Goal: Transaction & Acquisition: Book appointment/travel/reservation

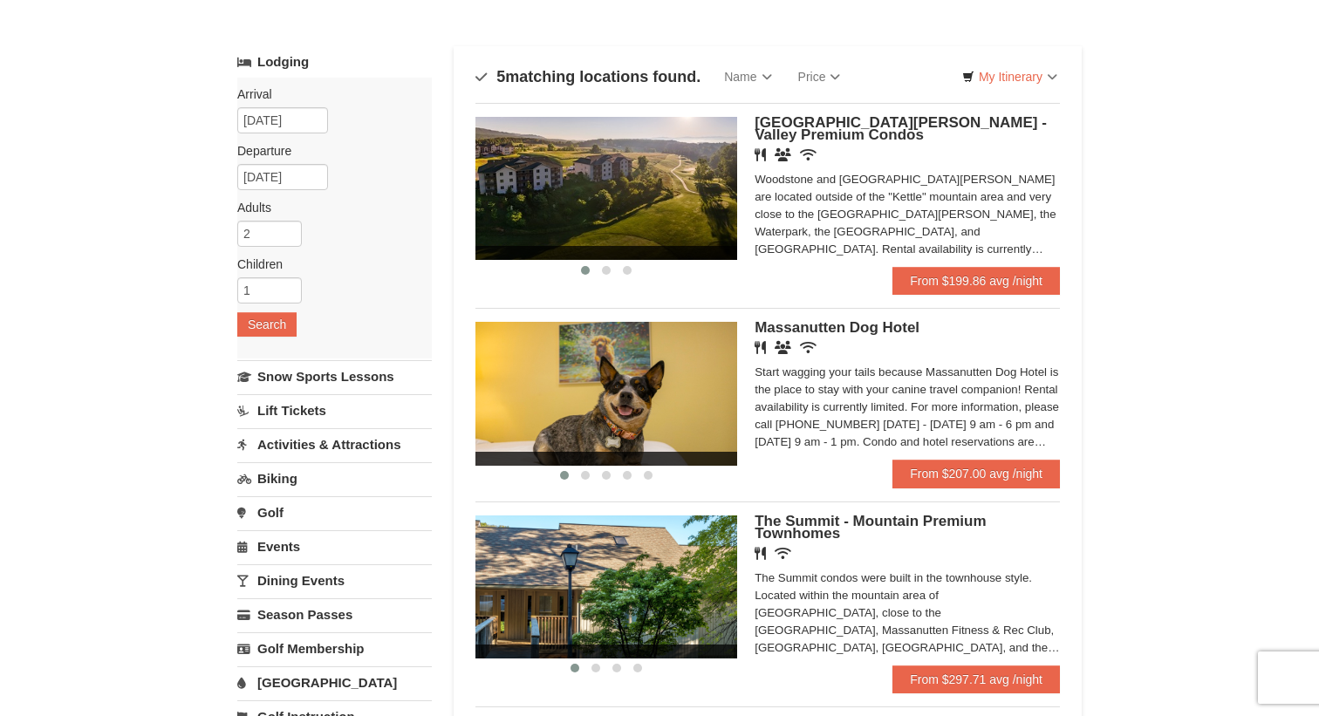
scroll to position [71, 0]
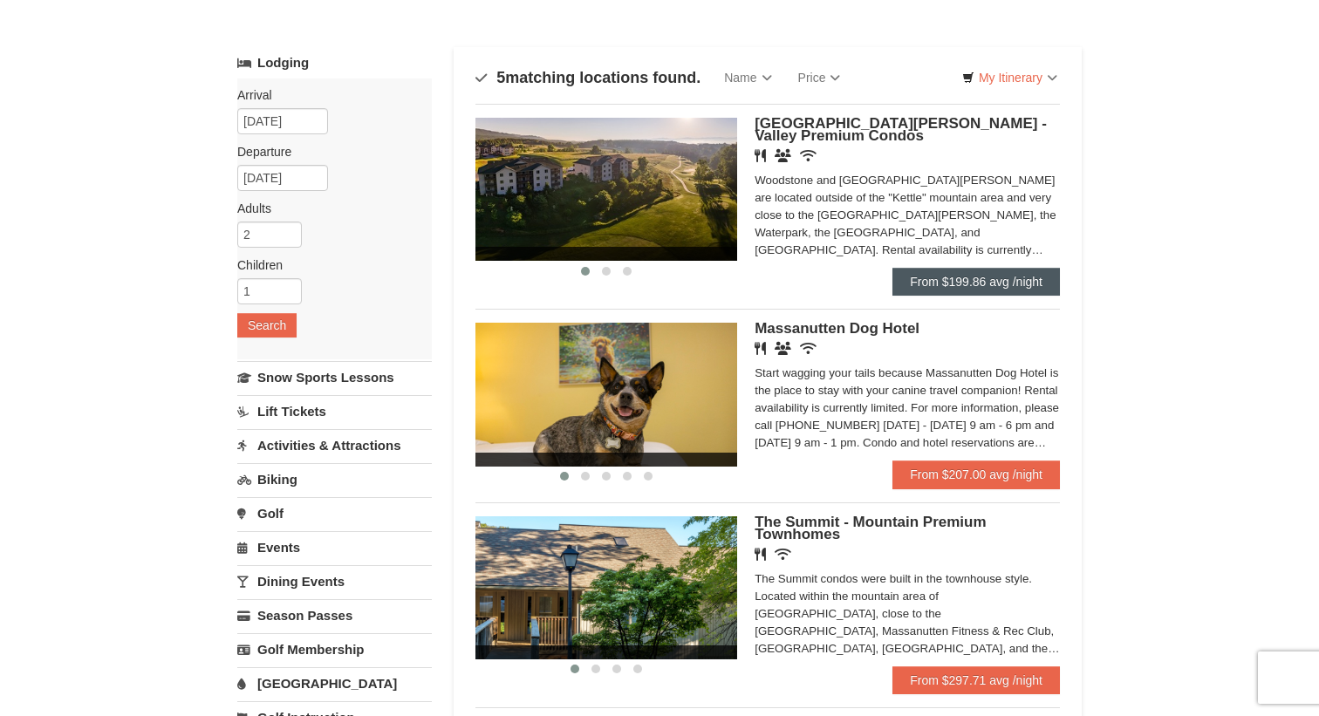
click at [1007, 275] on link "From $199.86 avg /night" at bounding box center [975, 282] width 167 height 28
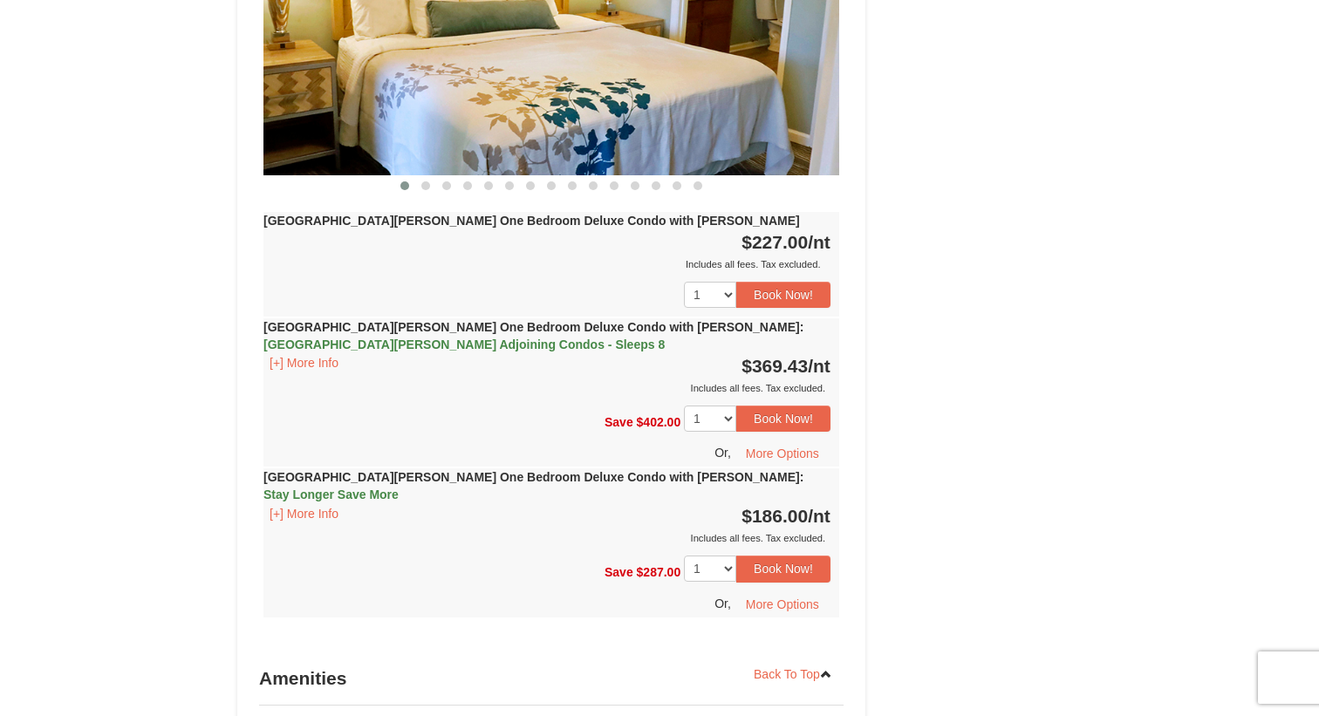
scroll to position [1760, 0]
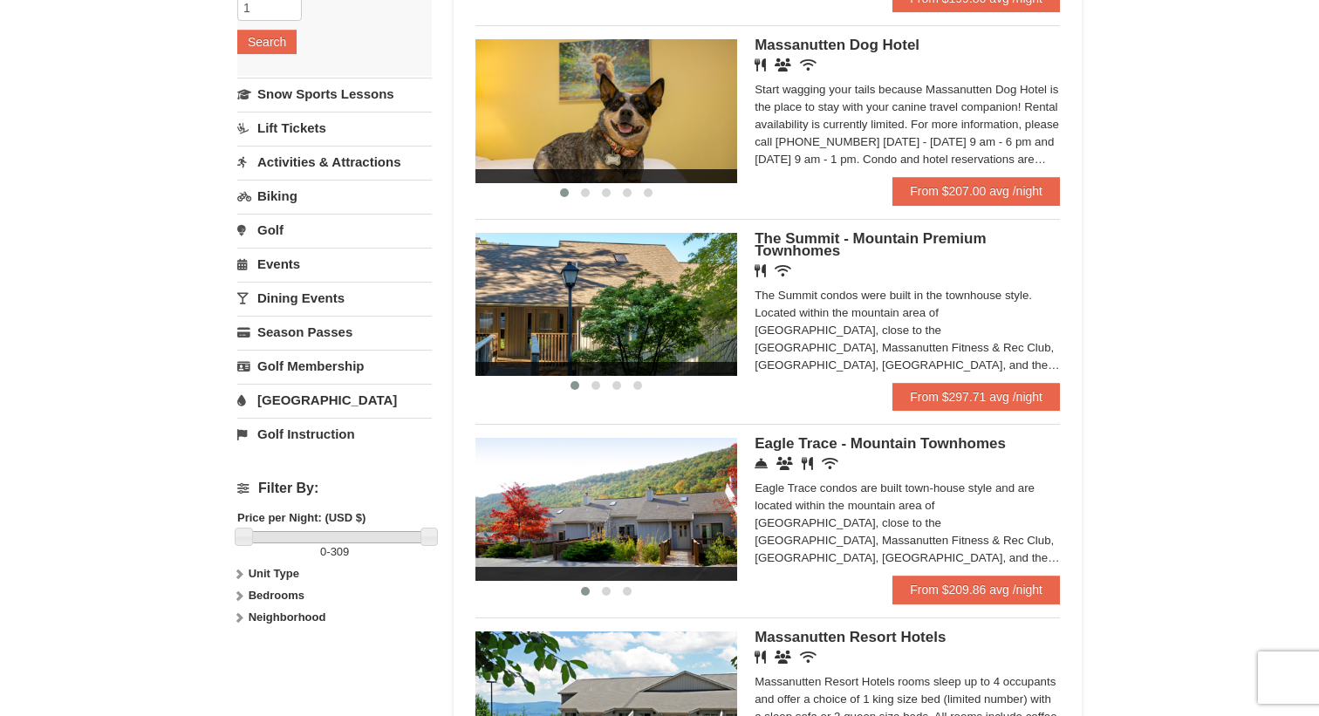
scroll to position [331, 0]
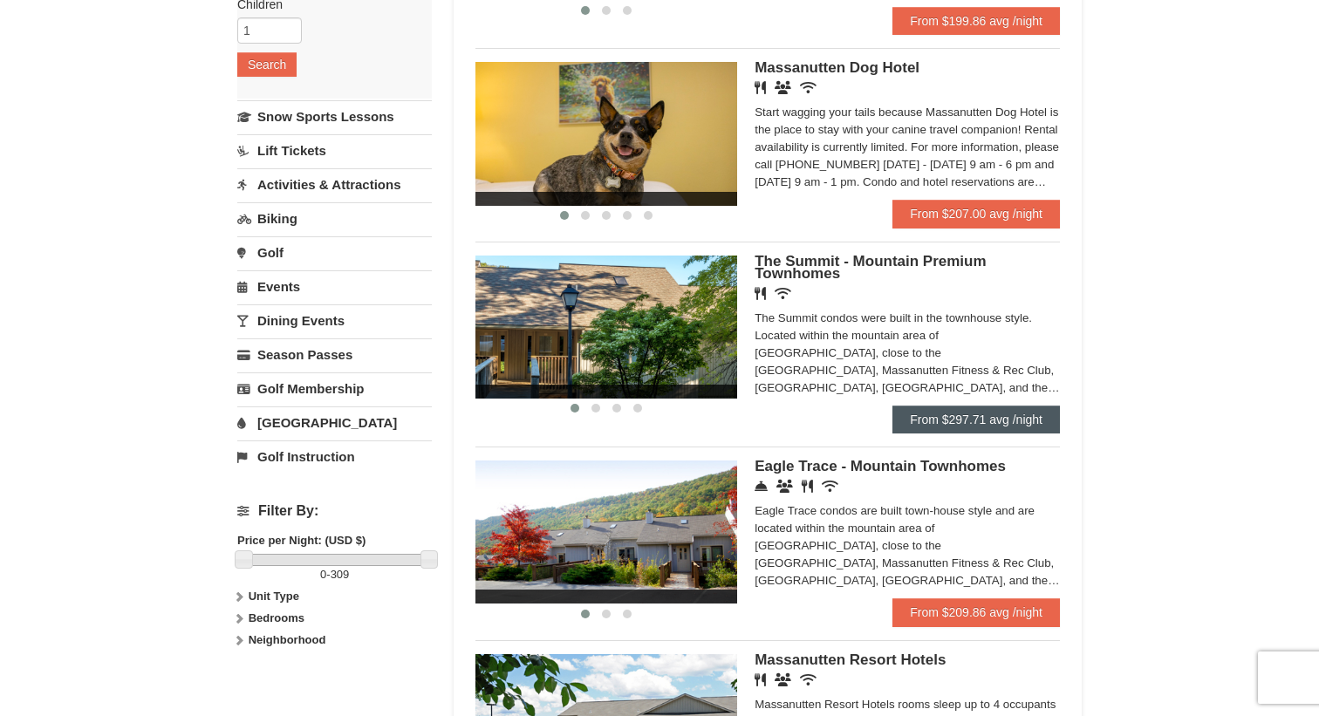
click at [988, 420] on link "From $297.71 avg /night" at bounding box center [975, 420] width 167 height 28
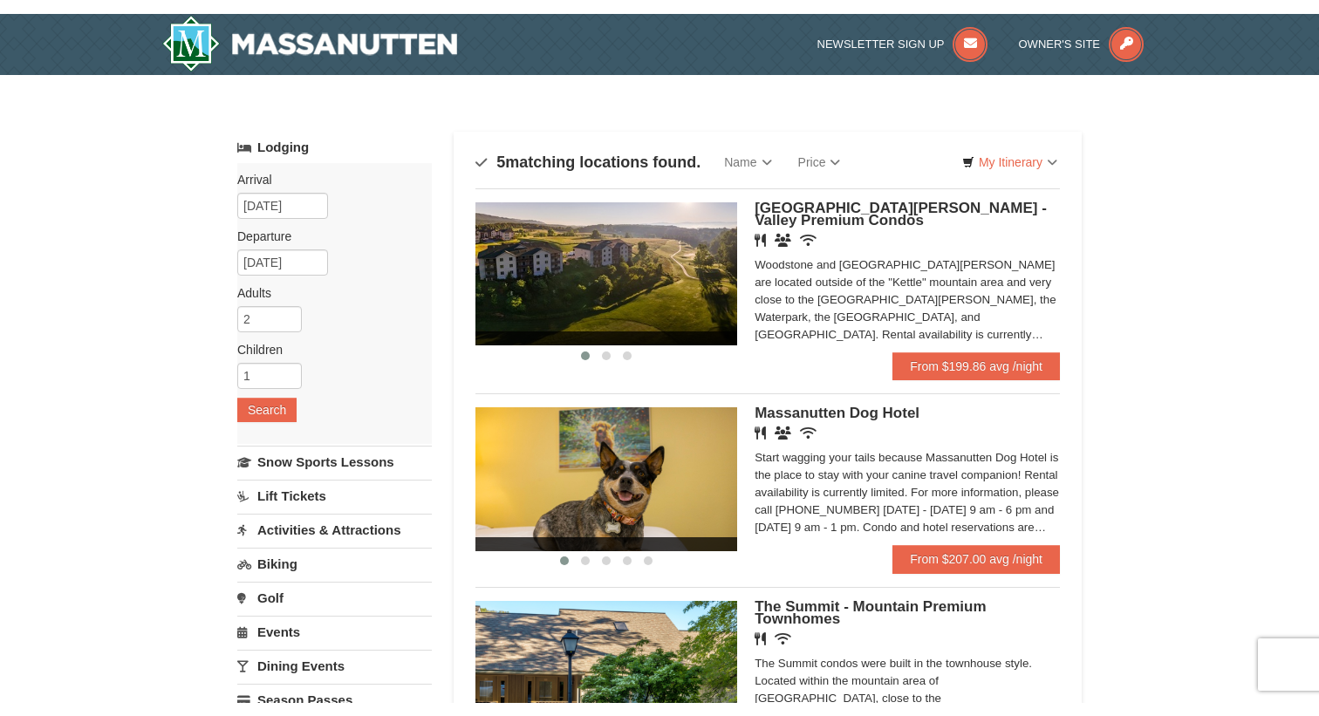
scroll to position [372, 0]
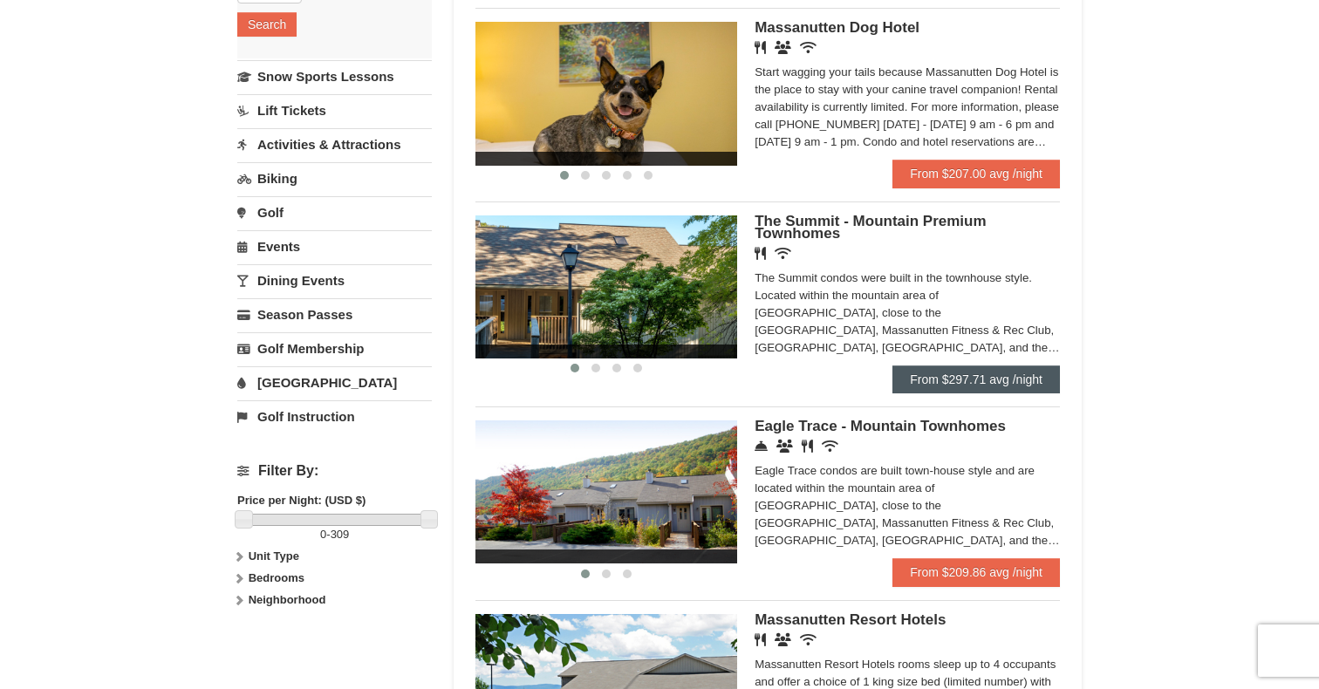
click at [917, 381] on link "From $297.71 avg /night" at bounding box center [975, 379] width 167 height 28
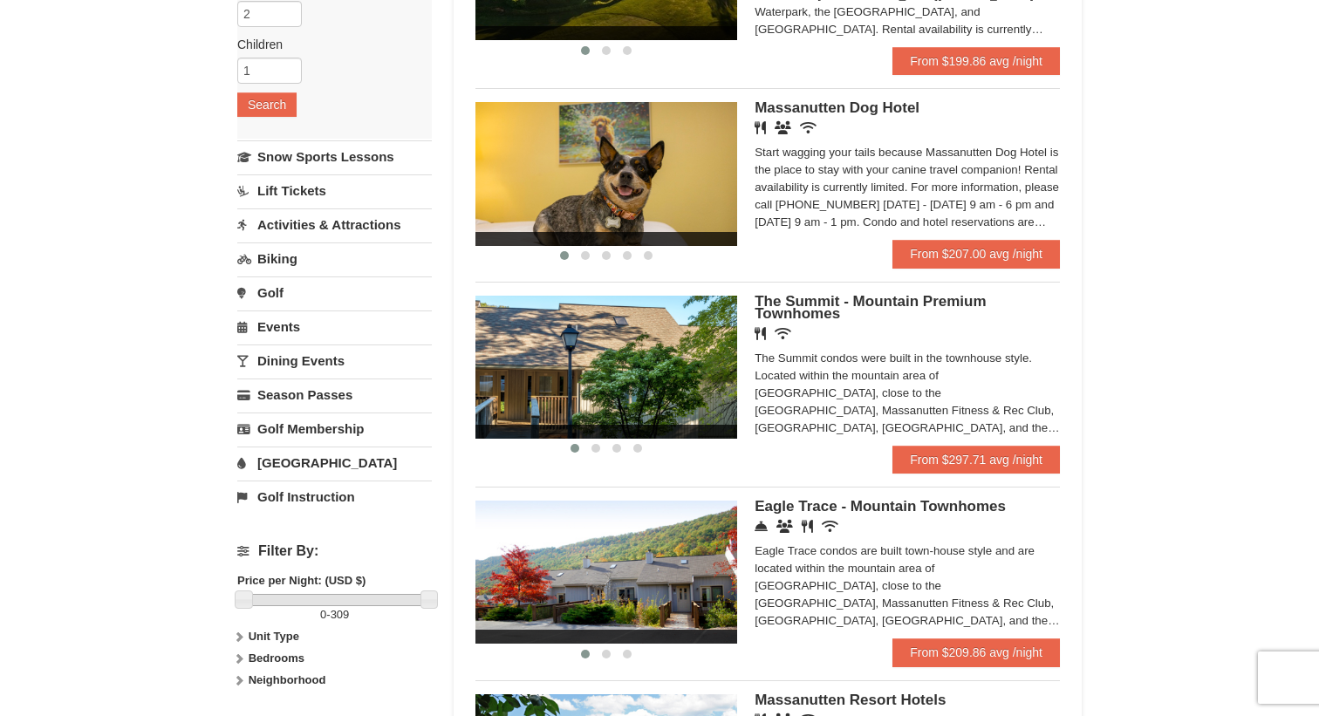
scroll to position [237, 0]
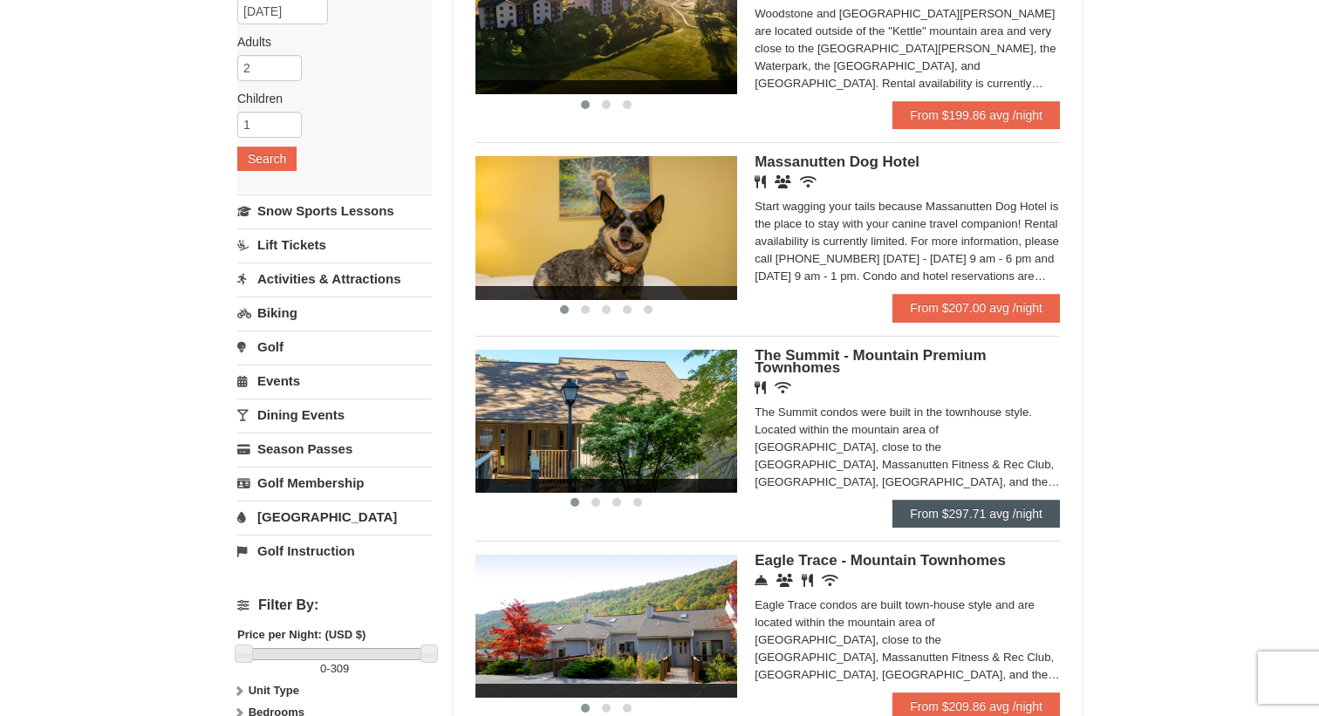
click at [975, 503] on link "From $297.71 avg /night" at bounding box center [975, 514] width 167 height 28
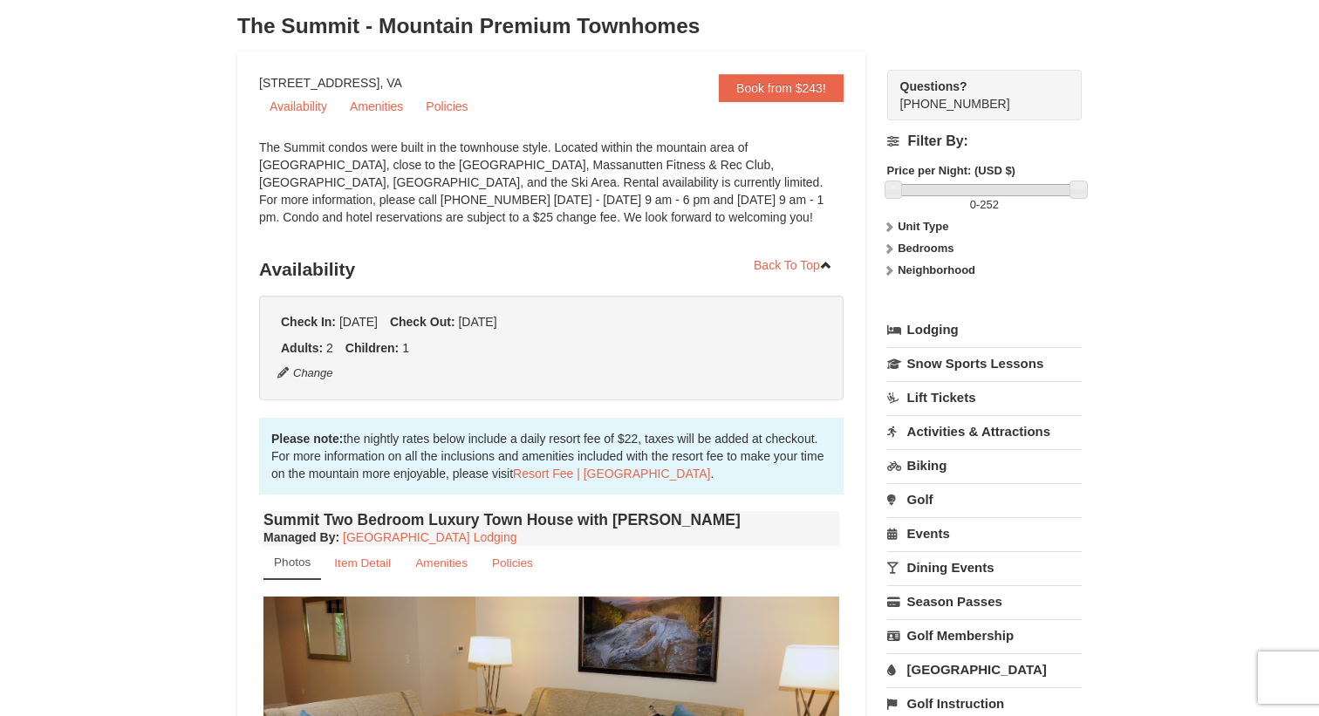
scroll to position [262, 0]
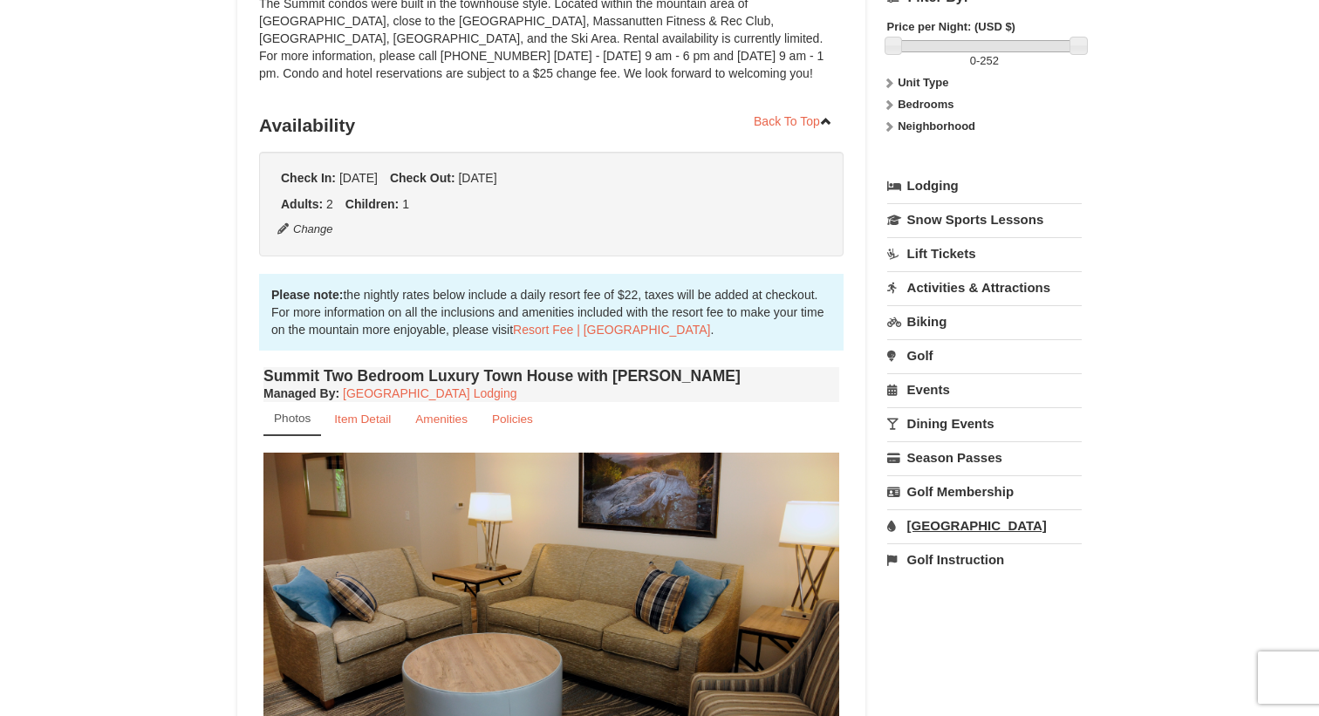
click at [935, 521] on link "[GEOGRAPHIC_DATA]" at bounding box center [984, 525] width 194 height 32
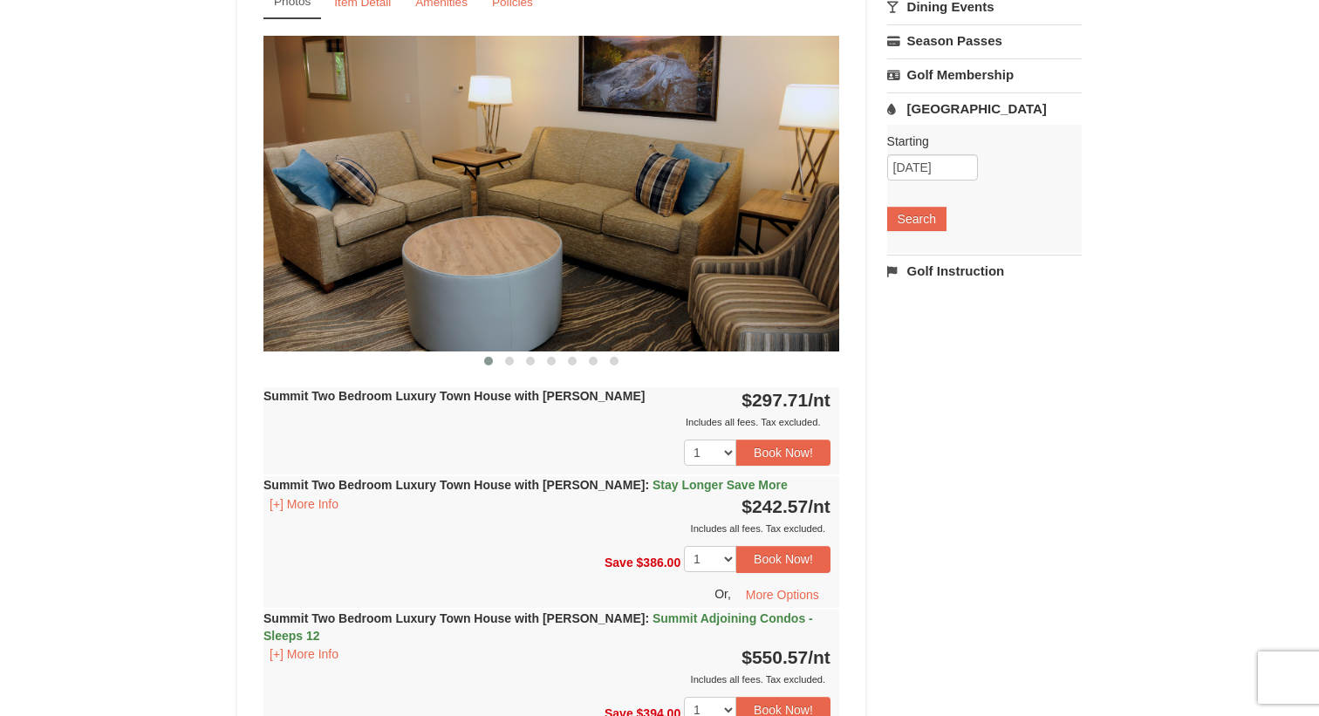
scroll to position [677, 0]
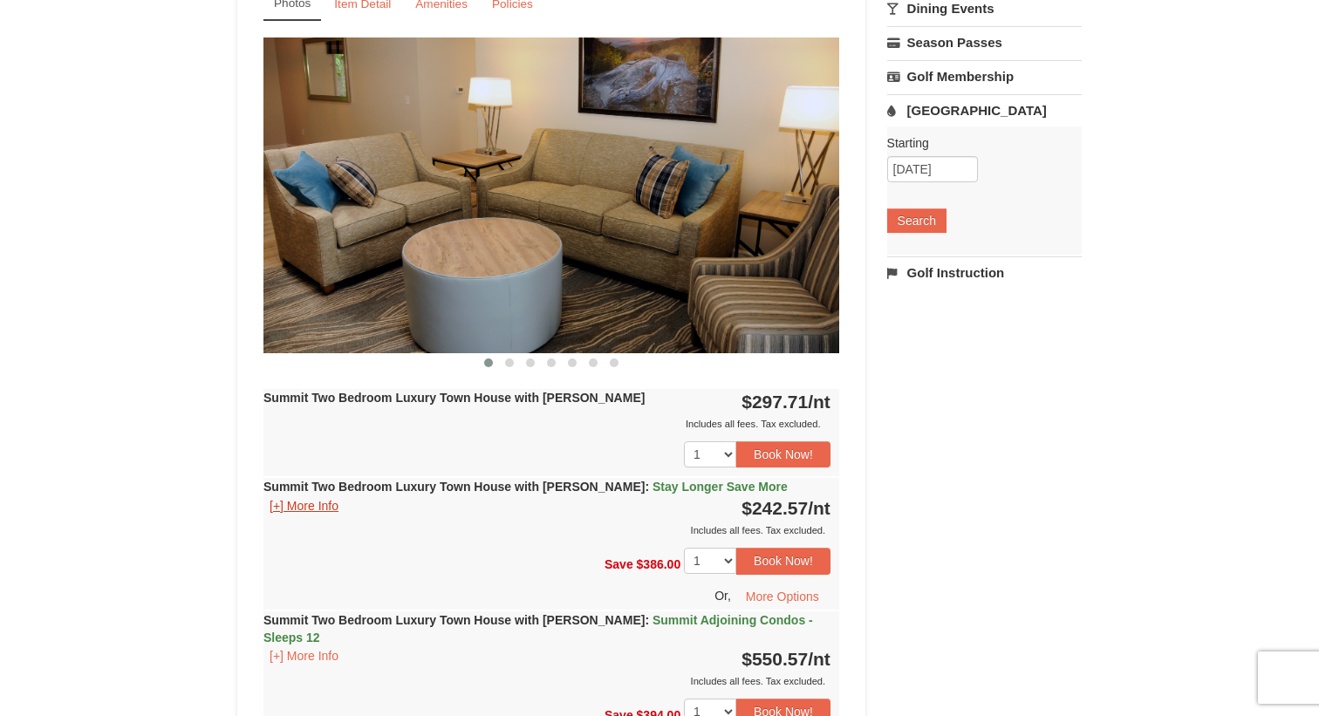
click at [298, 500] on button "[+] More Info" at bounding box center [303, 505] width 81 height 19
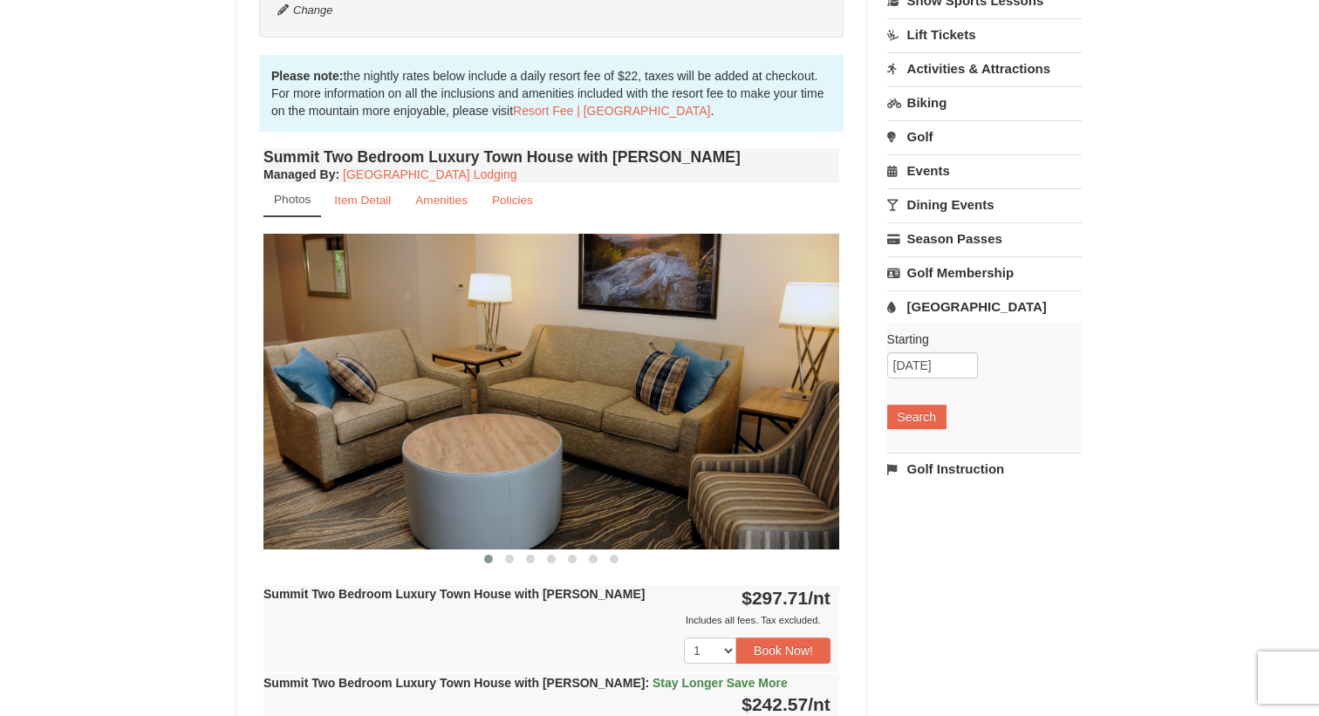
scroll to position [473, 0]
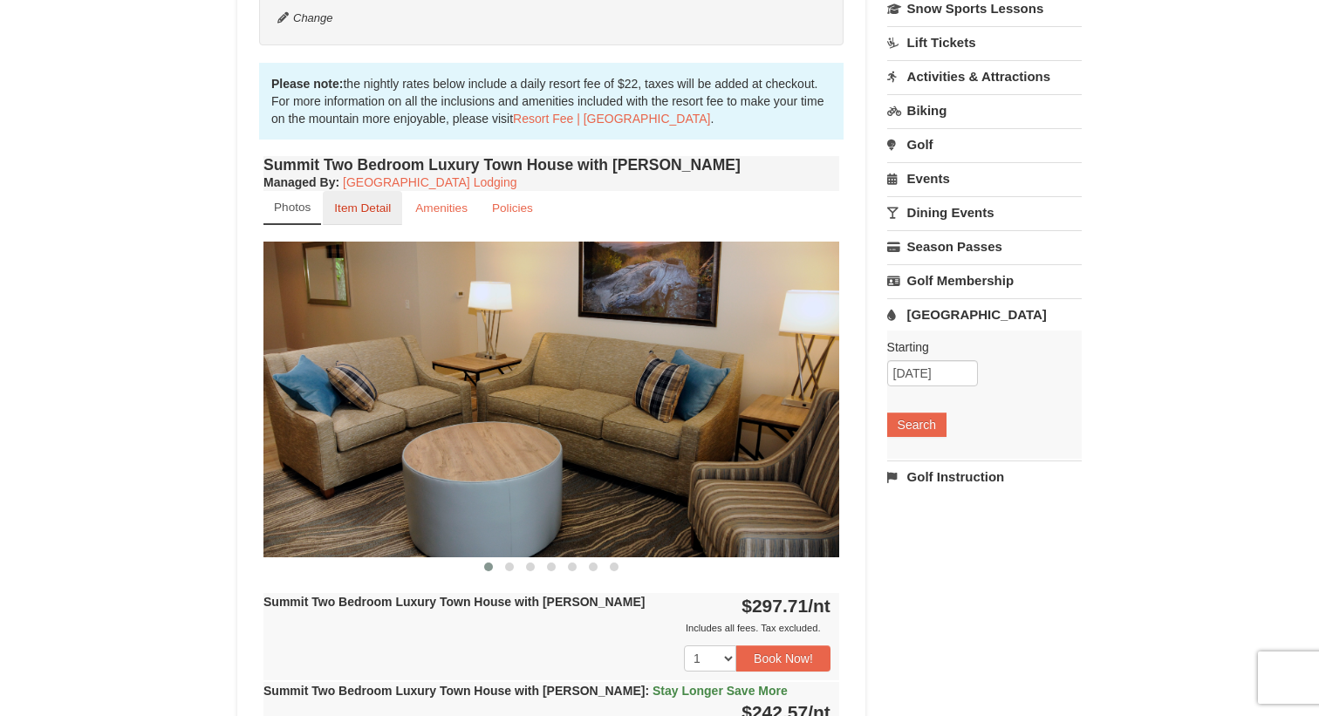
click at [350, 214] on small "Item Detail" at bounding box center [362, 207] width 57 height 13
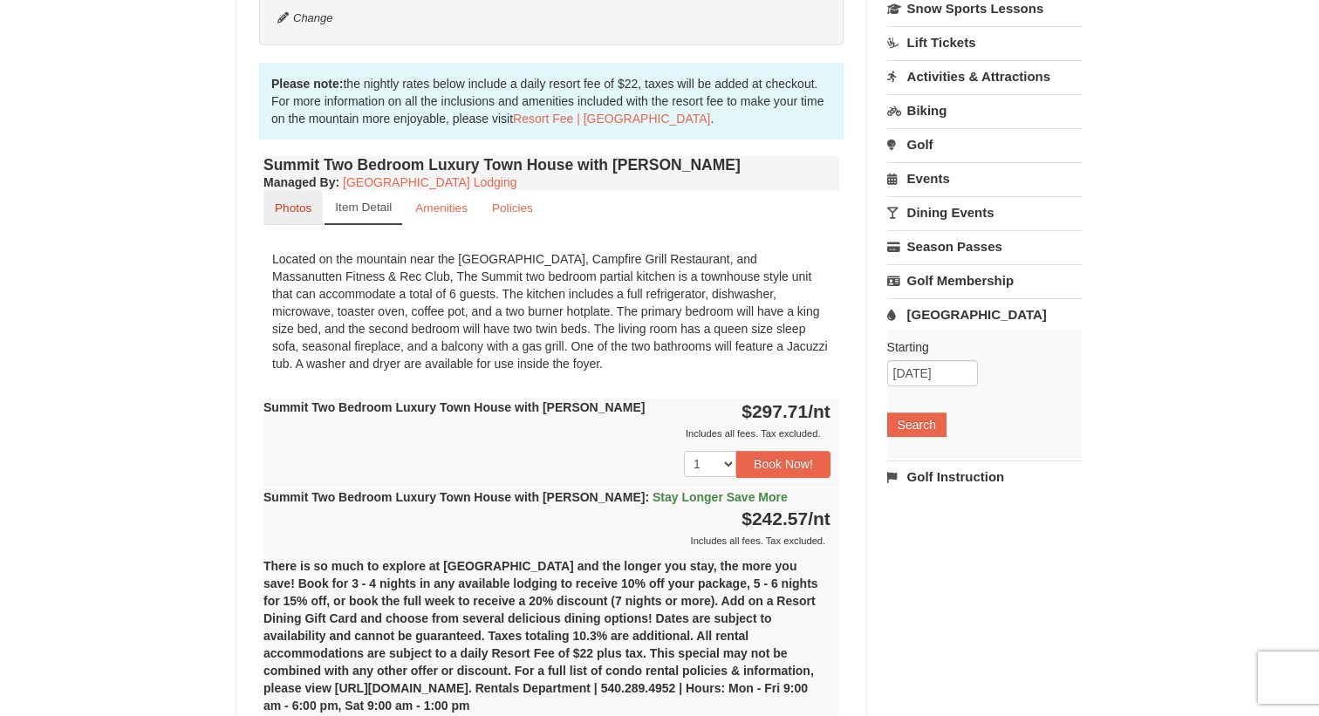
click at [303, 211] on small "Photos" at bounding box center [293, 207] width 37 height 13
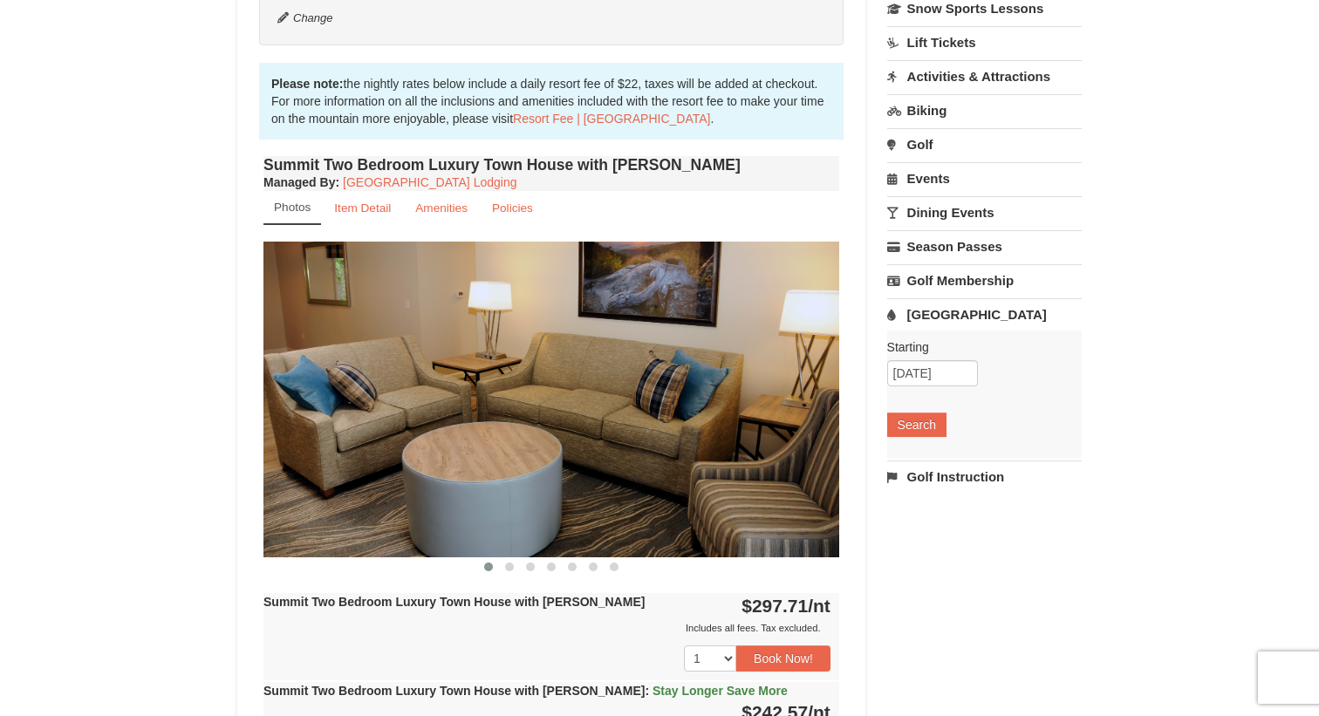
click at [780, 422] on img at bounding box center [551, 399] width 576 height 315
drag, startPoint x: 780, startPoint y: 422, endPoint x: 489, endPoint y: 423, distance: 290.4
click at [501, 422] on img at bounding box center [551, 399] width 576 height 315
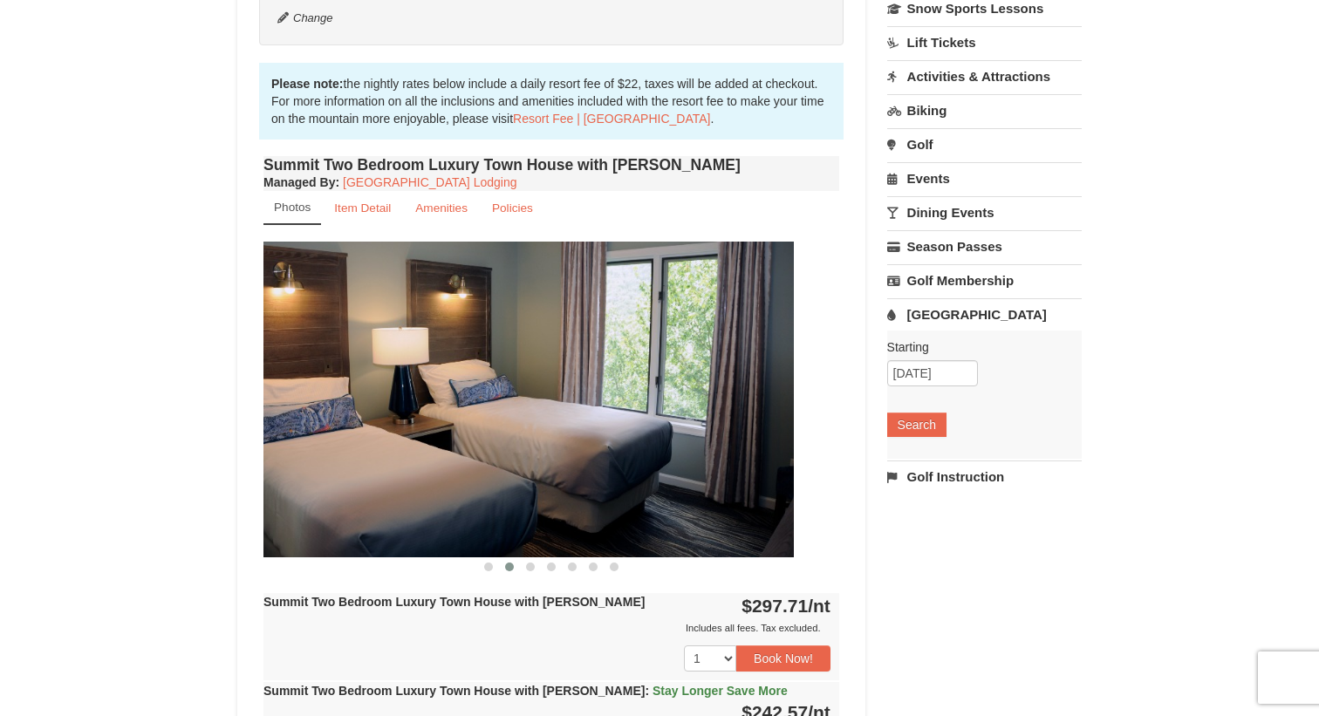
drag, startPoint x: 719, startPoint y: 426, endPoint x: 367, endPoint y: 440, distance: 352.6
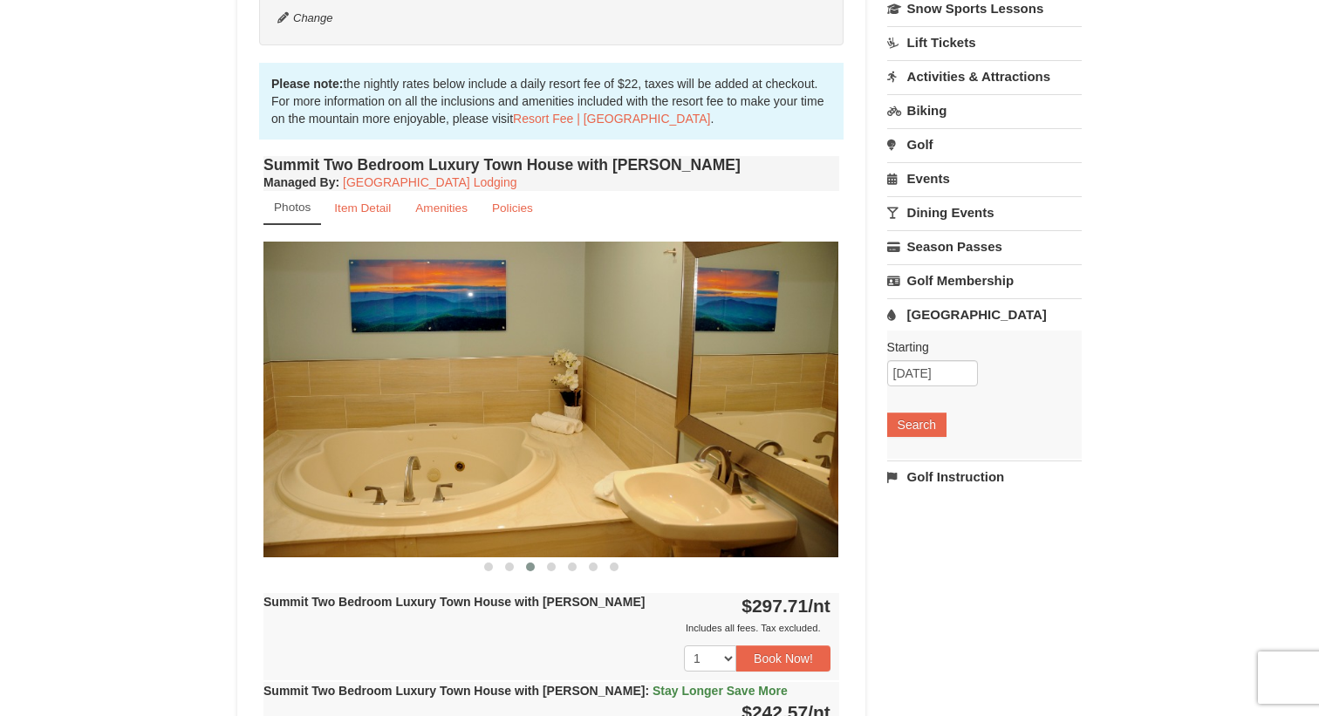
drag, startPoint x: 667, startPoint y: 422, endPoint x: 358, endPoint y: 422, distance: 308.7
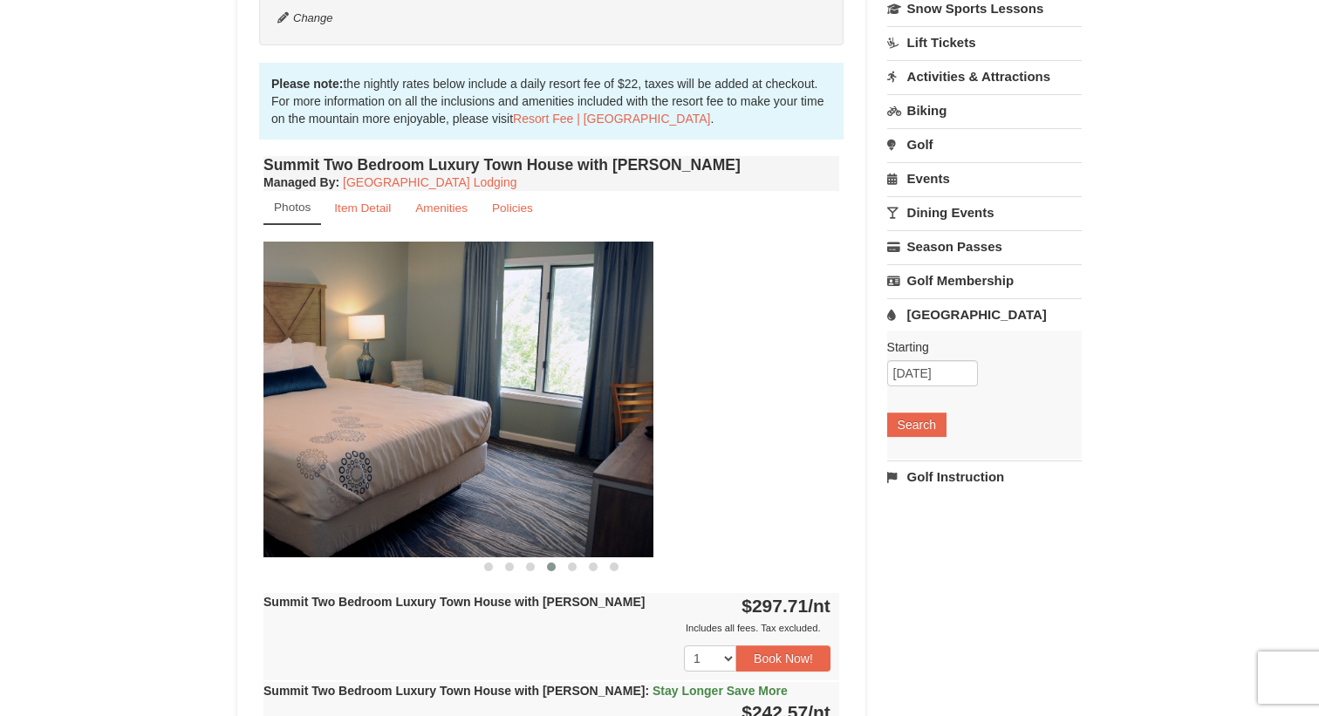
drag, startPoint x: 644, startPoint y: 440, endPoint x: 382, endPoint y: 444, distance: 262.5
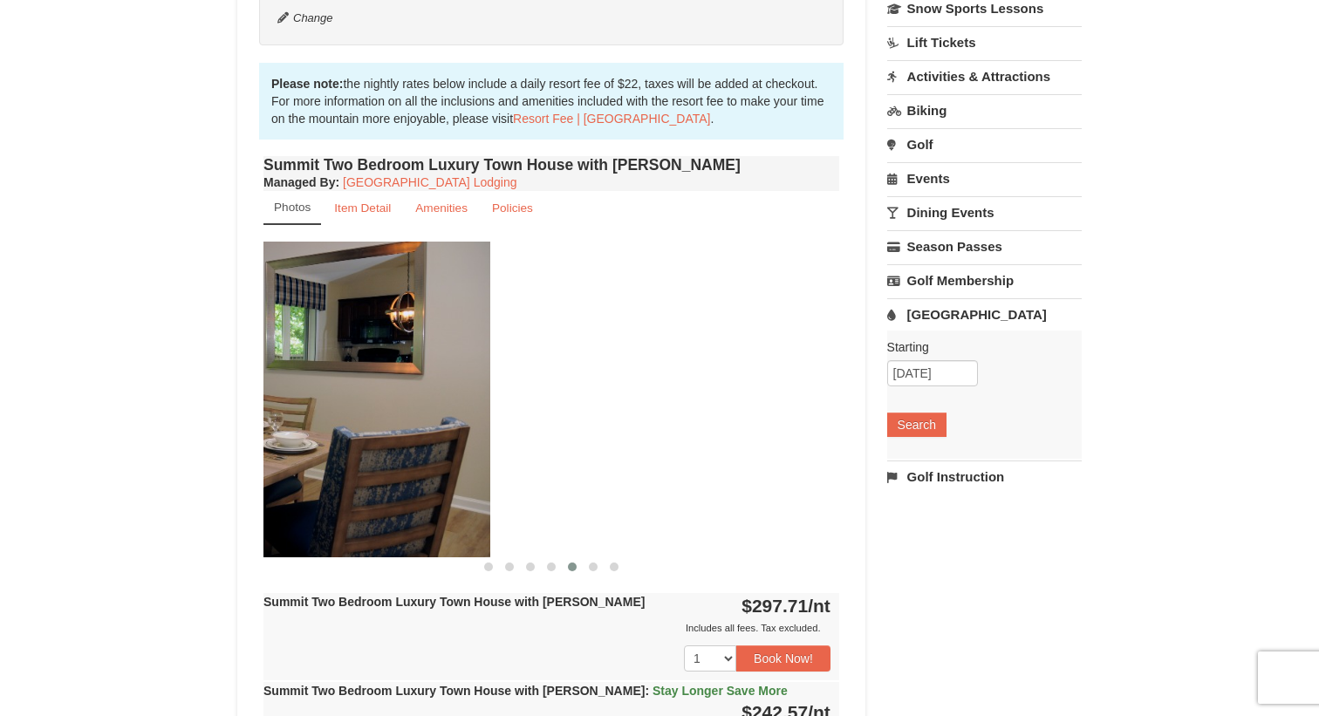
drag, startPoint x: 670, startPoint y: 439, endPoint x: 298, endPoint y: 441, distance: 371.5
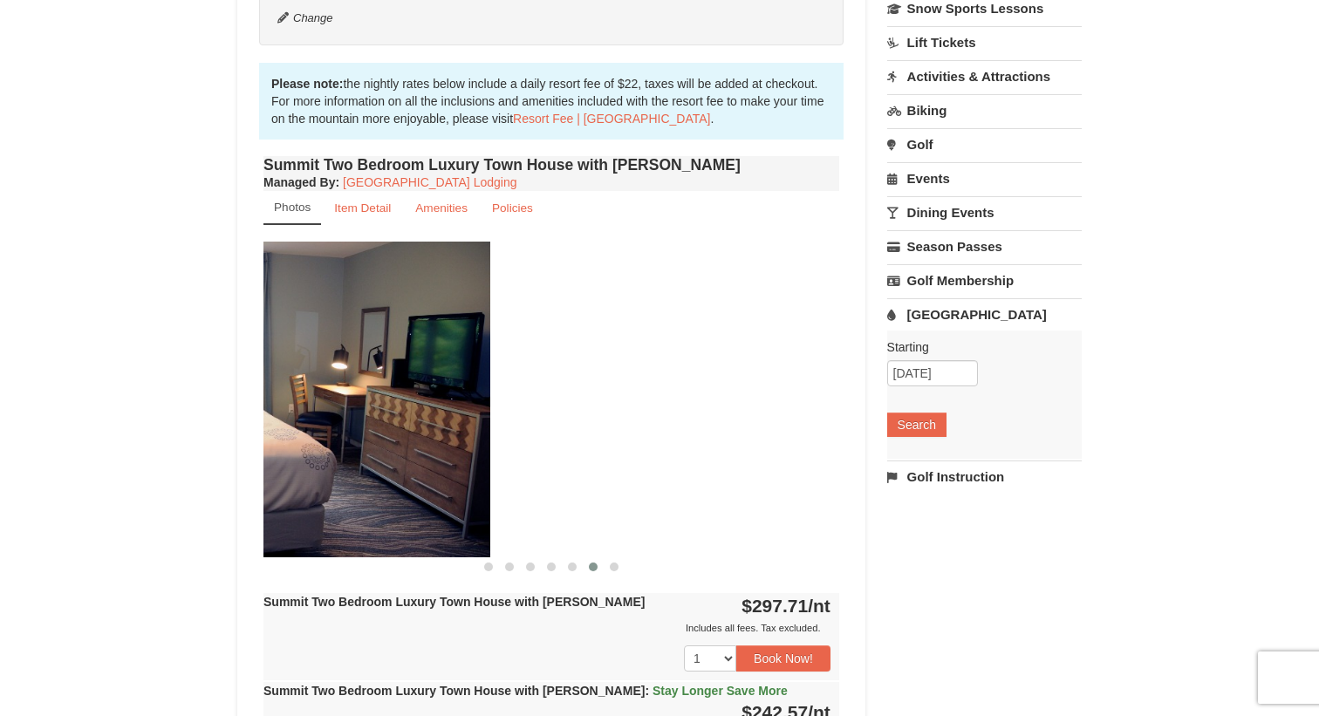
drag, startPoint x: 678, startPoint y: 444, endPoint x: 286, endPoint y: 450, distance: 391.6
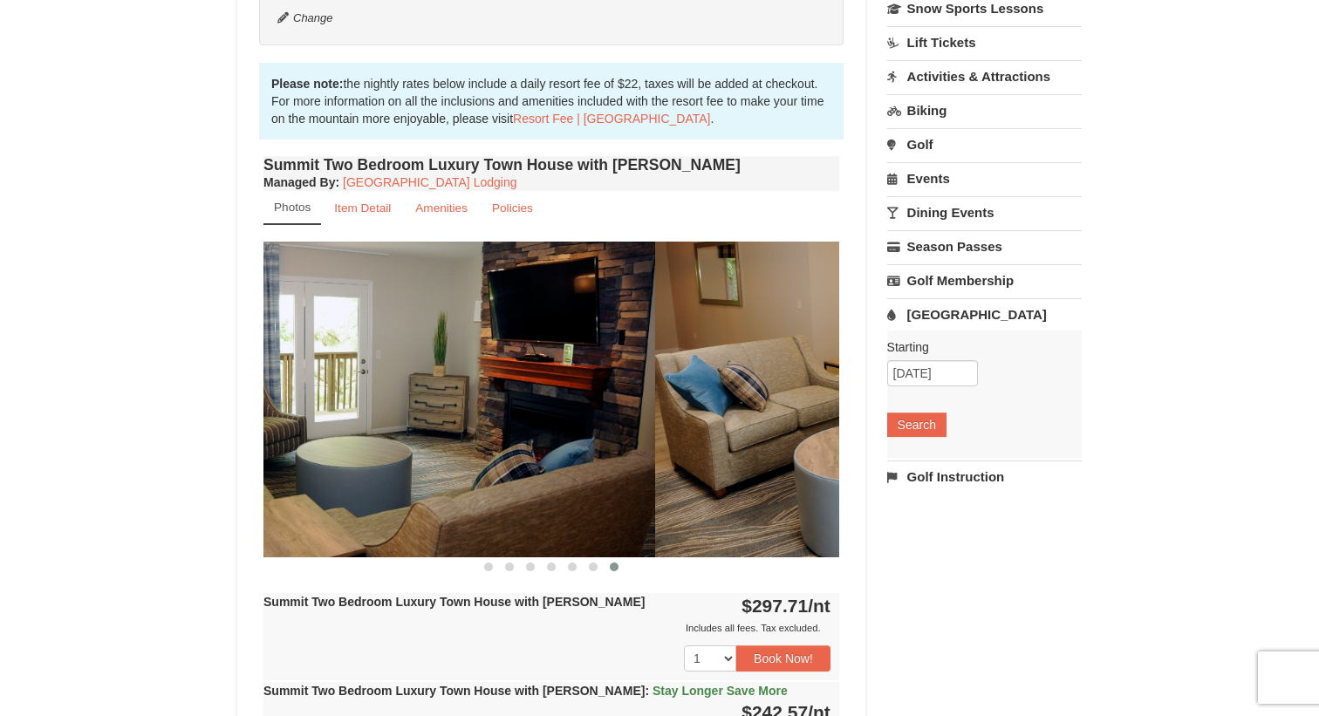
drag, startPoint x: 669, startPoint y: 460, endPoint x: 234, endPoint y: 491, distance: 436.2
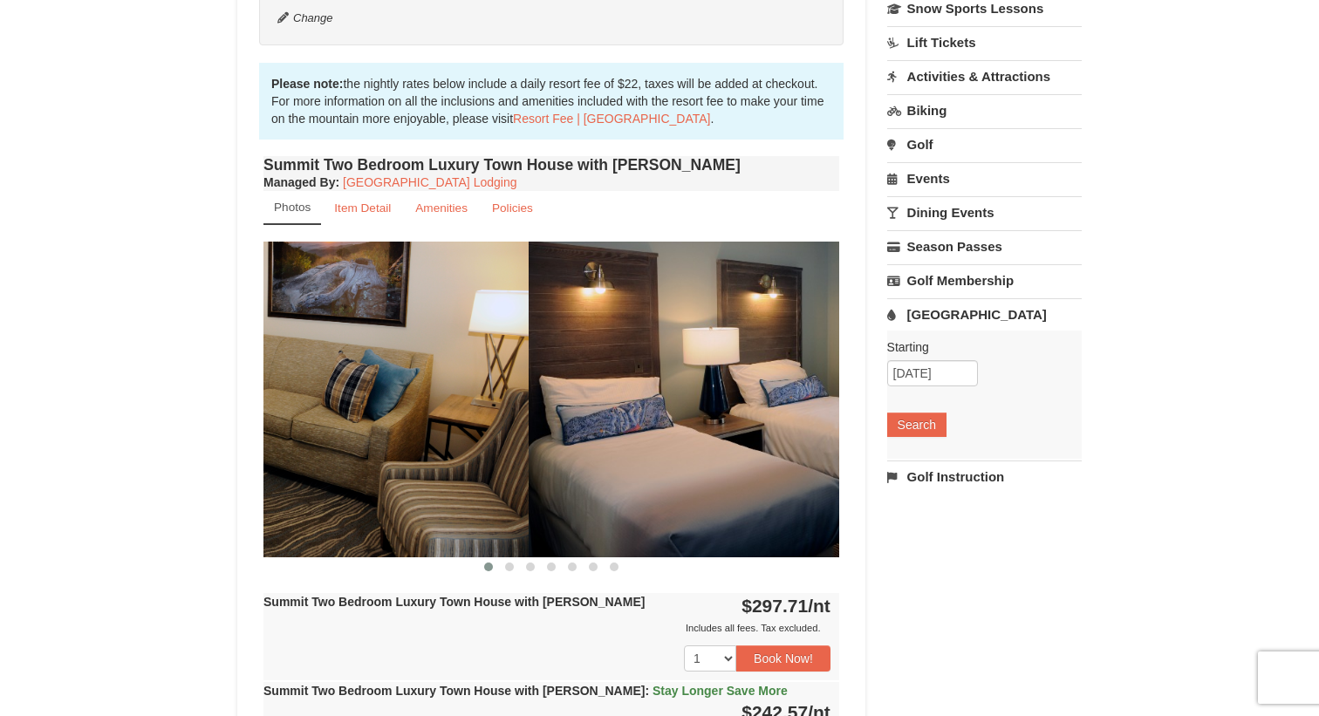
drag, startPoint x: 619, startPoint y: 449, endPoint x: 292, endPoint y: 455, distance: 327.1
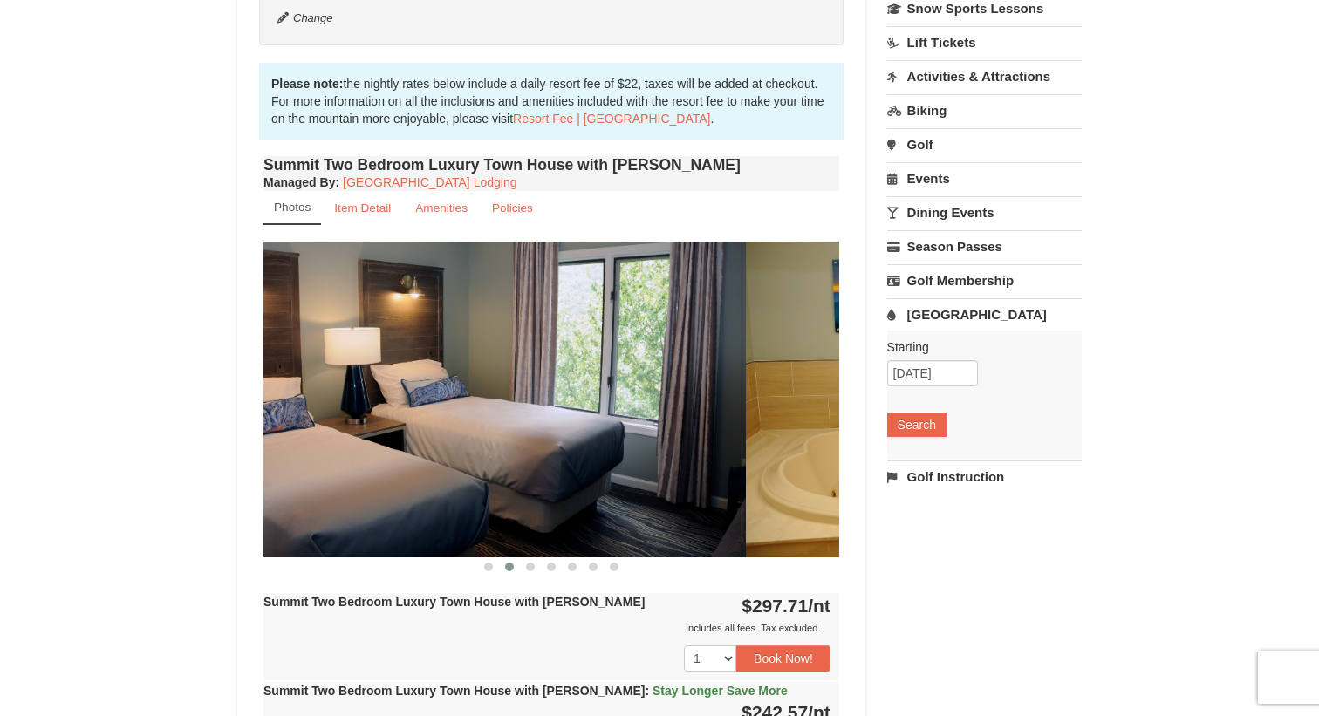
drag, startPoint x: 696, startPoint y: 441, endPoint x: 331, endPoint y: 453, distance: 364.7
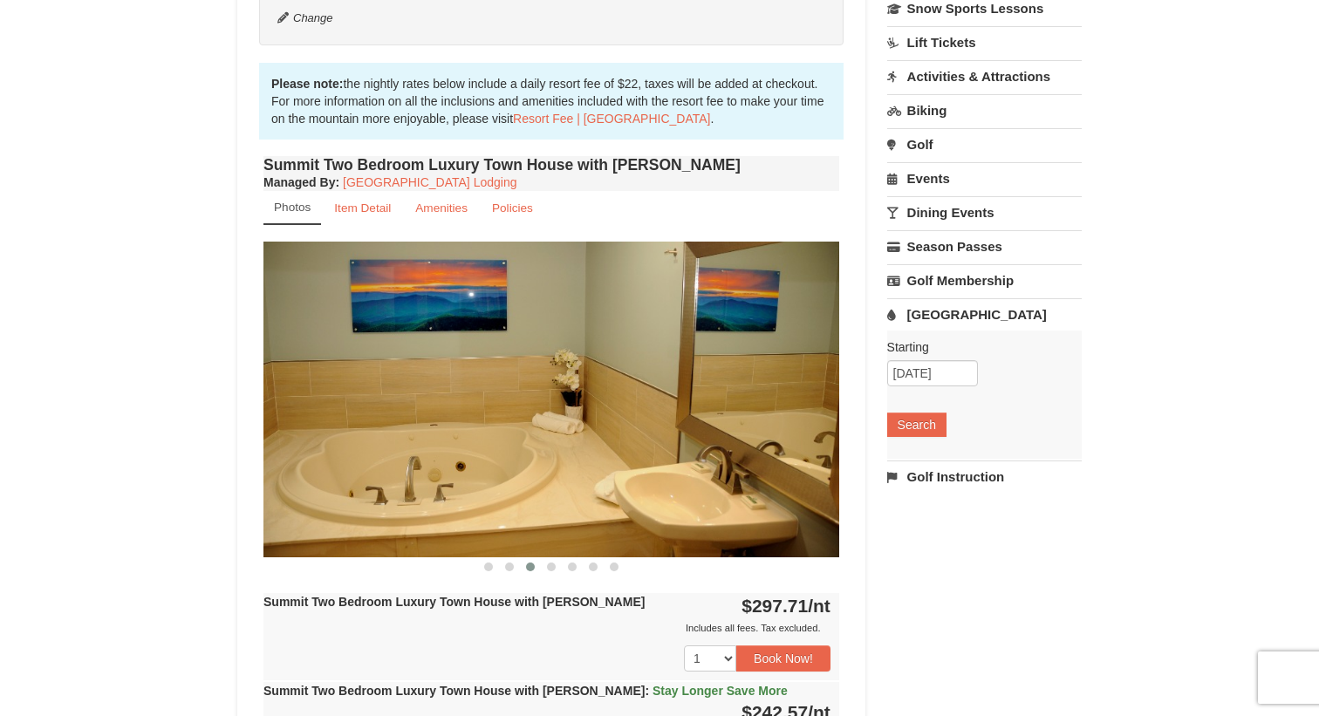
drag, startPoint x: 652, startPoint y: 453, endPoint x: 205, endPoint y: 453, distance: 447.4
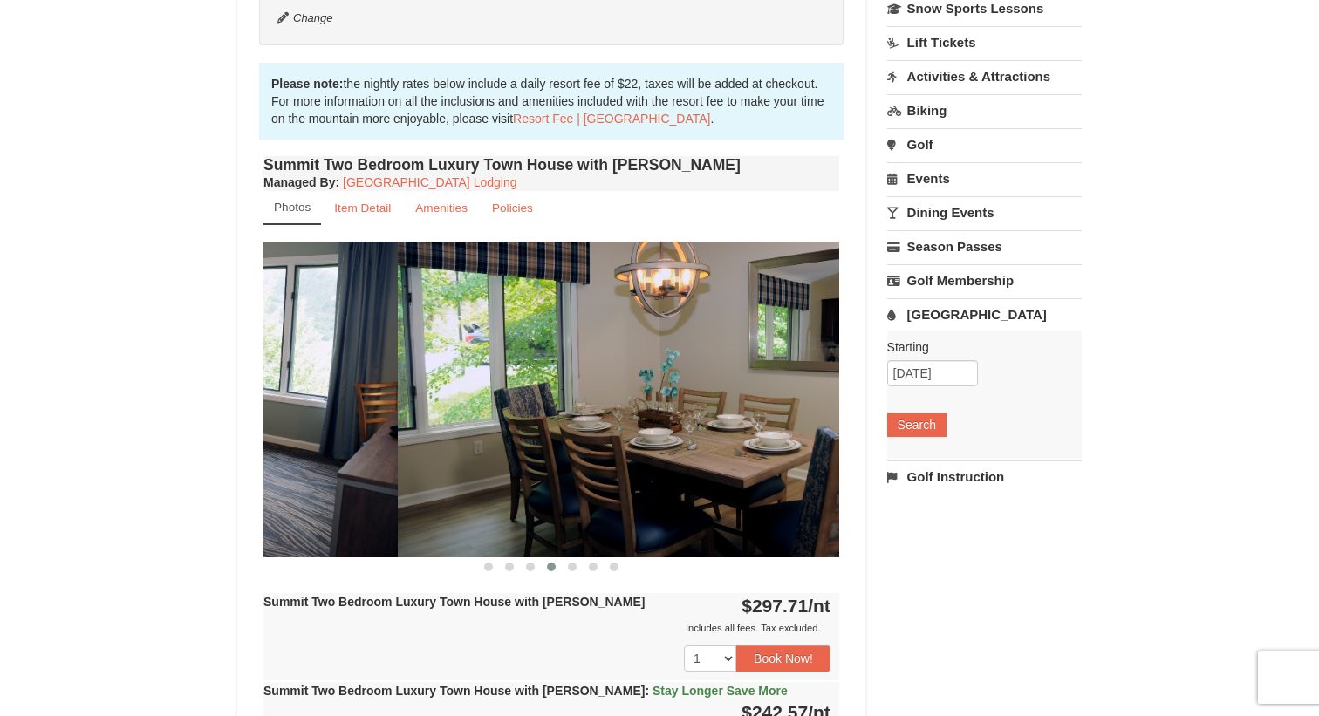
drag, startPoint x: 501, startPoint y: 433, endPoint x: 60, endPoint y: 433, distance: 441.3
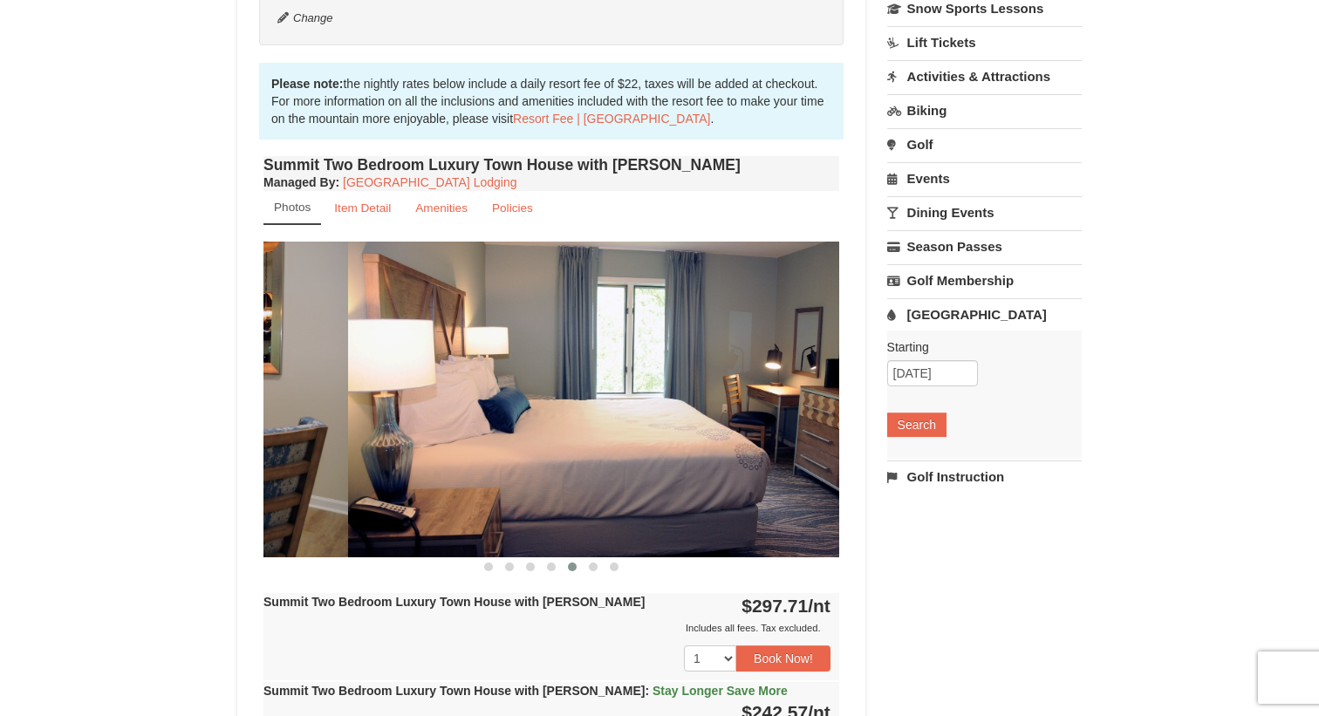
drag, startPoint x: 533, startPoint y: 420, endPoint x: 0, endPoint y: 421, distance: 532.8
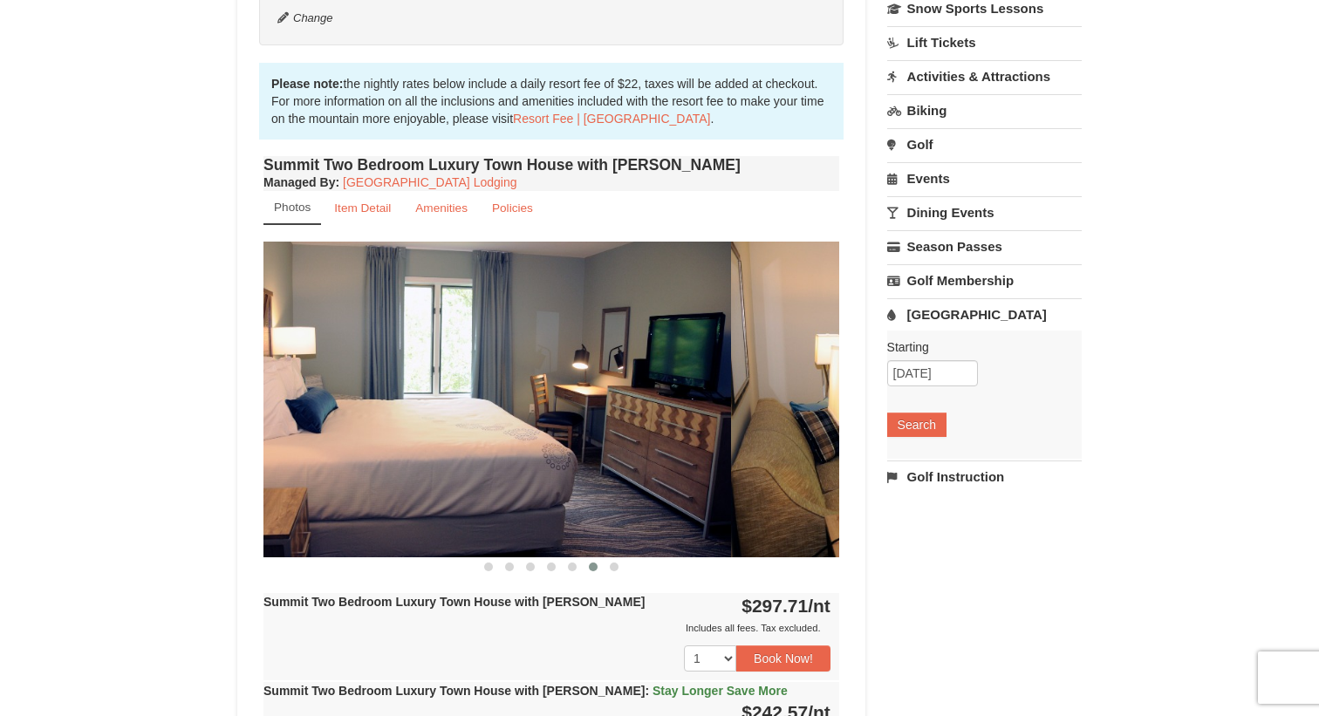
drag, startPoint x: 531, startPoint y: 427, endPoint x: 51, endPoint y: 427, distance: 480.5
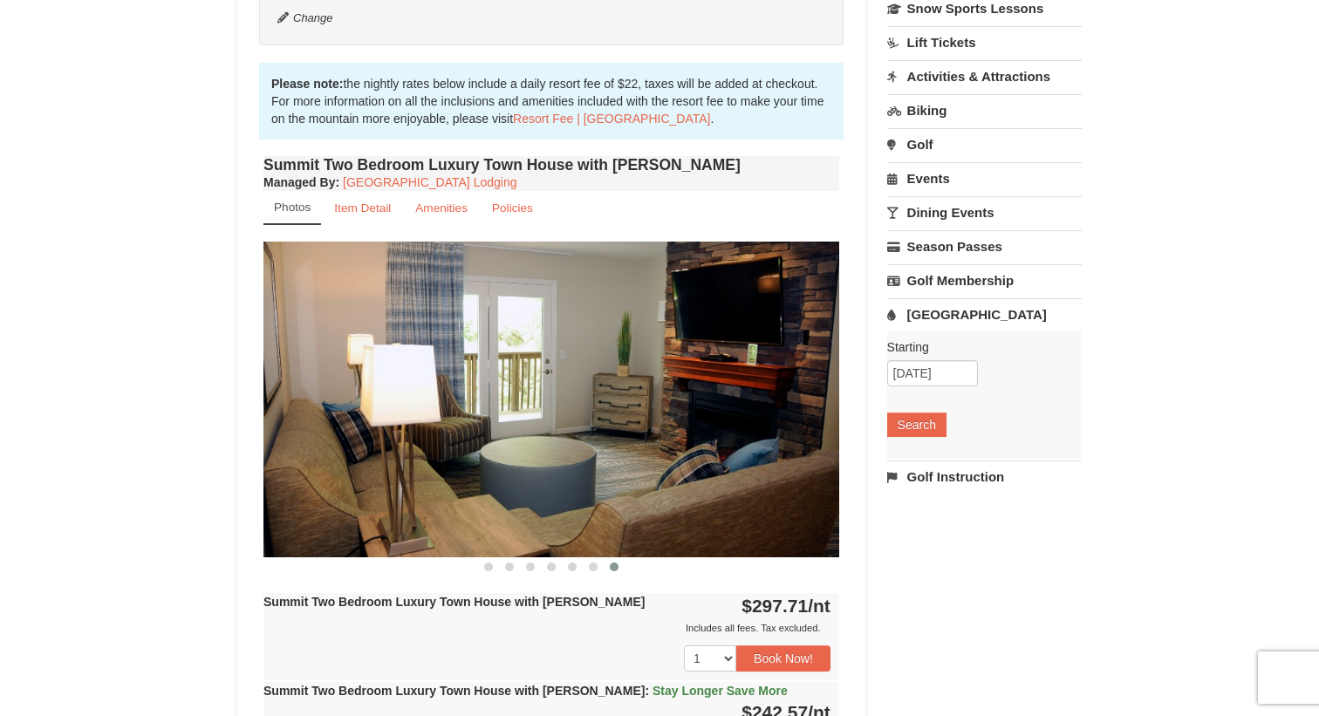
drag, startPoint x: 675, startPoint y: 407, endPoint x: 232, endPoint y: 407, distance: 443.0
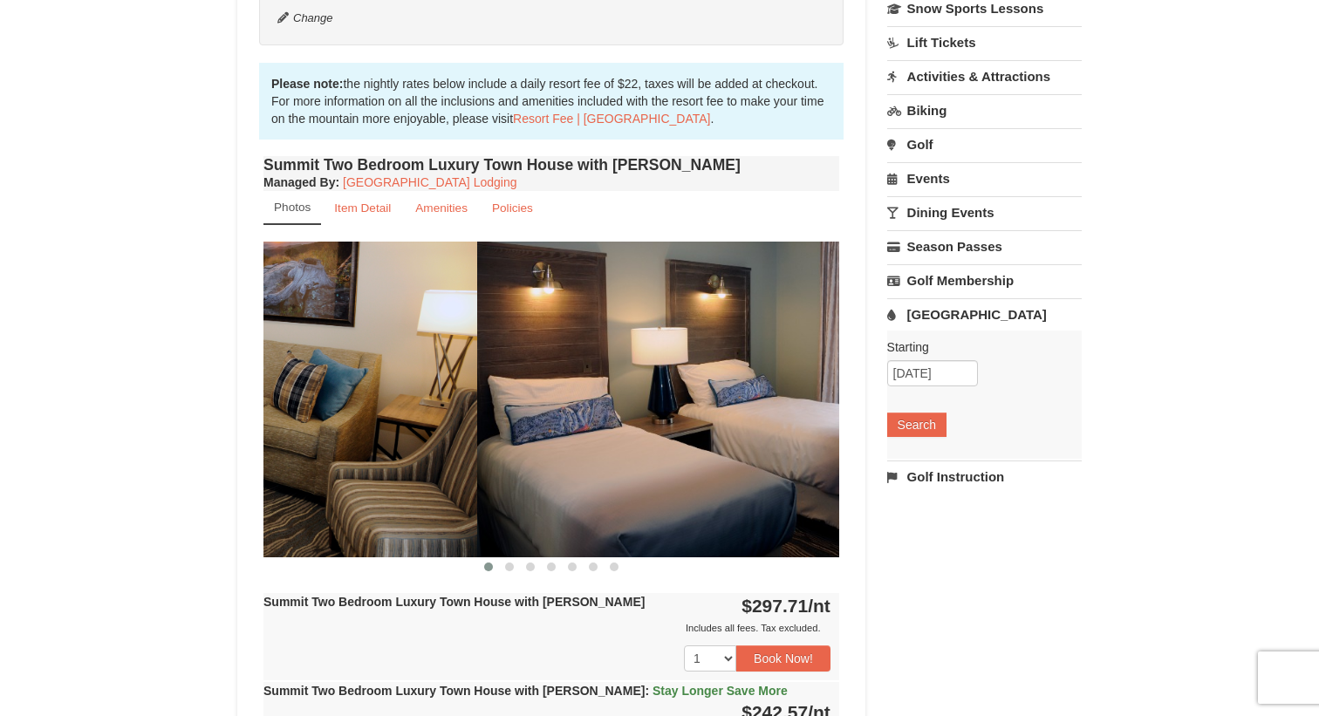
drag, startPoint x: 674, startPoint y: 458, endPoint x: 282, endPoint y: 458, distance: 392.4
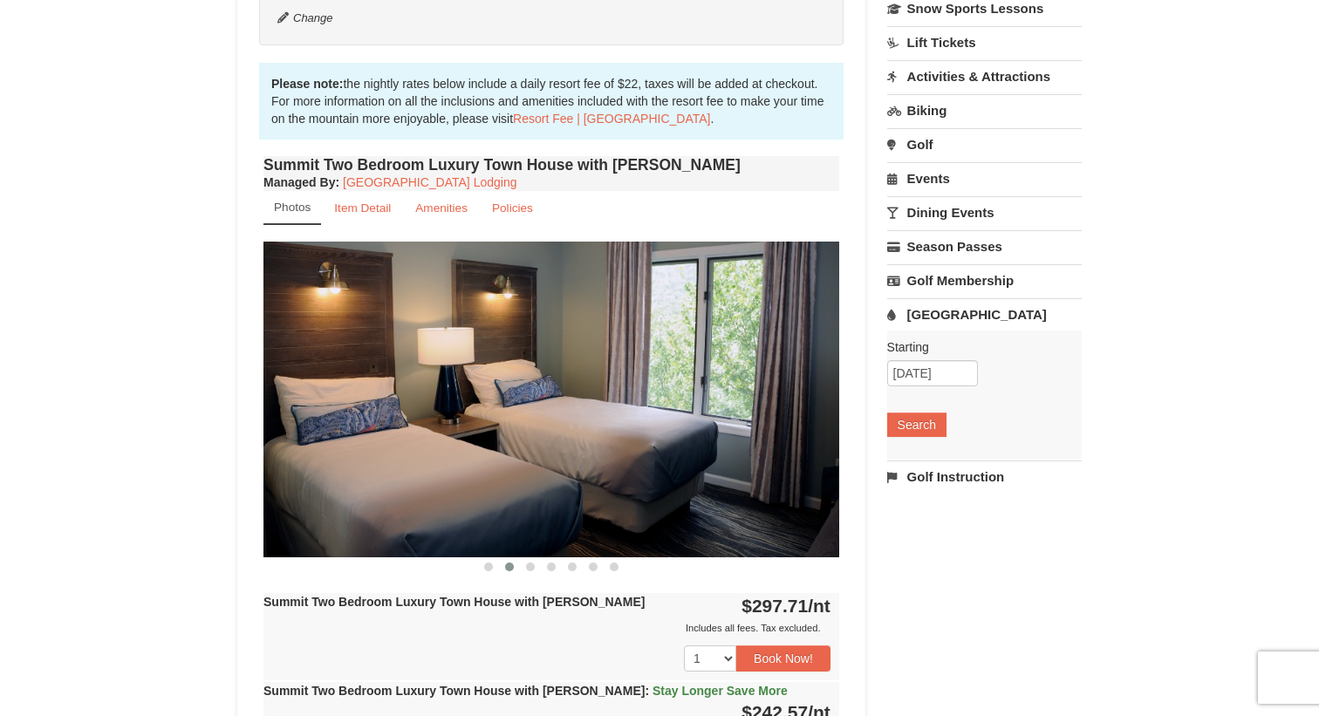
drag, startPoint x: 699, startPoint y: 483, endPoint x: 245, endPoint y: 483, distance: 453.5
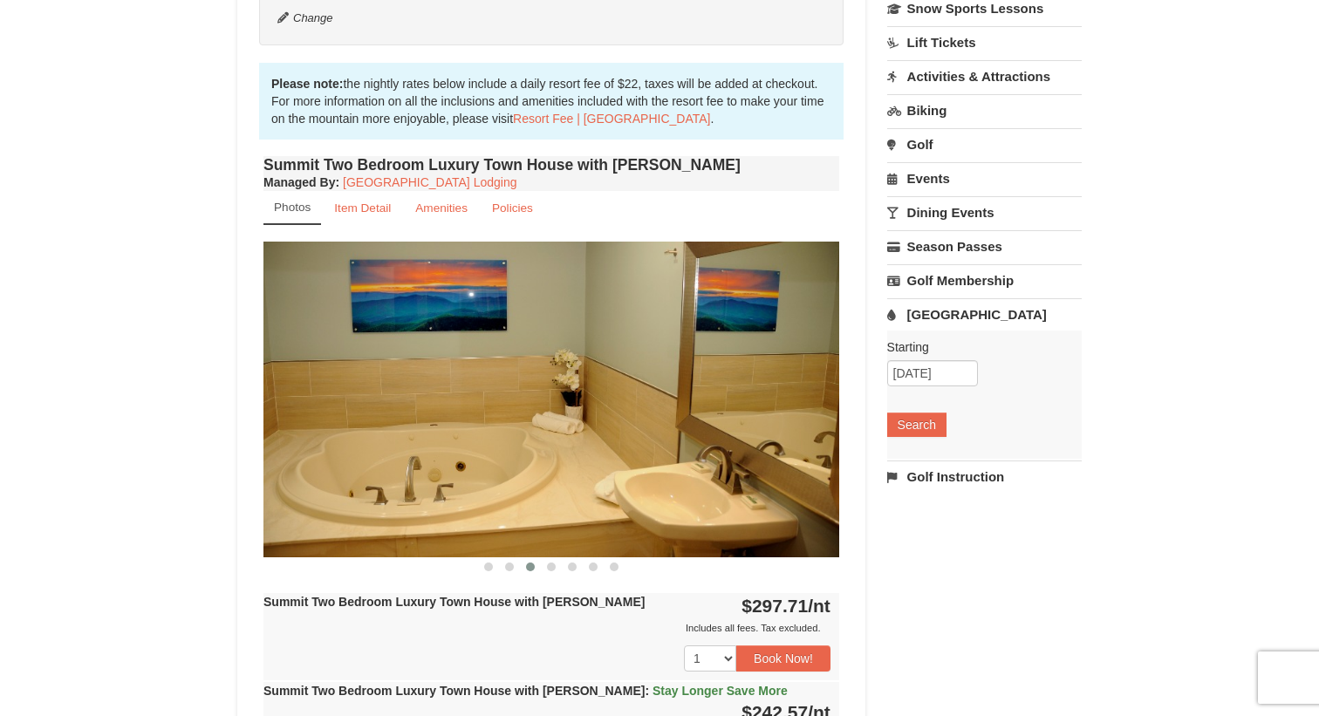
drag, startPoint x: 753, startPoint y: 467, endPoint x: 317, endPoint y: 467, distance: 436.0
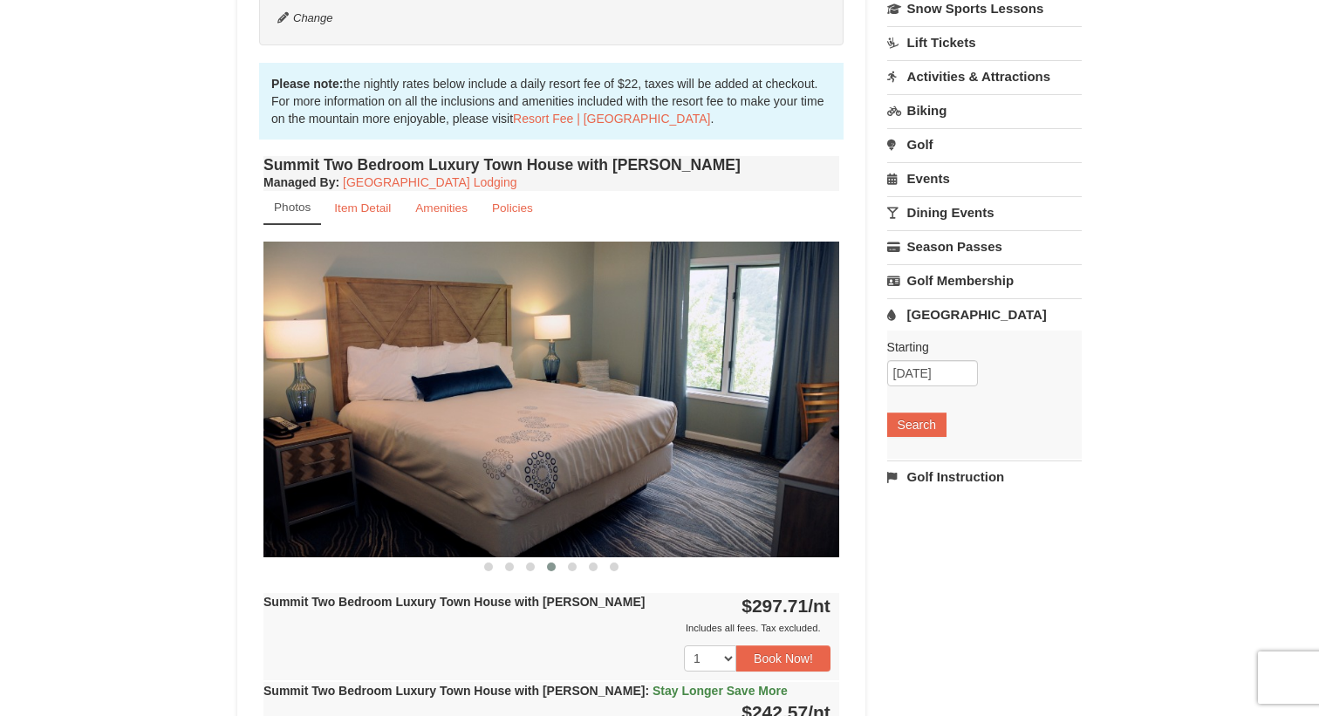
drag, startPoint x: 719, startPoint y: 443, endPoint x: 357, endPoint y: 443, distance: 361.9
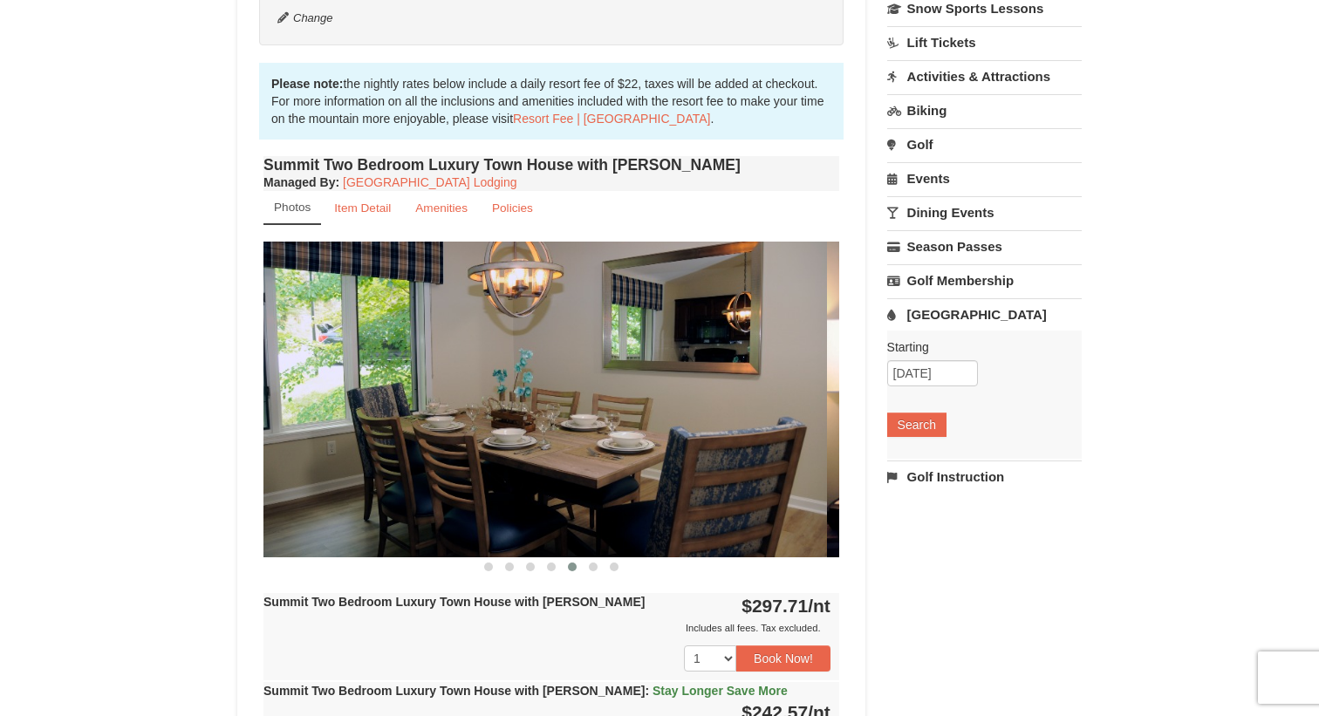
drag, startPoint x: 753, startPoint y: 443, endPoint x: 392, endPoint y: 443, distance: 360.2
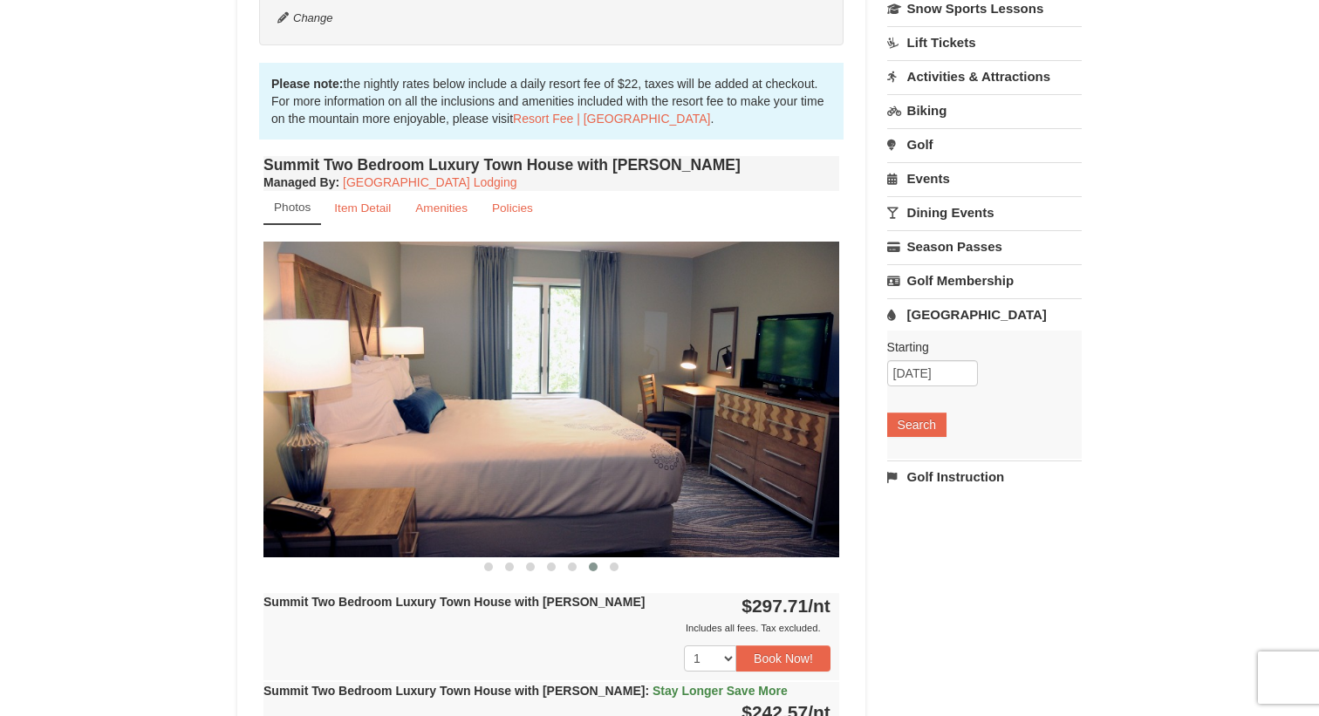
drag, startPoint x: 601, startPoint y: 455, endPoint x: 281, endPoint y: 455, distance: 320.0
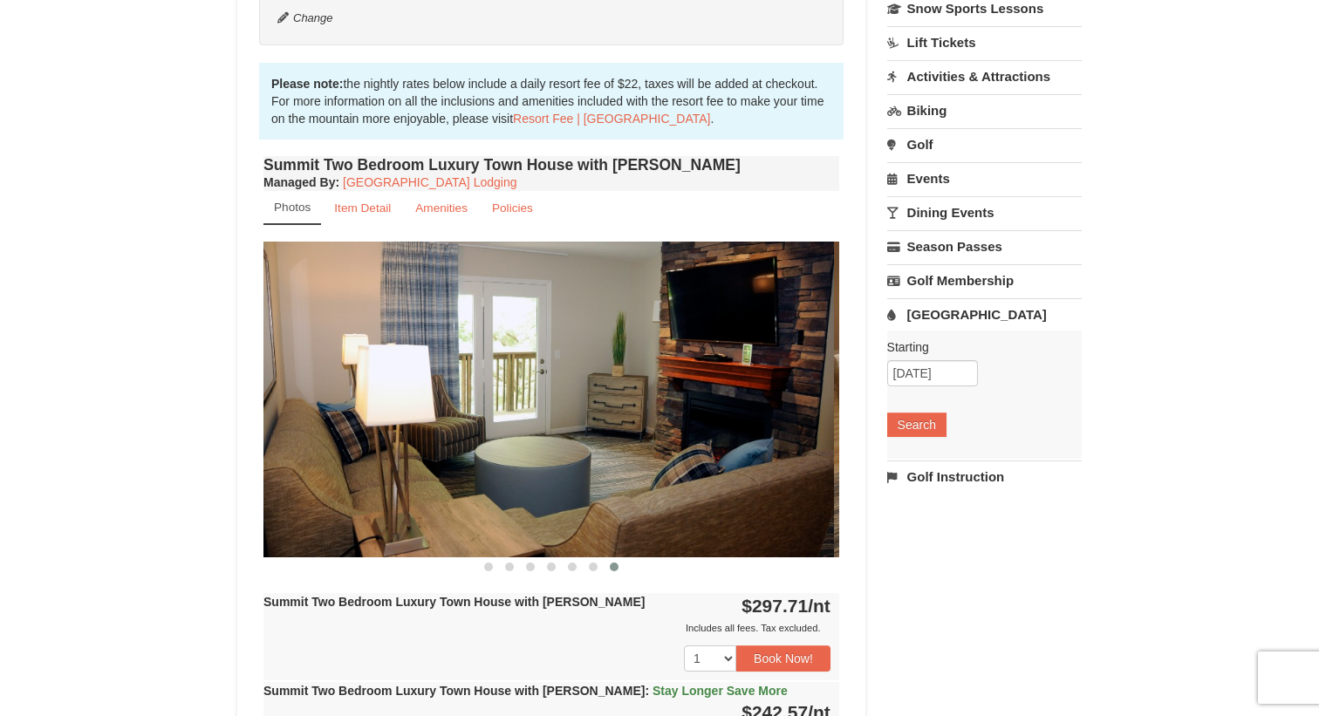
drag, startPoint x: 618, startPoint y: 434, endPoint x: 368, endPoint y: 434, distance: 250.3
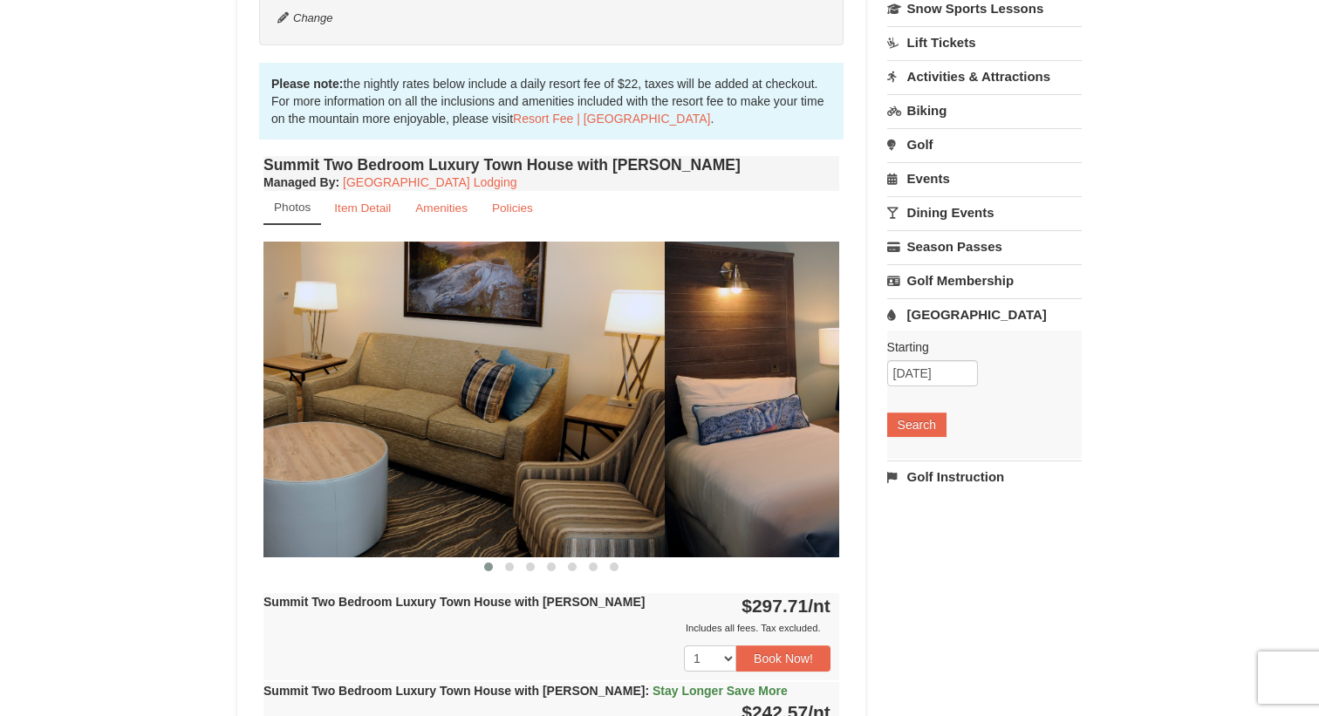
drag, startPoint x: 578, startPoint y: 435, endPoint x: 404, endPoint y: 435, distance: 174.4
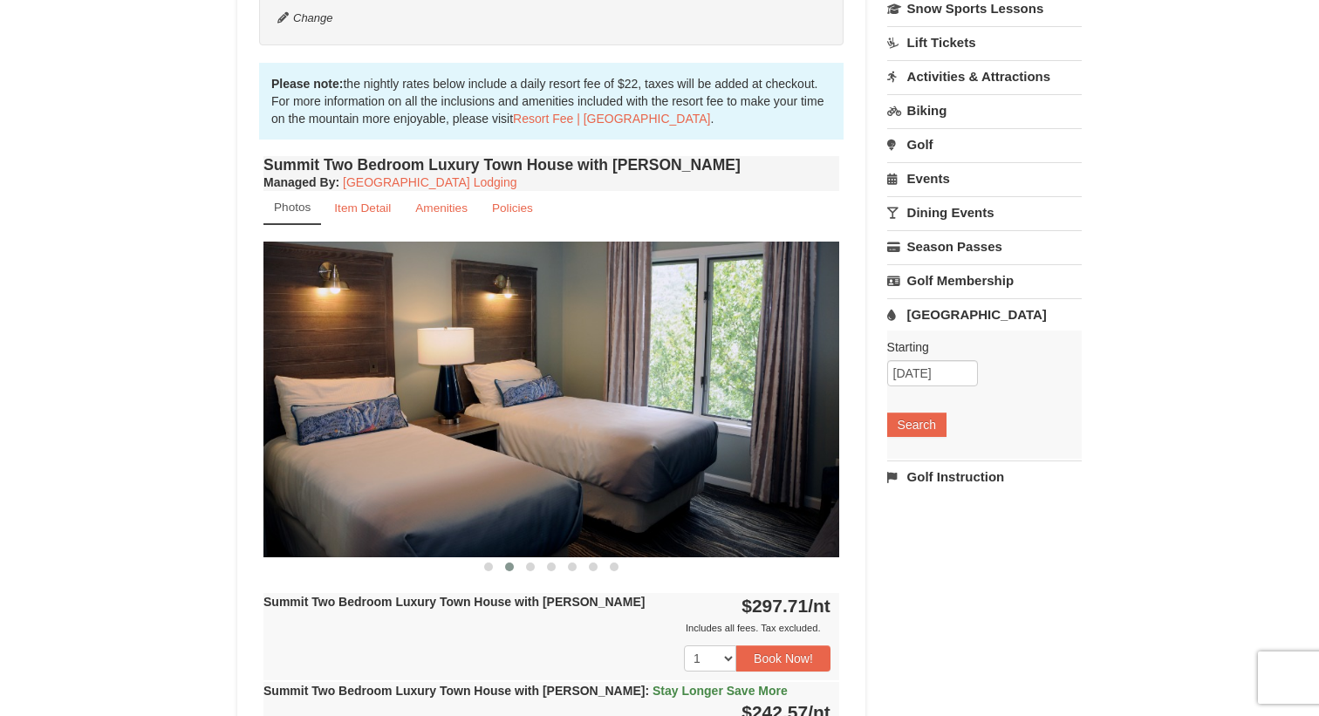
scroll to position [476, 0]
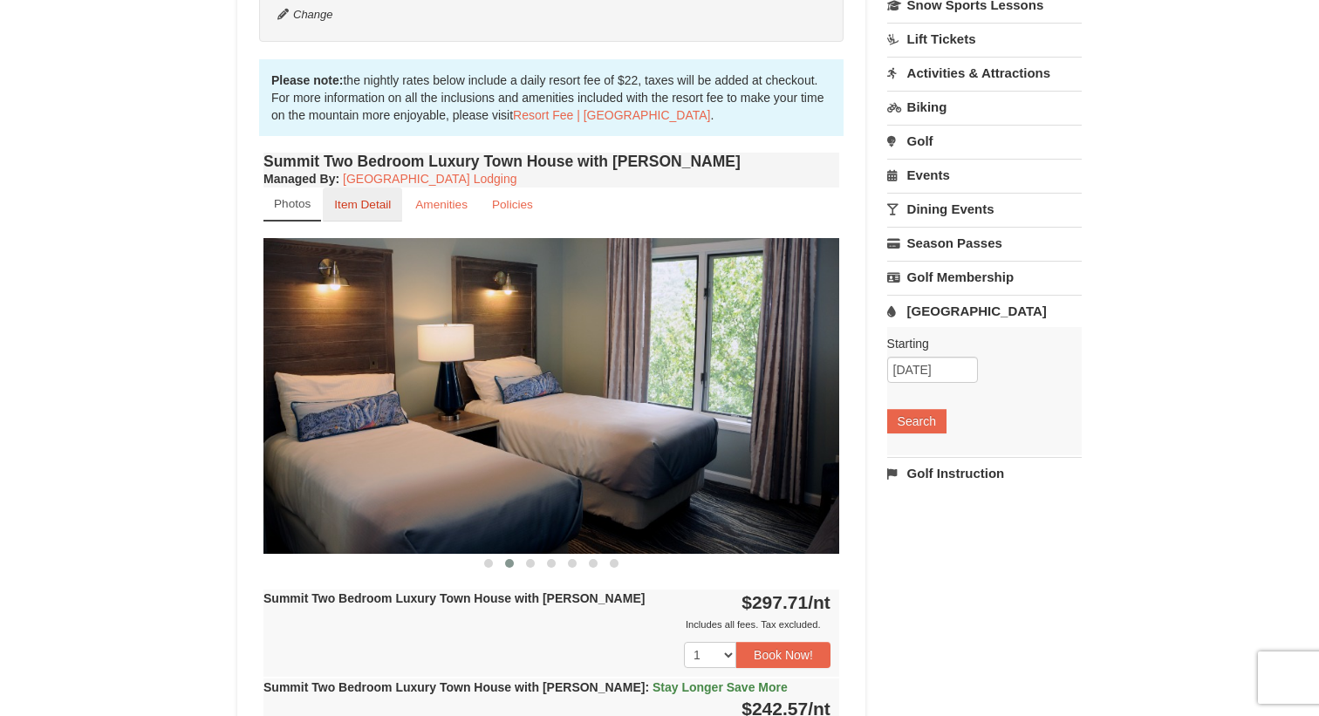
click at [372, 201] on small "Item Detail" at bounding box center [362, 204] width 57 height 13
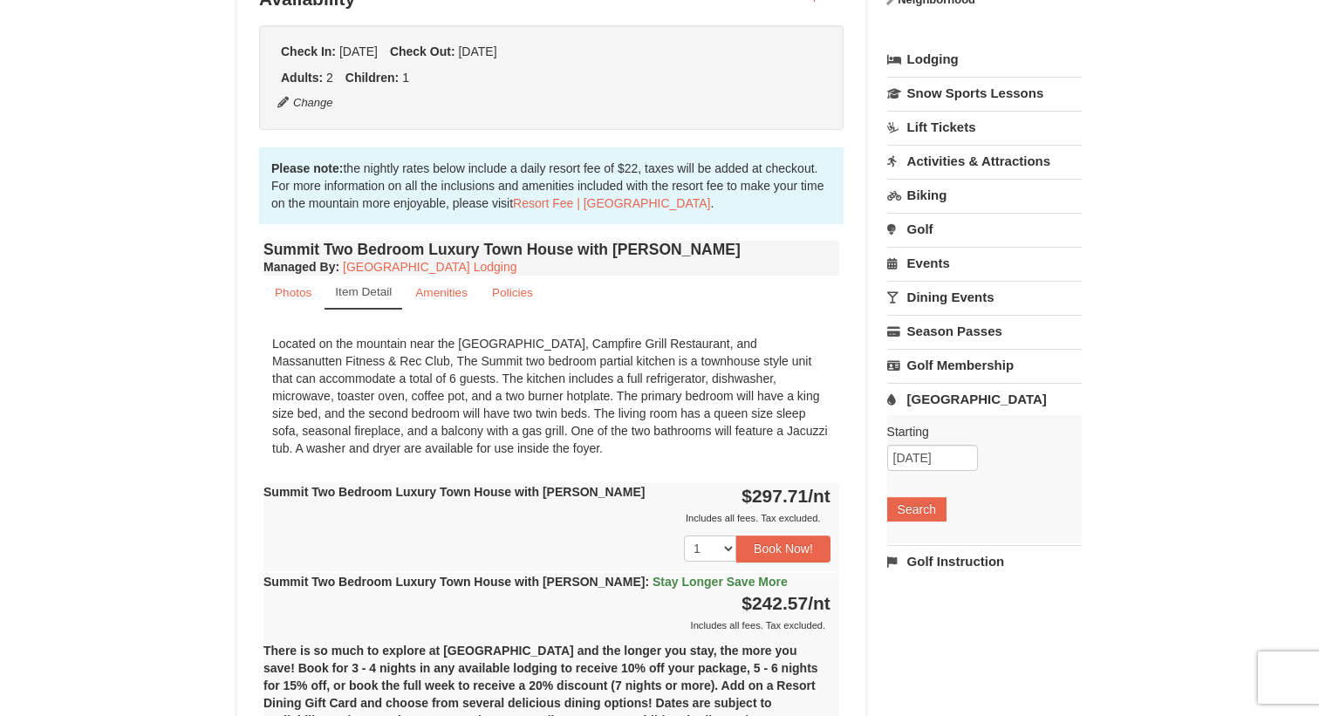
scroll to position [385, 0]
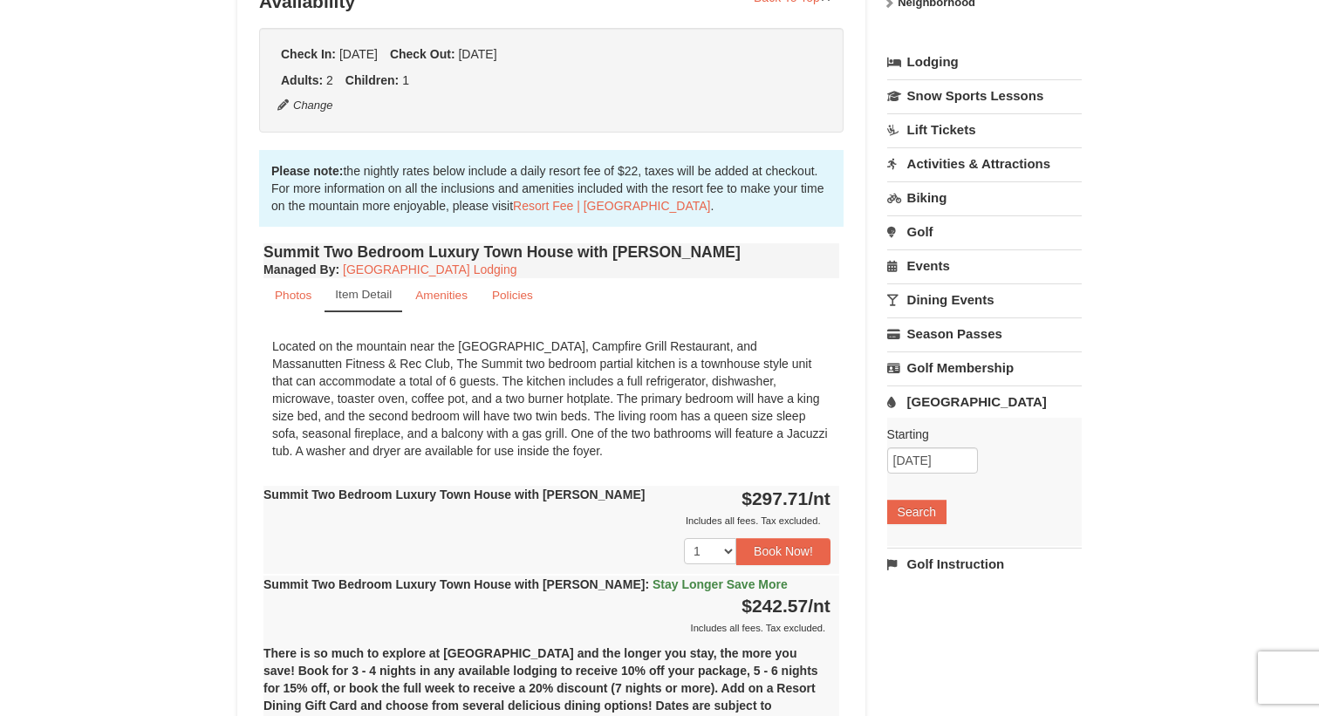
click at [442, 349] on div "Located on the mountain near the [GEOGRAPHIC_DATA], Campfire Grill Restaurant, …" at bounding box center [551, 399] width 576 height 140
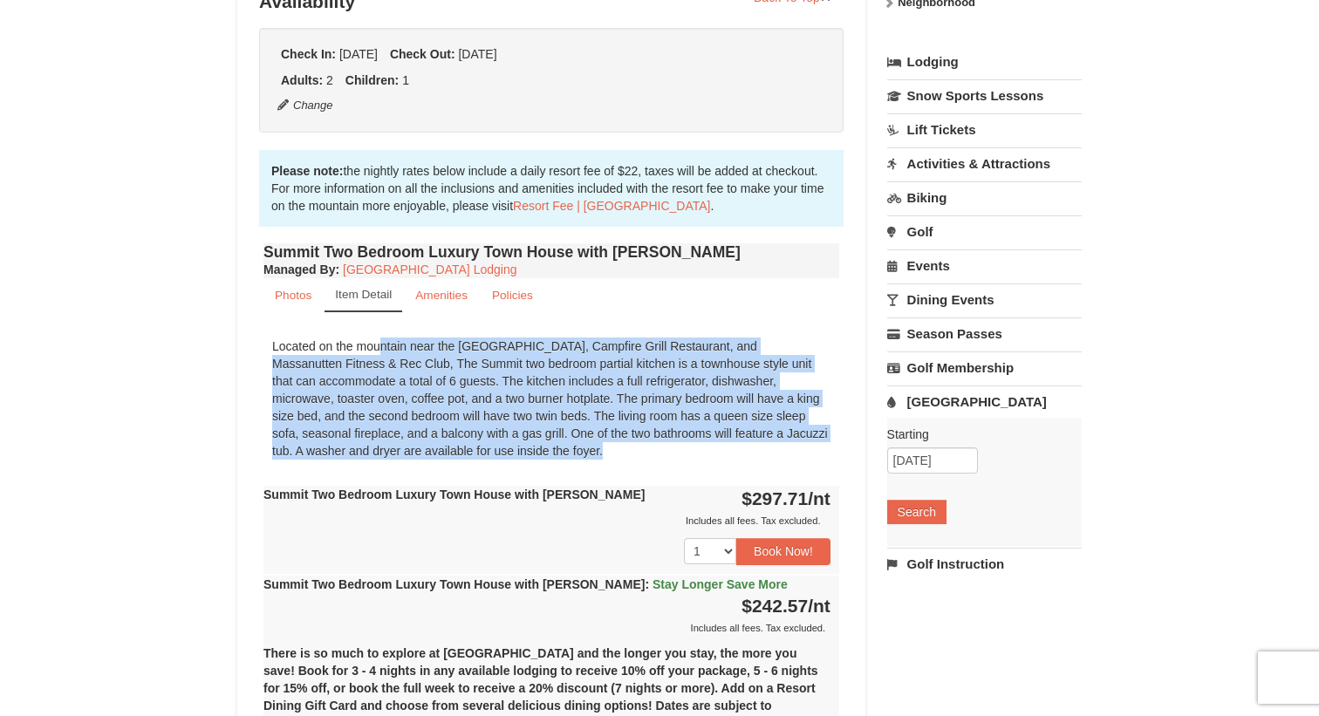
click at [442, 349] on div "Located on the mountain near the [GEOGRAPHIC_DATA], Campfire Grill Restaurant, …" at bounding box center [551, 399] width 576 height 140
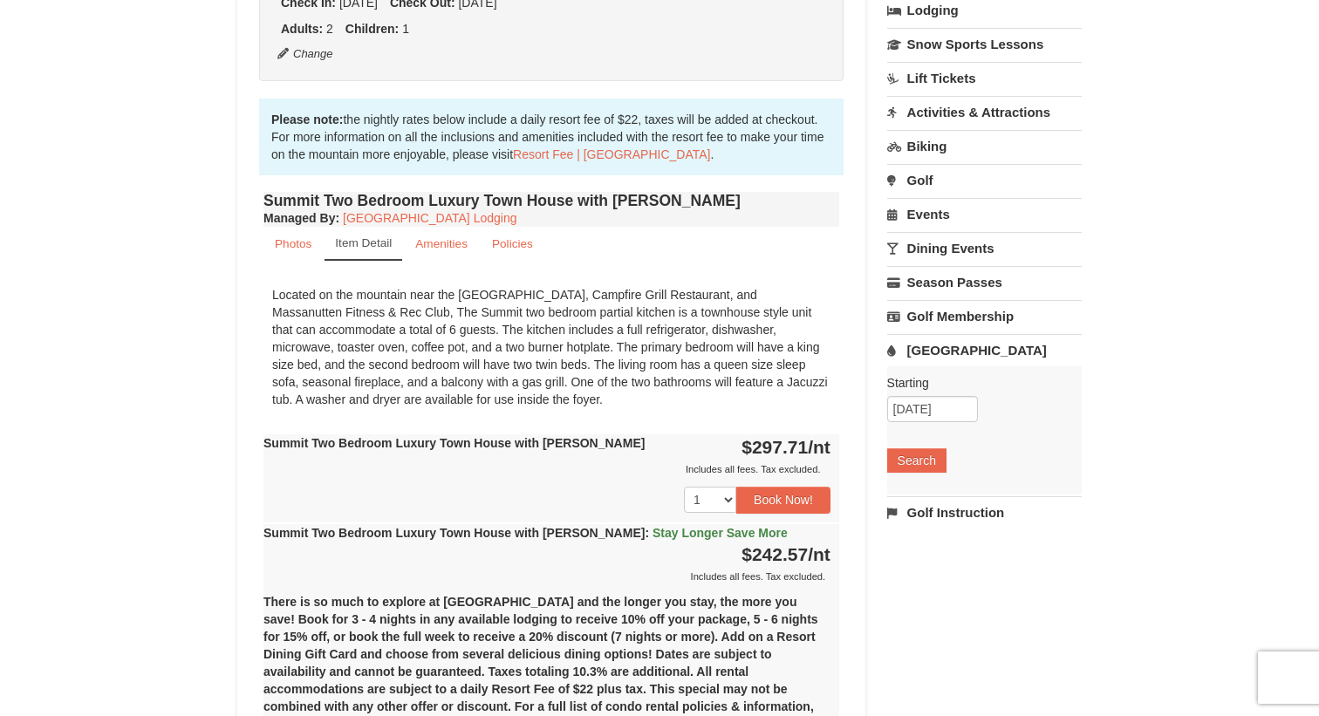
scroll to position [461, 0]
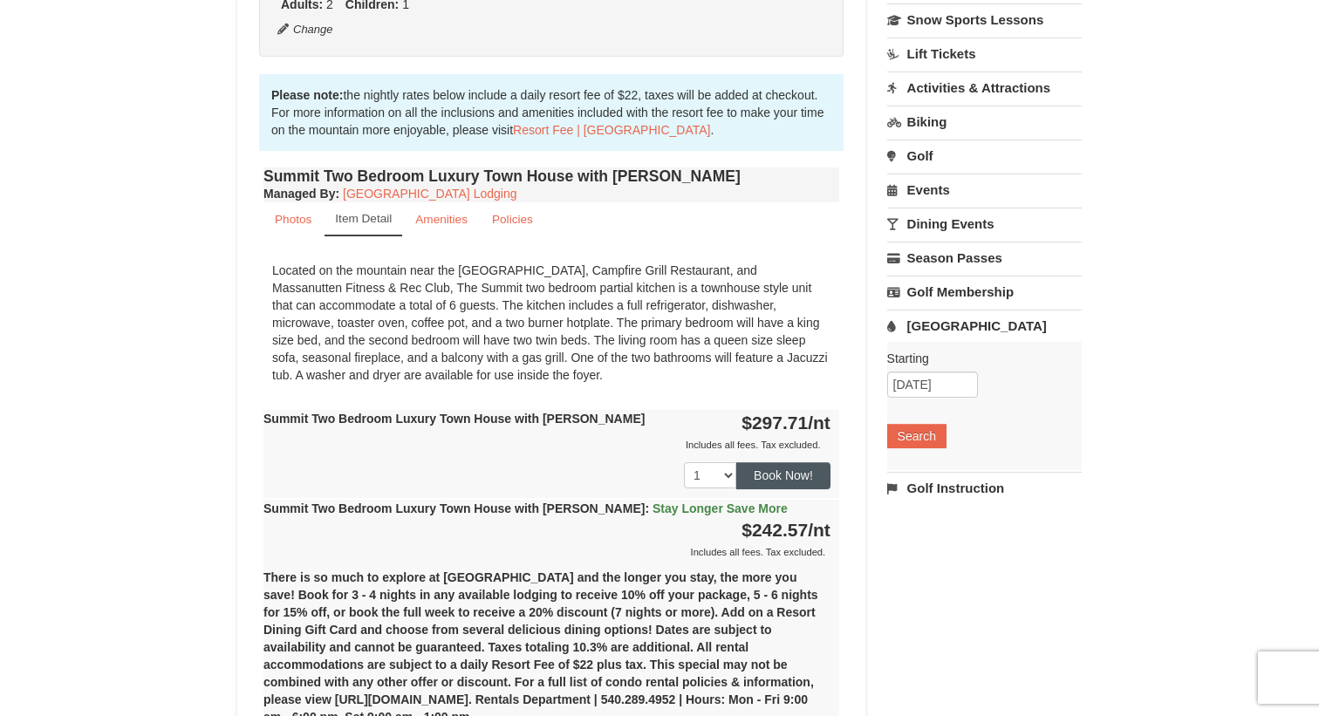
click at [773, 467] on button "Book Now!" at bounding box center [783, 475] width 94 height 26
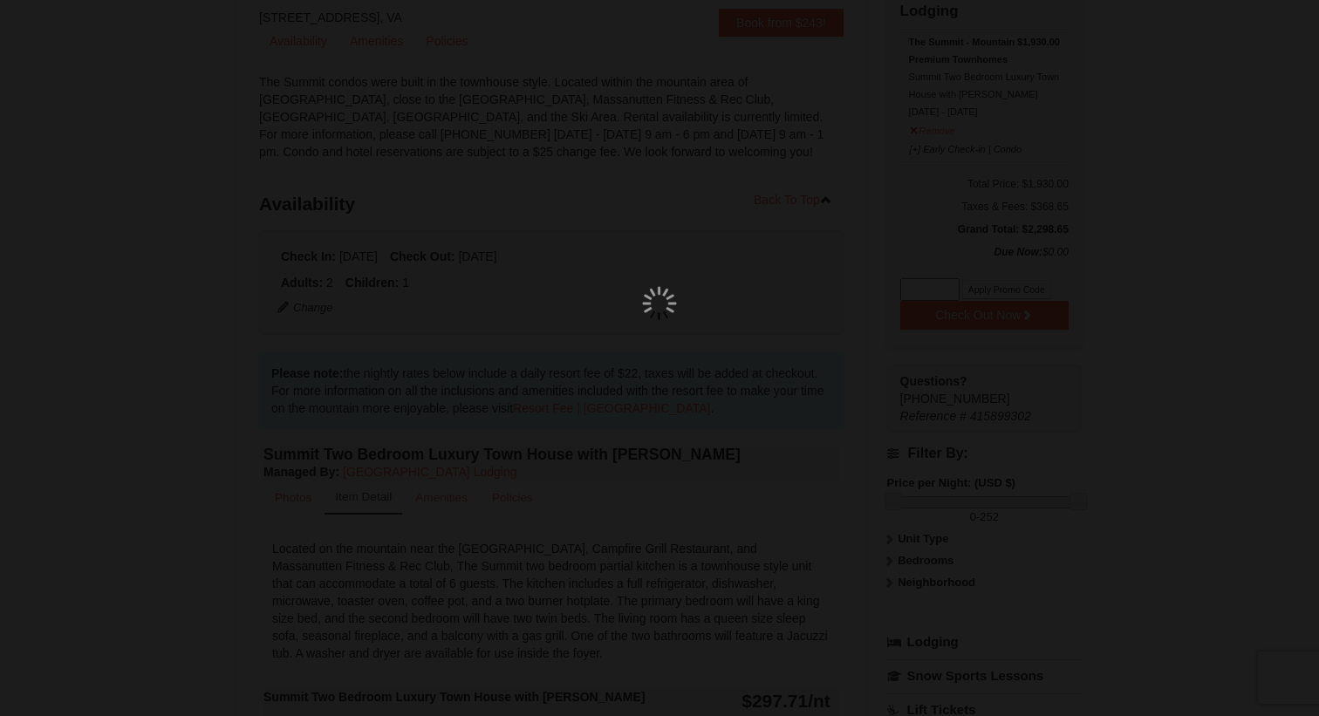
scroll to position [170, 0]
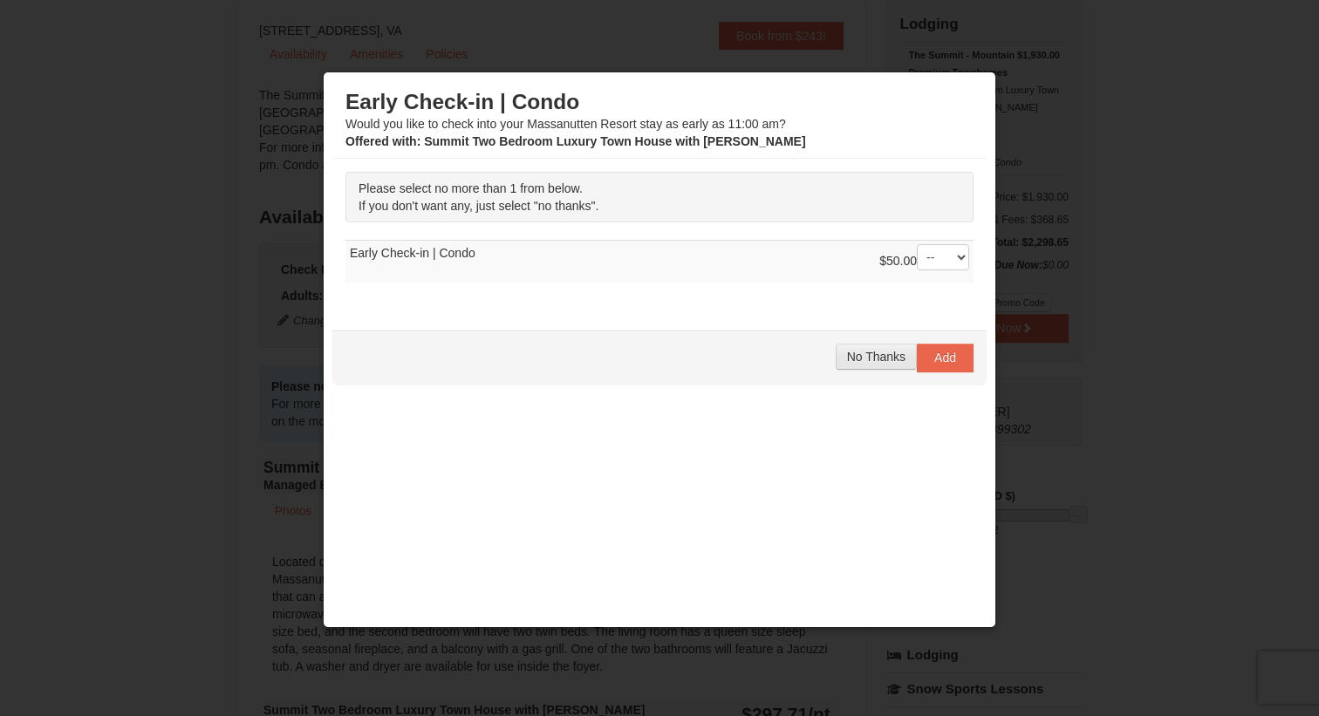
click at [887, 358] on span "No Thanks" at bounding box center [876, 357] width 58 height 14
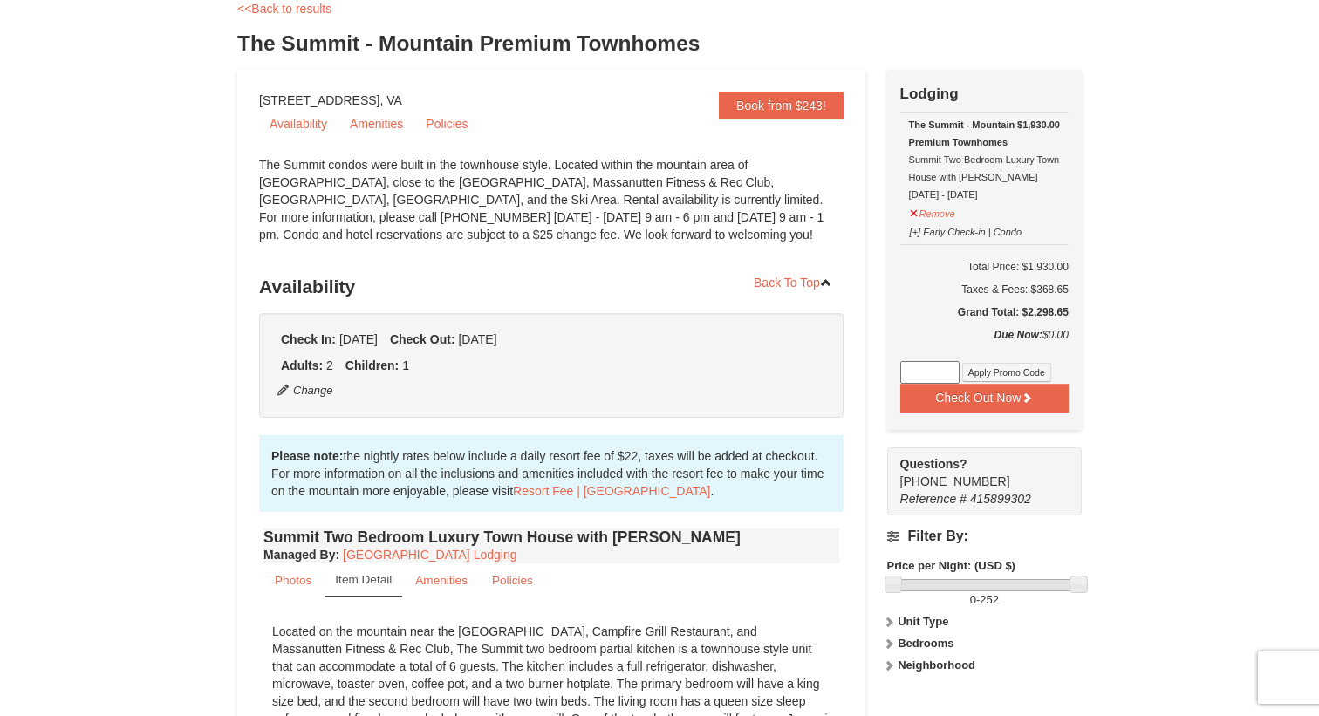
scroll to position [96, 0]
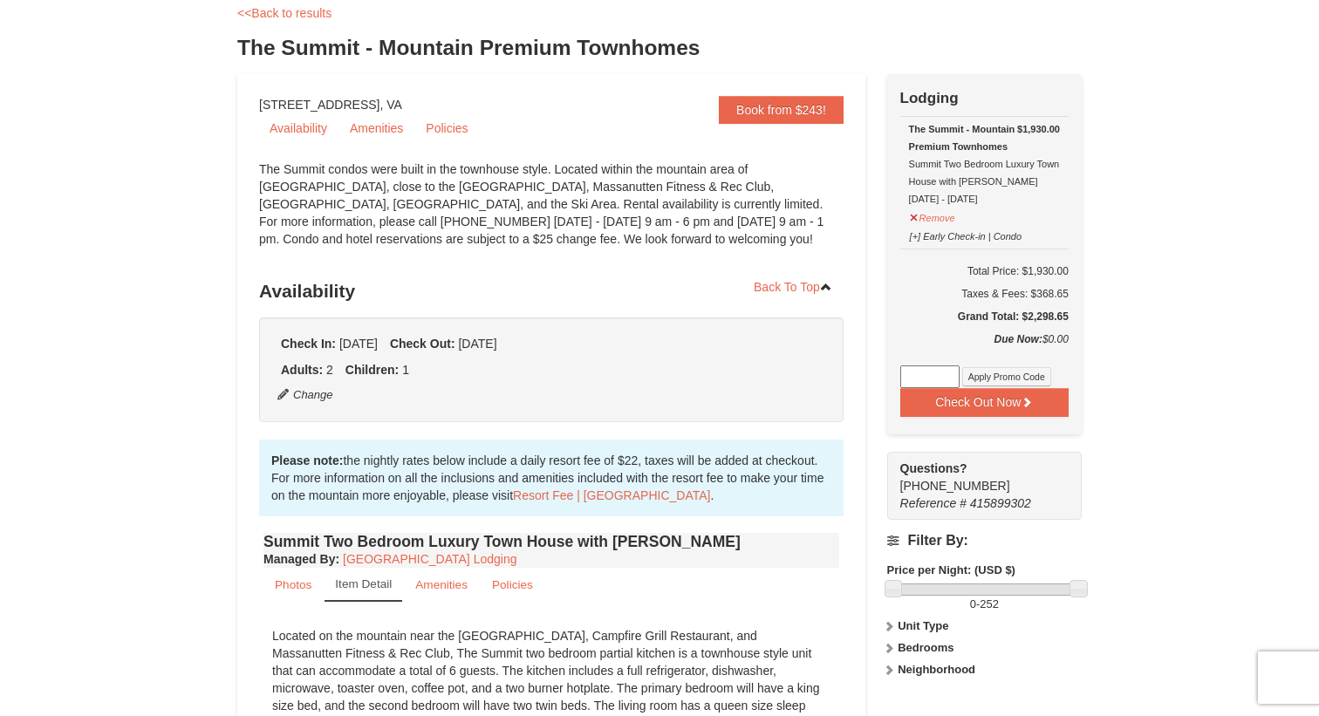
click at [1047, 314] on h5 "Grand Total: $2,298.65" at bounding box center [984, 316] width 168 height 17
drag, startPoint x: 1047, startPoint y: 314, endPoint x: 1017, endPoint y: 281, distance: 45.1
click at [1017, 281] on td "Total Price: $1,930.00 Taxes & Fees: $368.65 Grand Total: $2,298.65" at bounding box center [984, 290] width 168 height 82
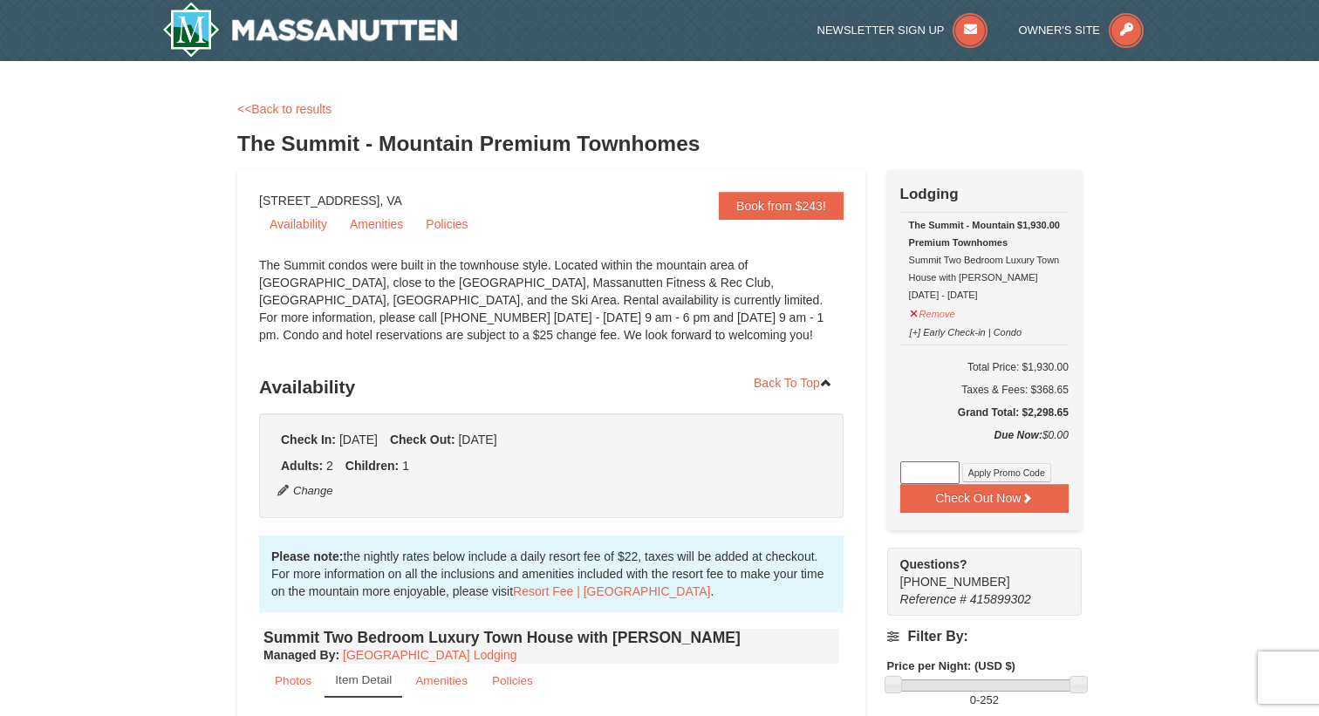
scroll to position [0, 0]
click at [310, 108] on link "<<Back to results" at bounding box center [284, 109] width 94 height 14
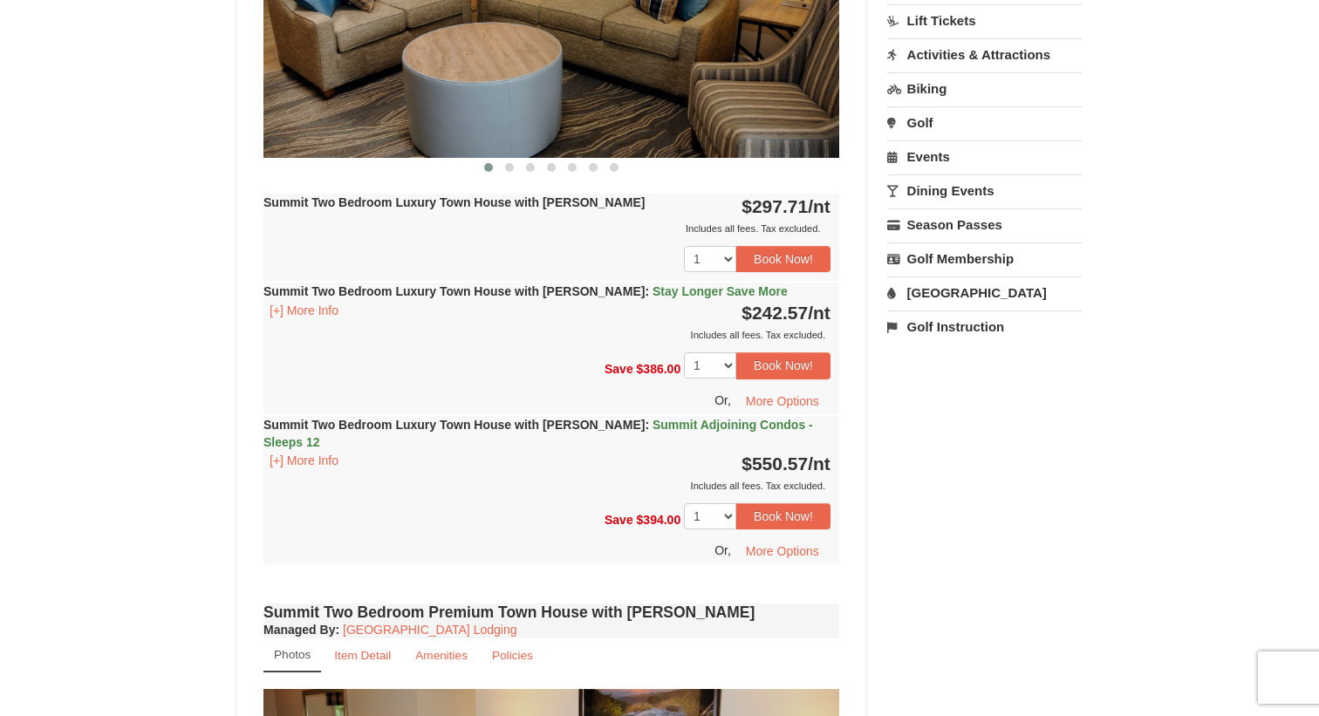
scroll to position [872, 1]
click at [794, 256] on button "Book Now!" at bounding box center [783, 259] width 94 height 26
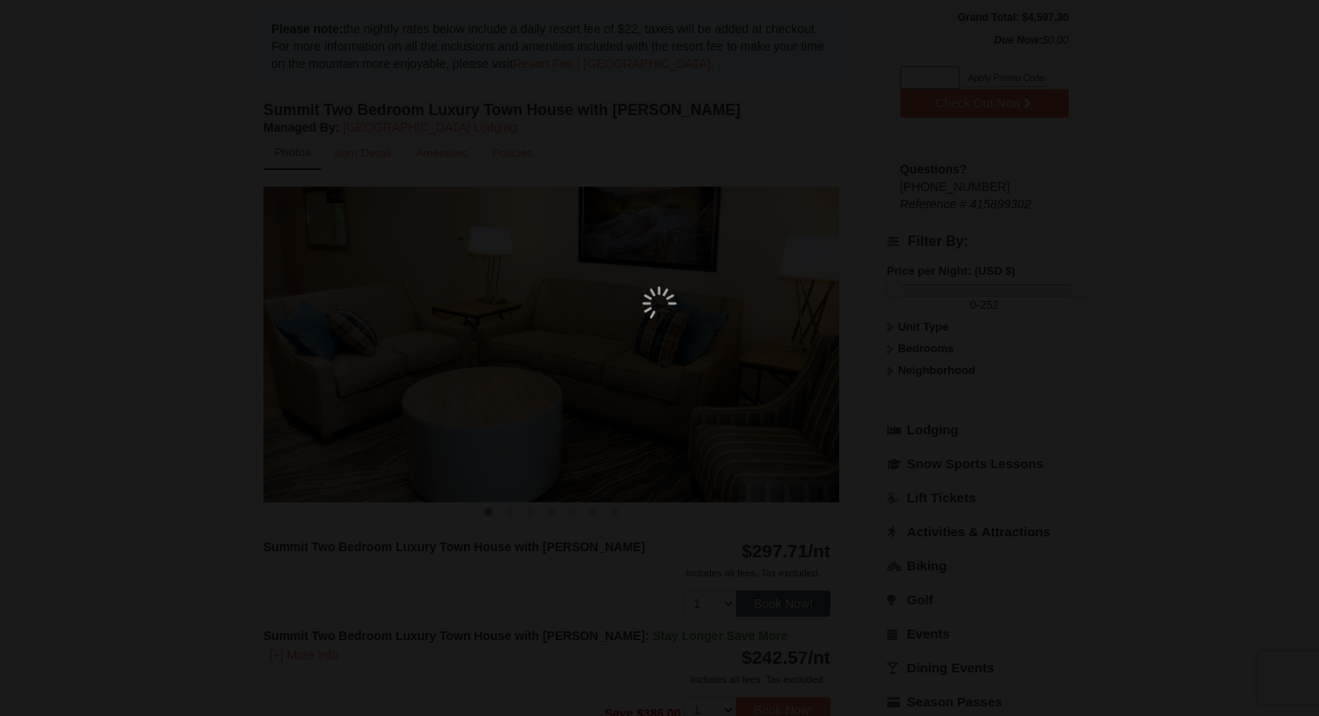
scroll to position [170, 0]
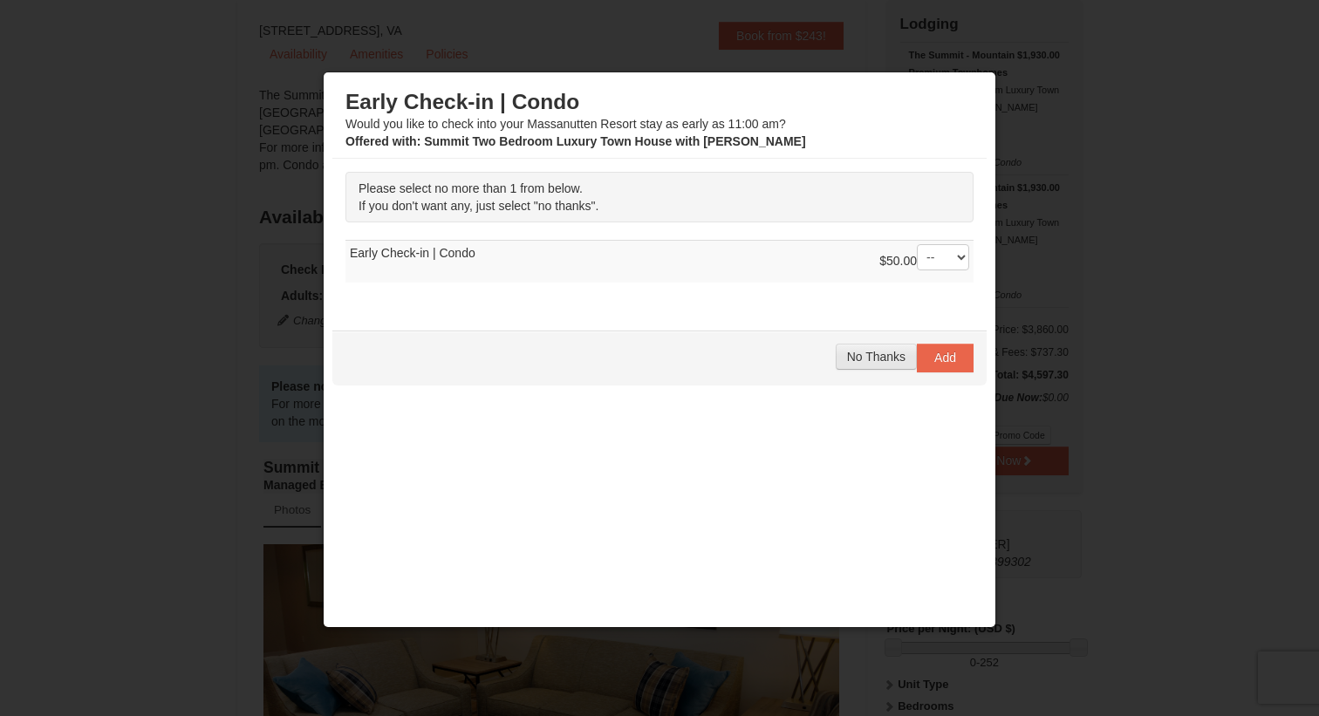
click at [878, 351] on span "No Thanks" at bounding box center [876, 357] width 58 height 14
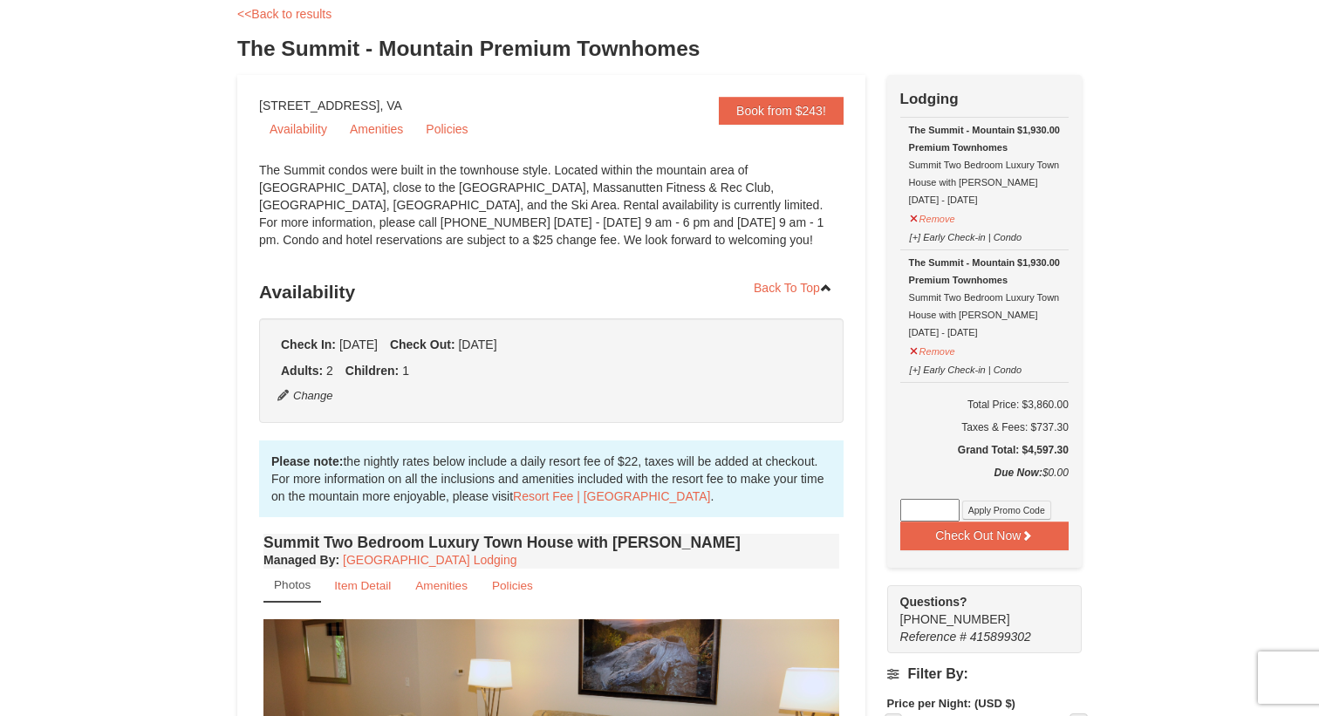
scroll to position [95, 0]
click at [923, 346] on button "Remove" at bounding box center [932, 349] width 47 height 22
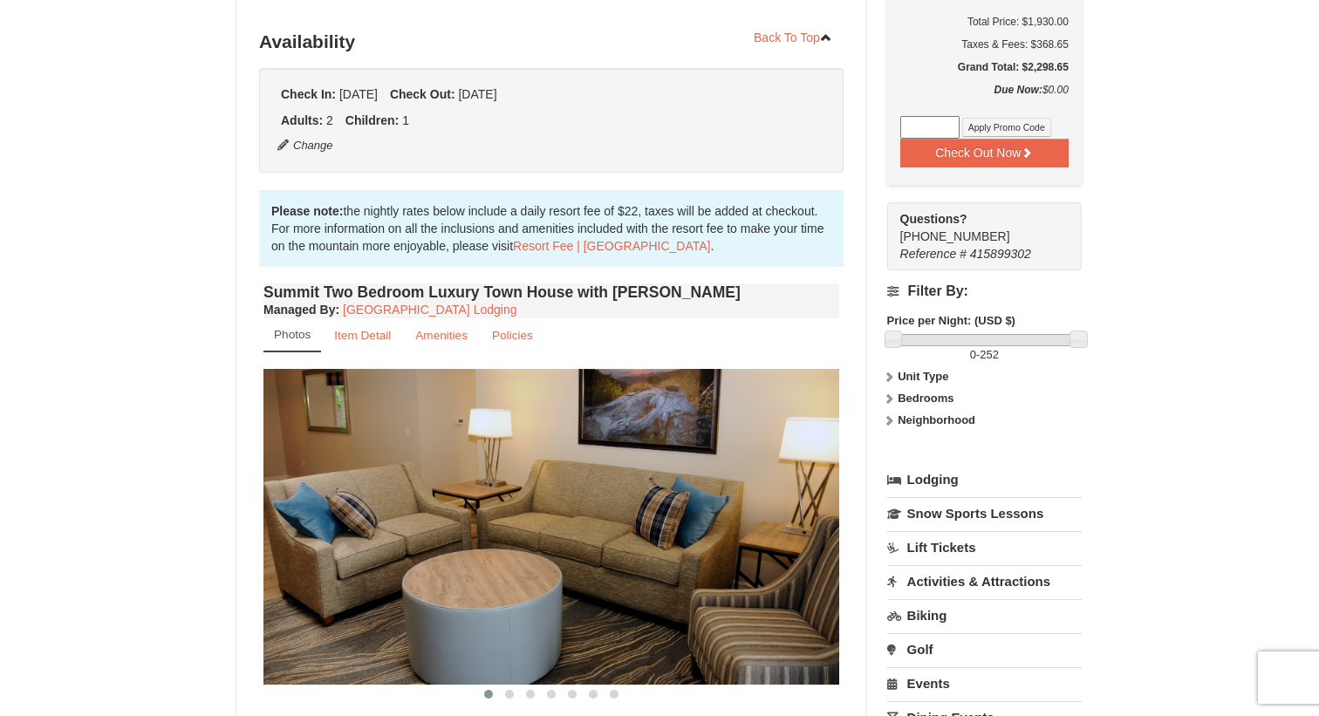
scroll to position [348, 0]
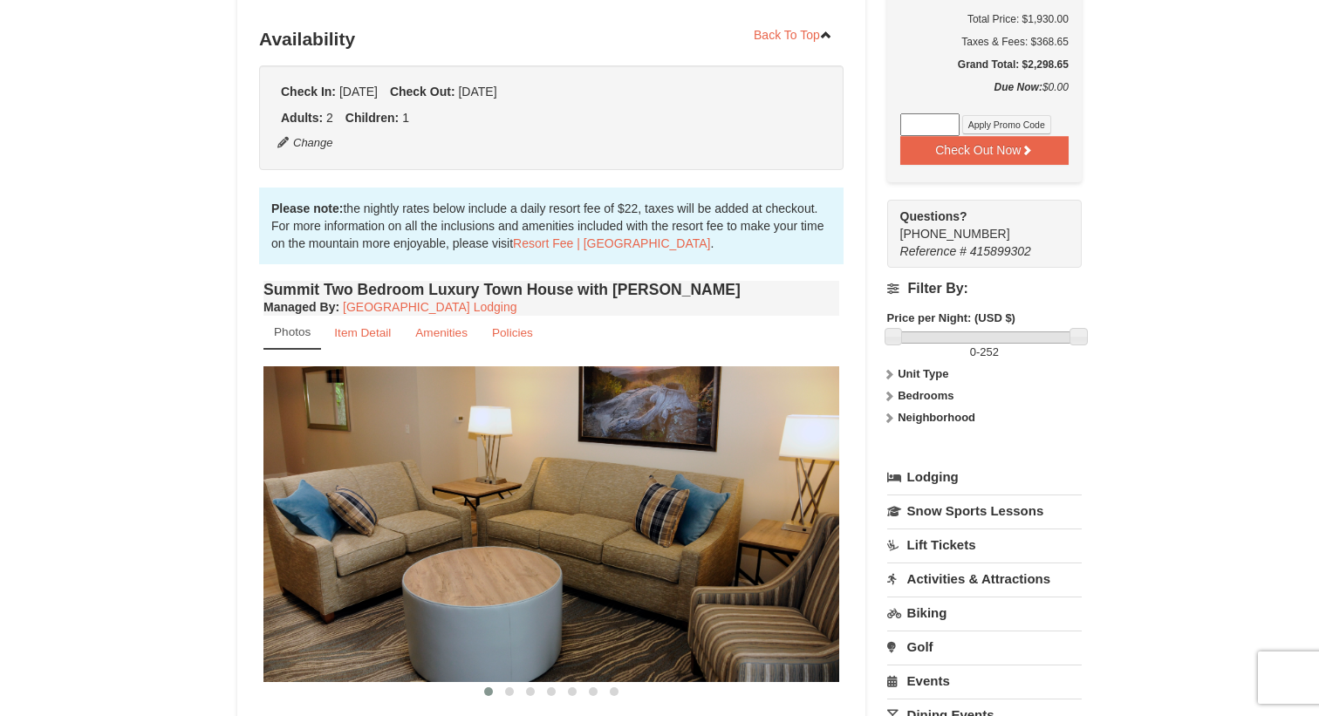
click at [894, 422] on icon at bounding box center [889, 418] width 12 height 12
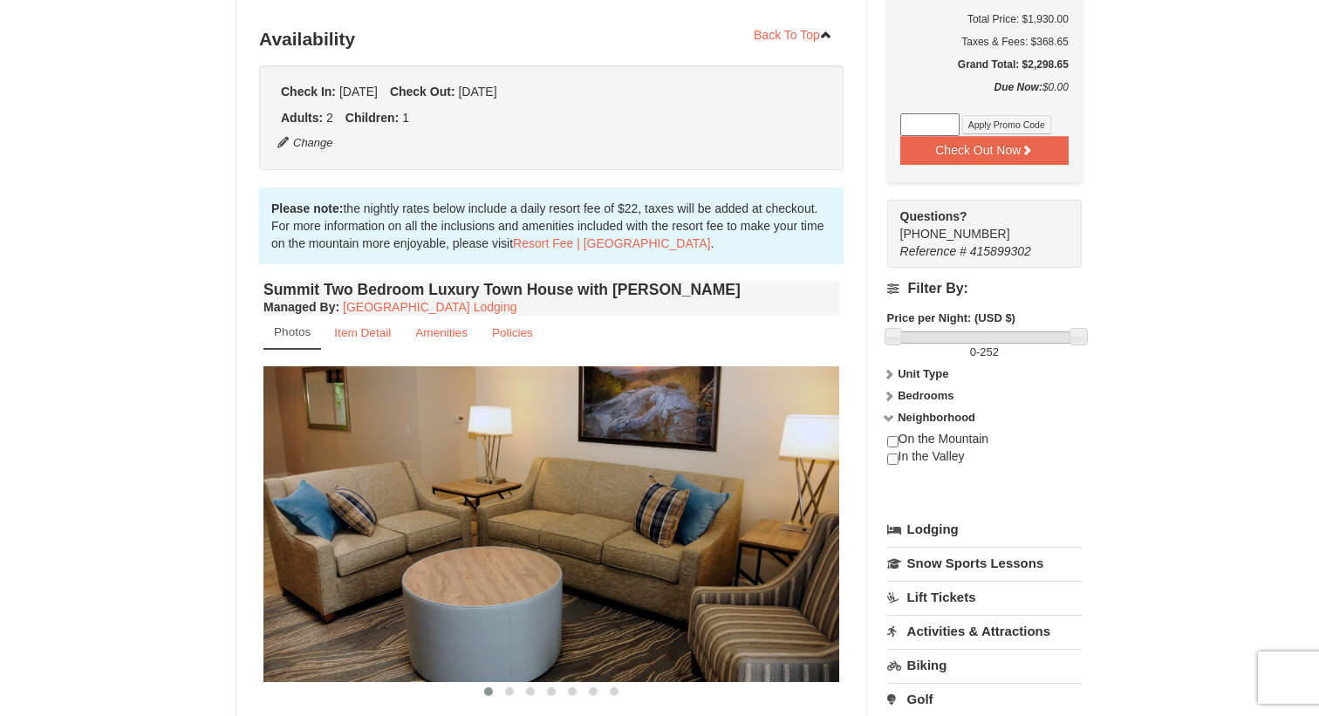
click at [893, 421] on icon at bounding box center [889, 418] width 12 height 12
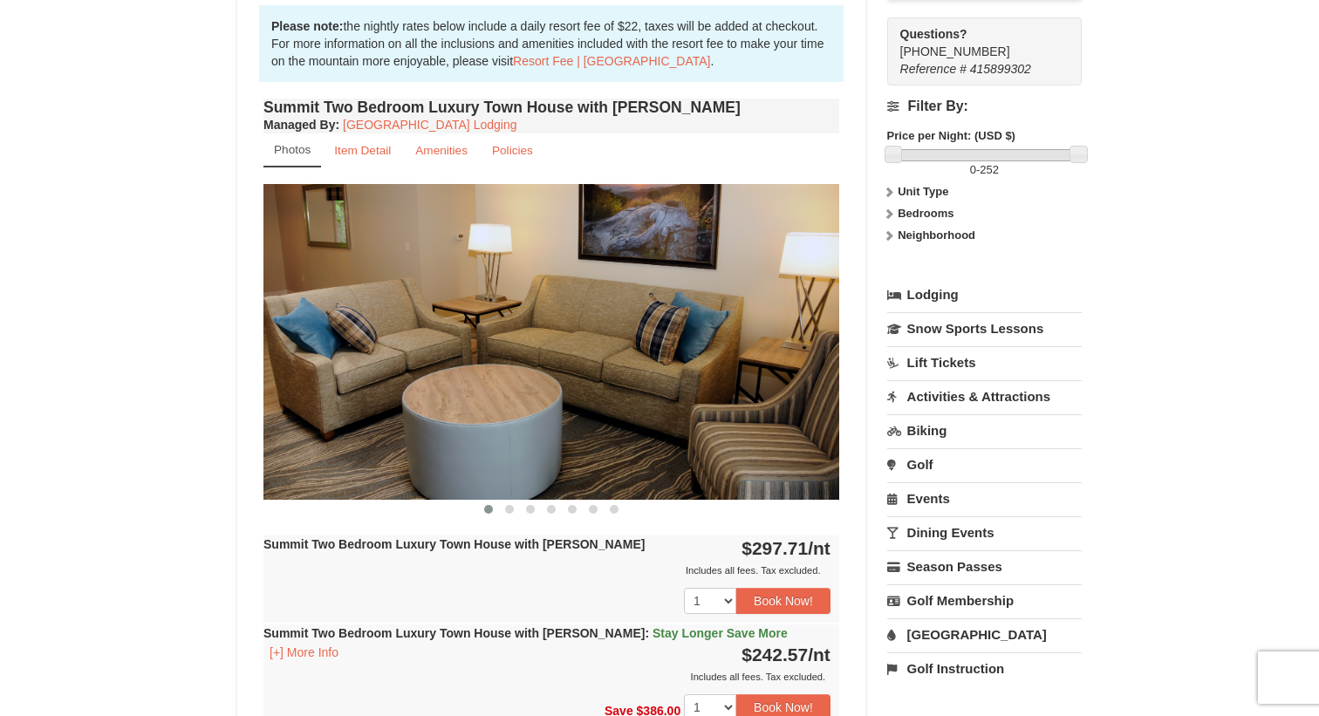
scroll to position [569, 0]
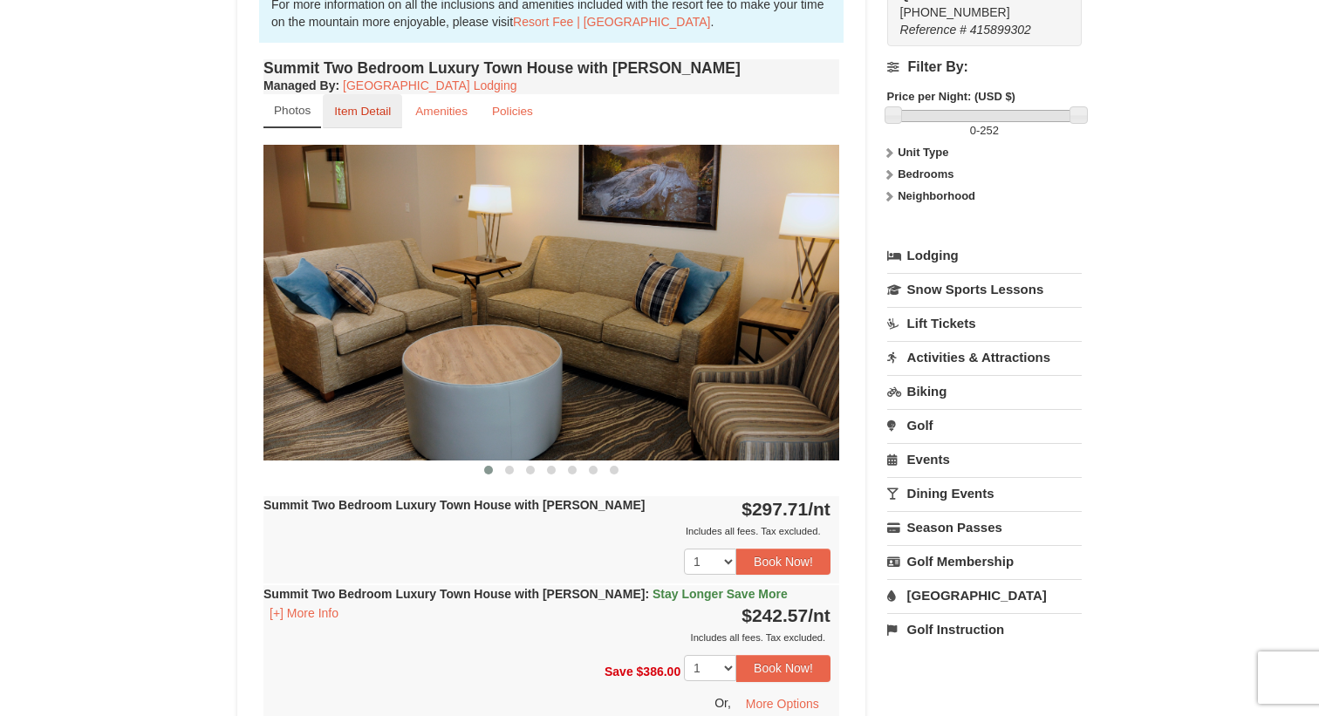
click at [357, 123] on link "Item Detail" at bounding box center [362, 111] width 79 height 34
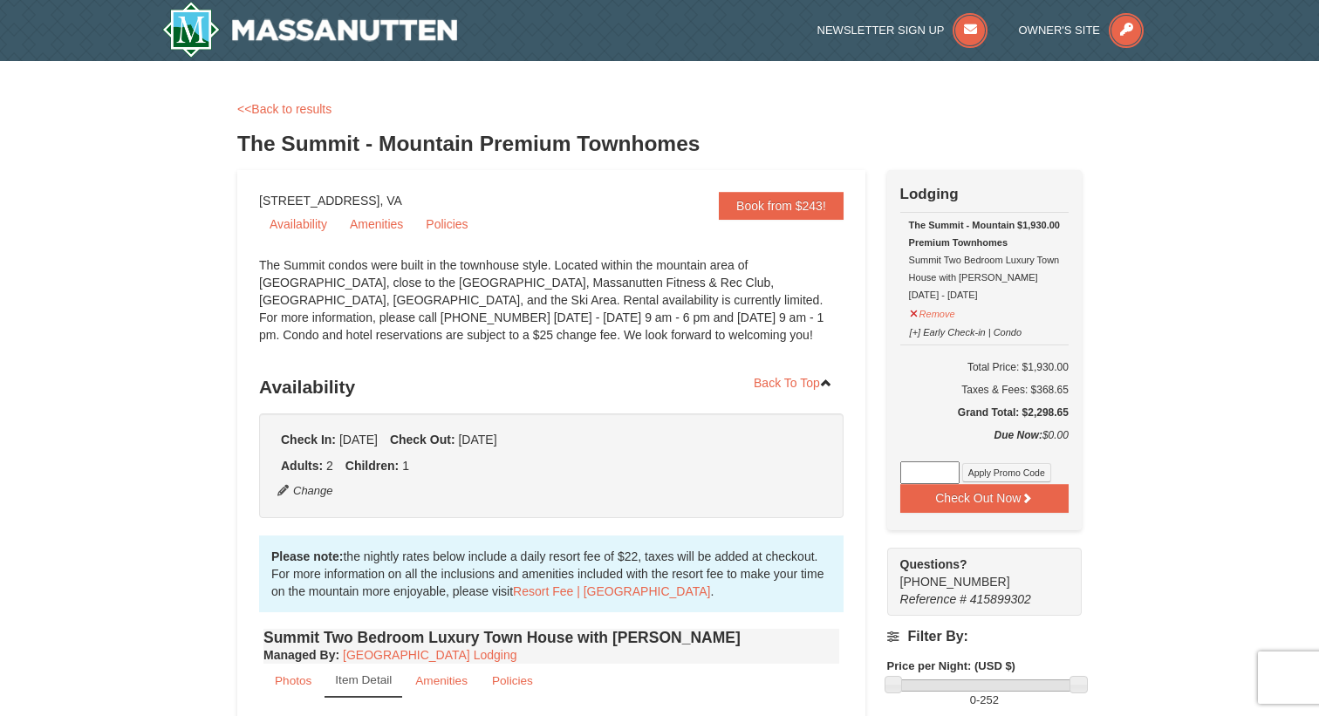
scroll to position [0, 0]
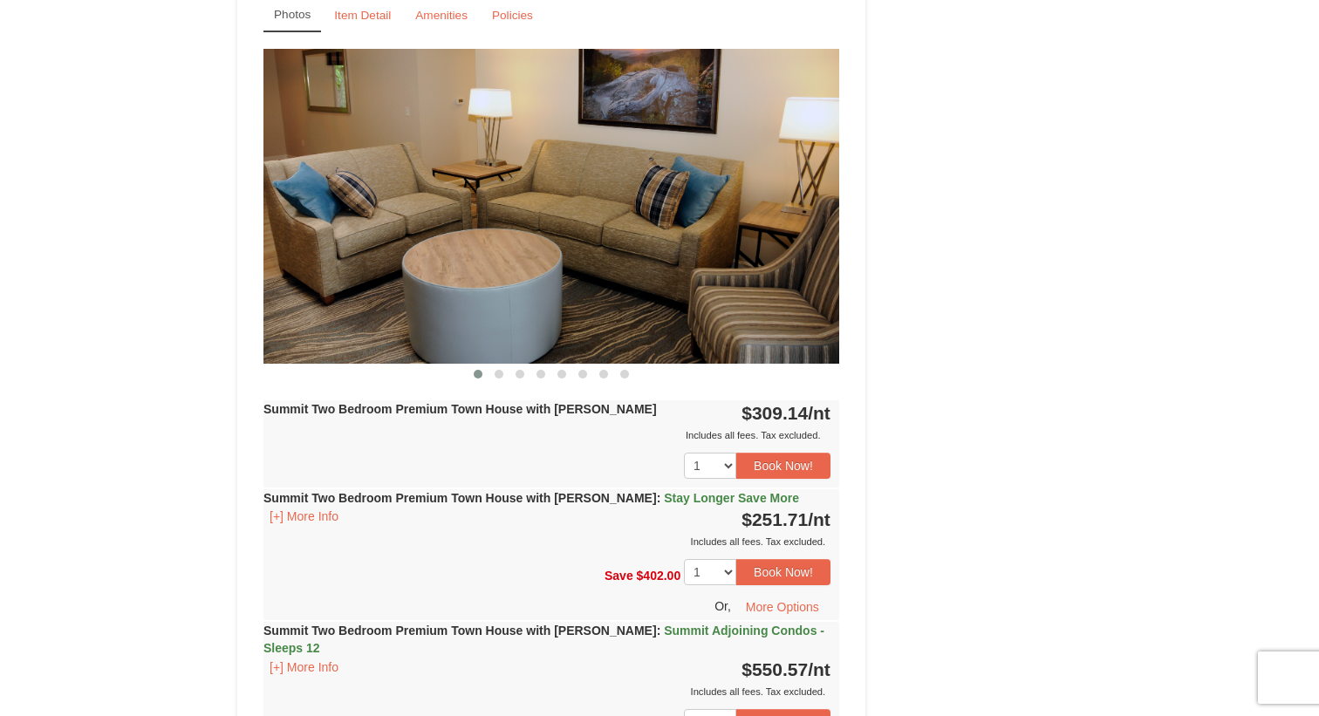
scroll to position [1512, 0]
drag, startPoint x: 815, startPoint y: 204, endPoint x: 522, endPoint y: 233, distance: 294.4
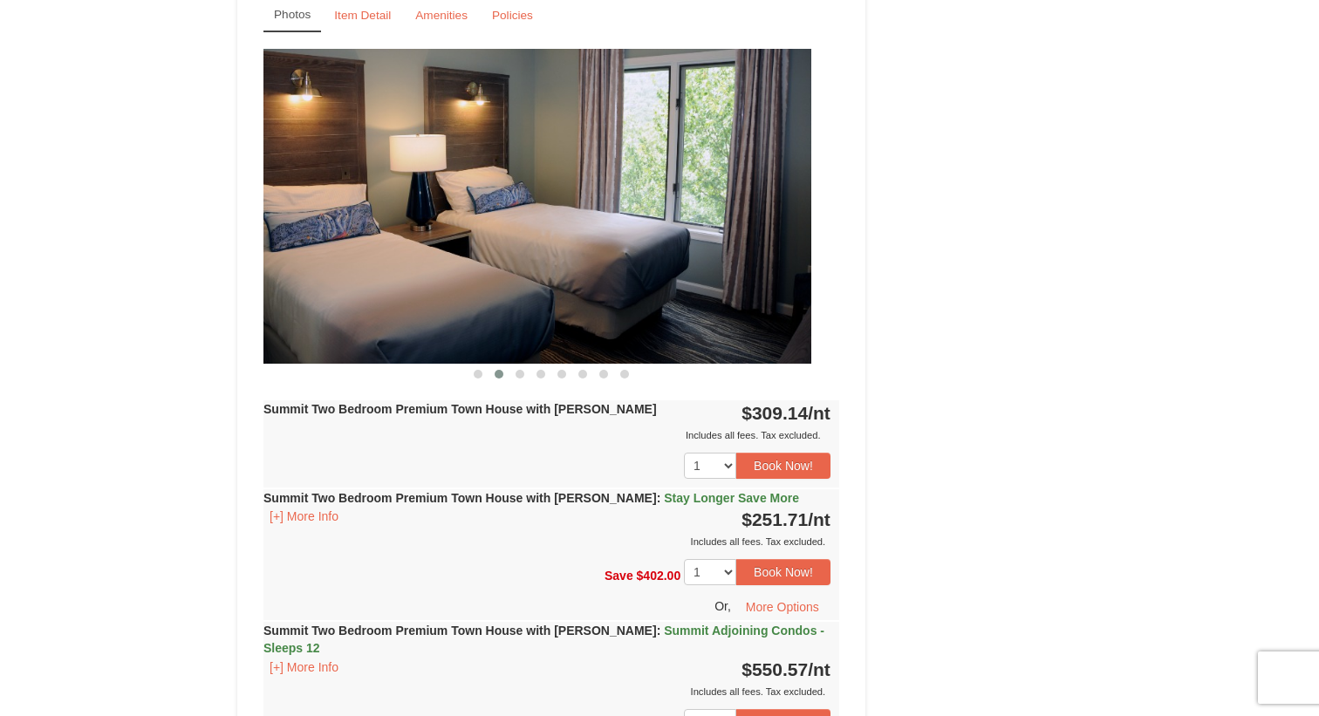
drag, startPoint x: 791, startPoint y: 269, endPoint x: 546, endPoint y: 275, distance: 245.1
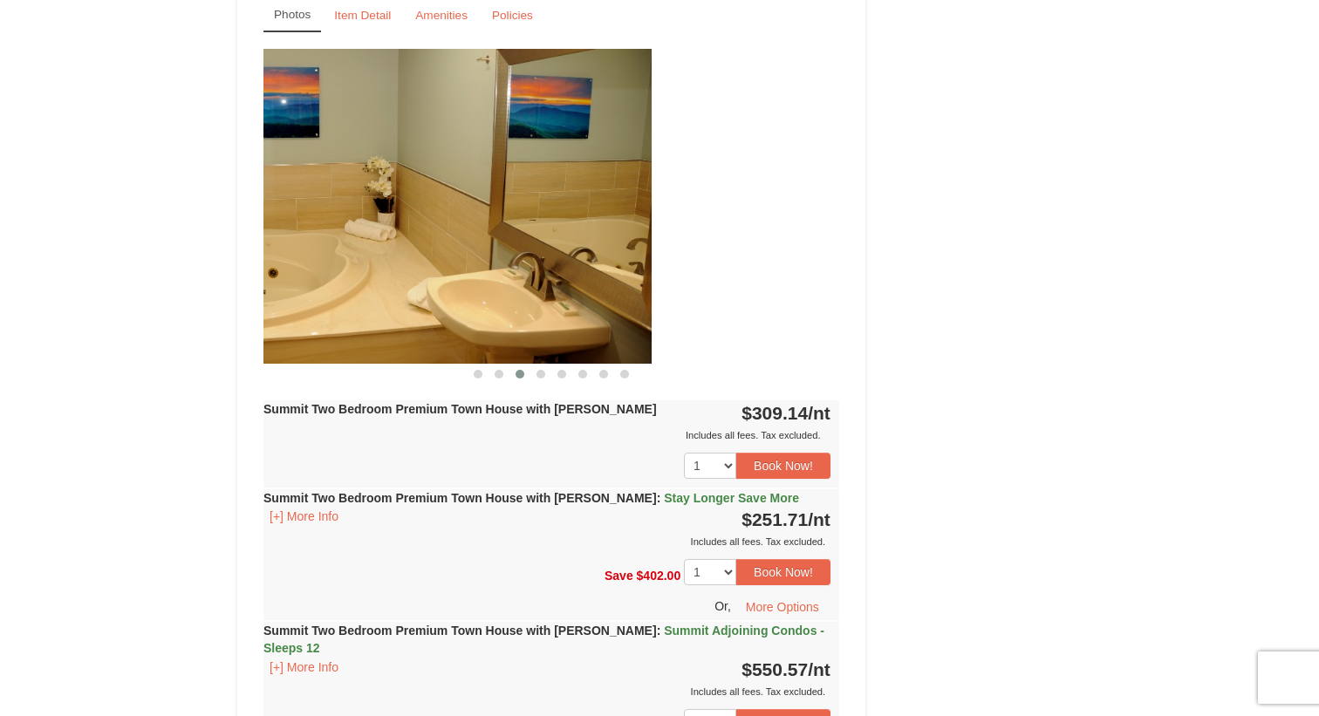
drag, startPoint x: 770, startPoint y: 251, endPoint x: 557, endPoint y: 253, distance: 212.8
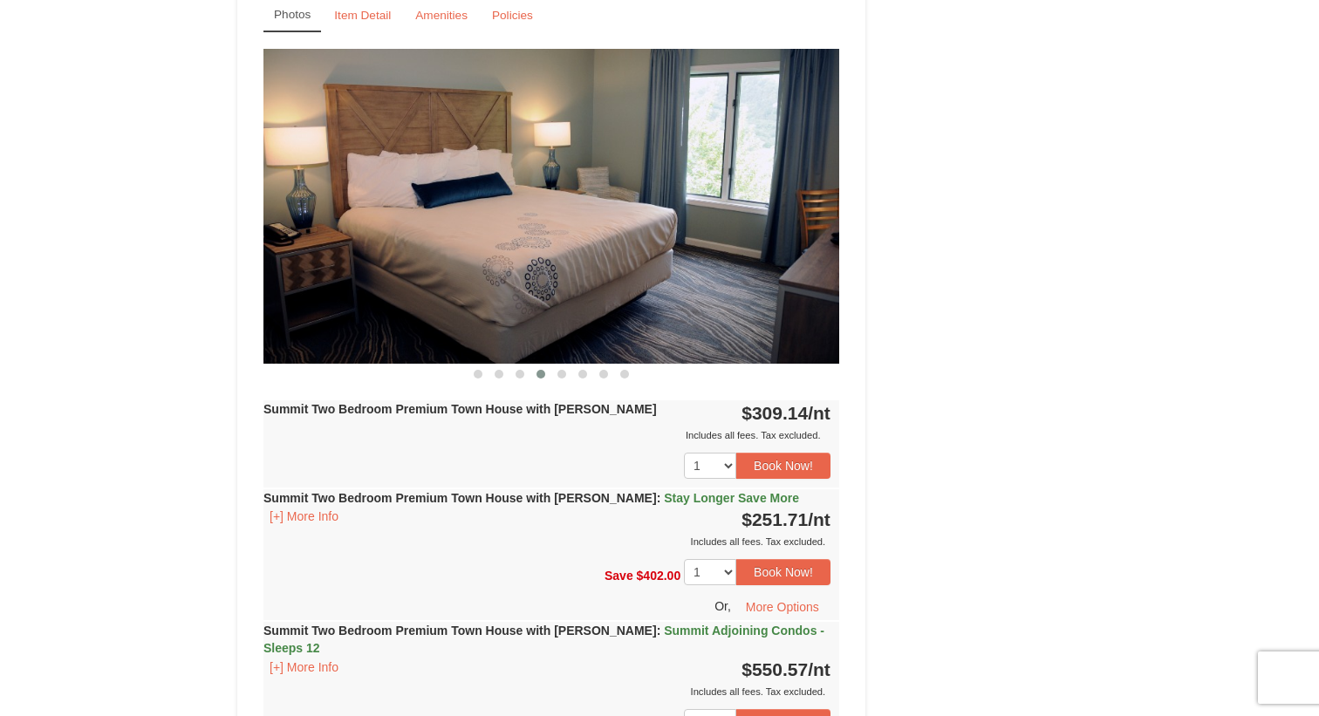
drag, startPoint x: 747, startPoint y: 256, endPoint x: 400, endPoint y: 256, distance: 347.1
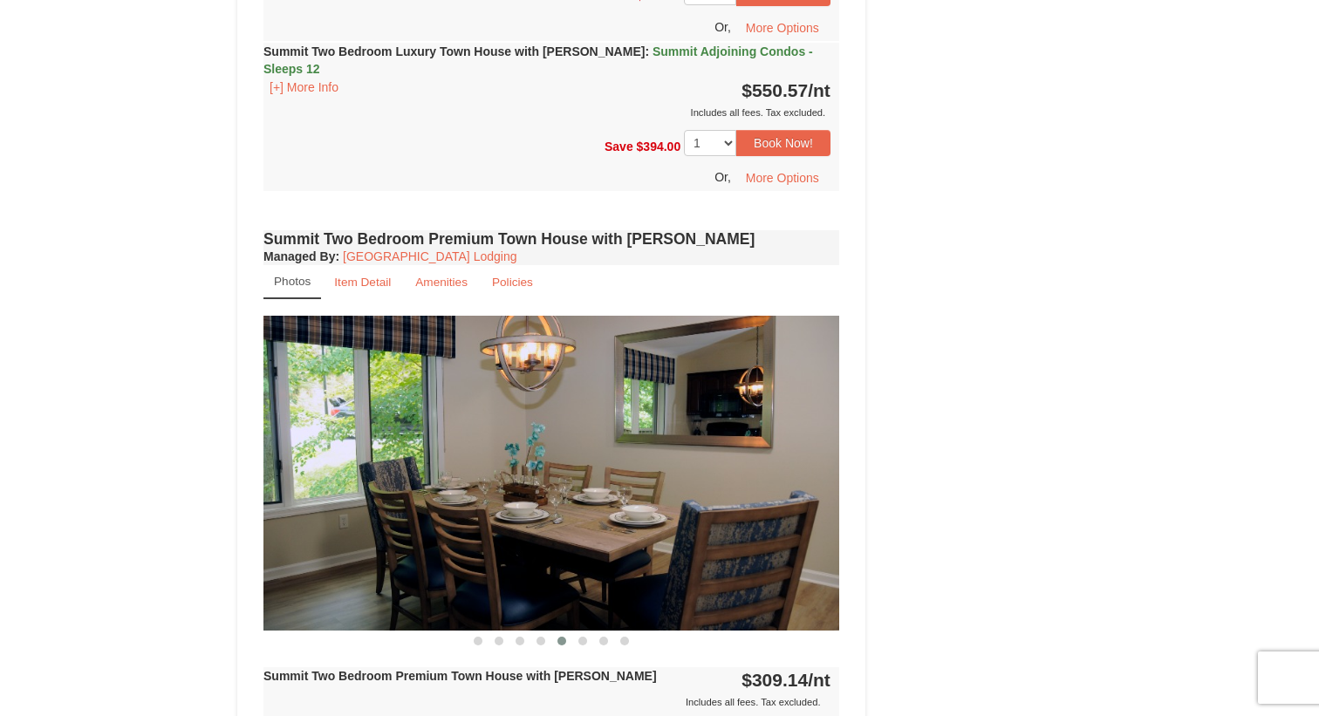
scroll to position [1125, 0]
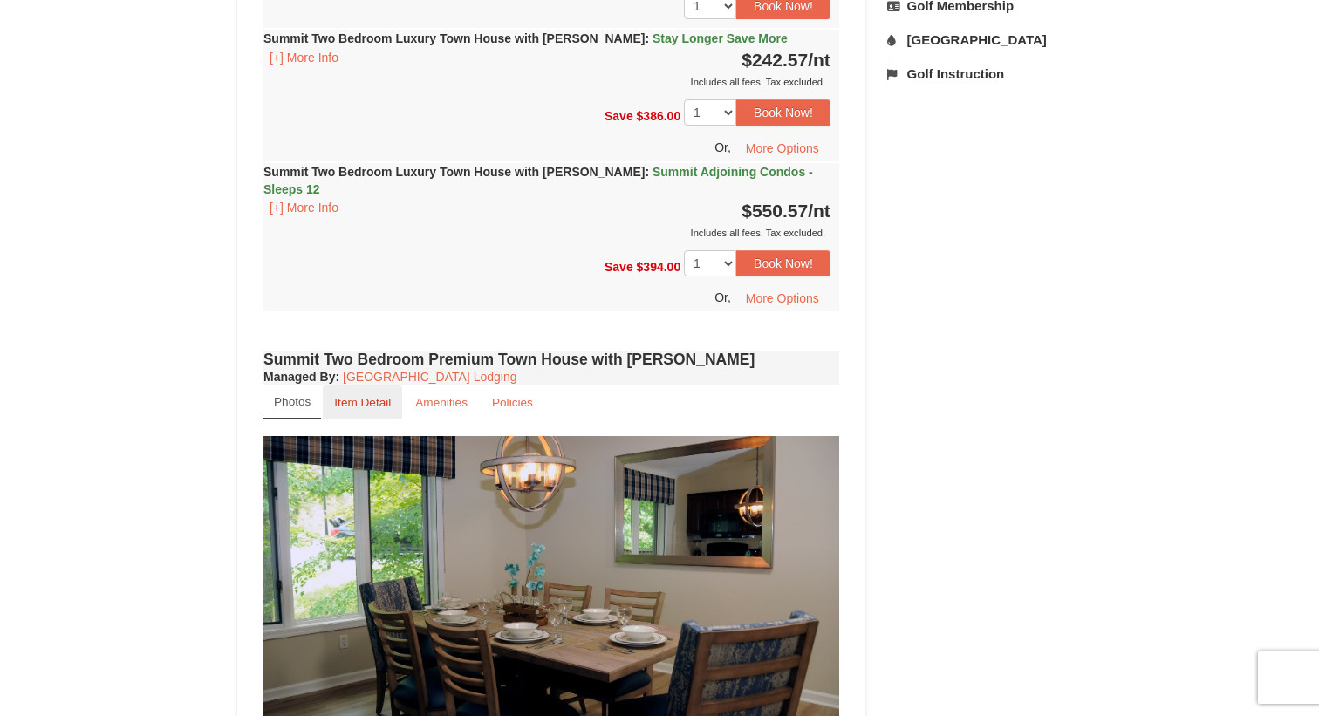
click at [392, 385] on link "Item Detail" at bounding box center [362, 402] width 79 height 34
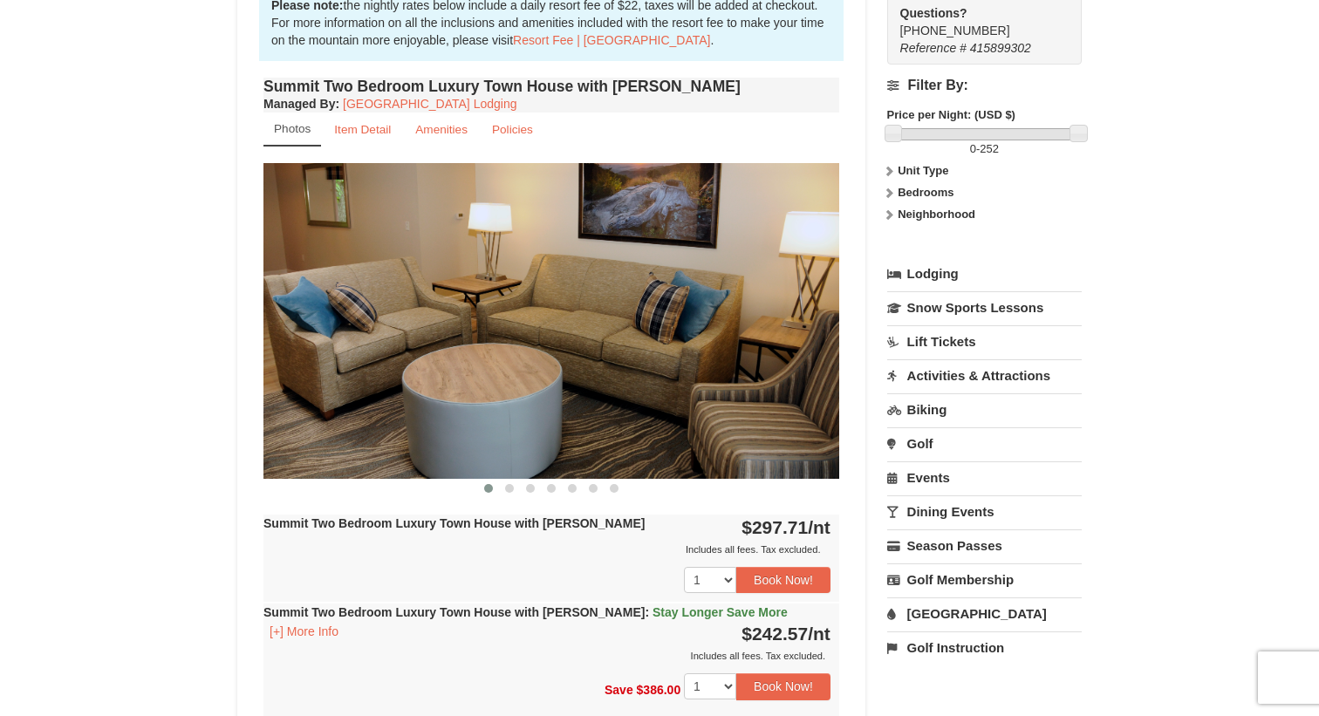
scroll to position [549, 0]
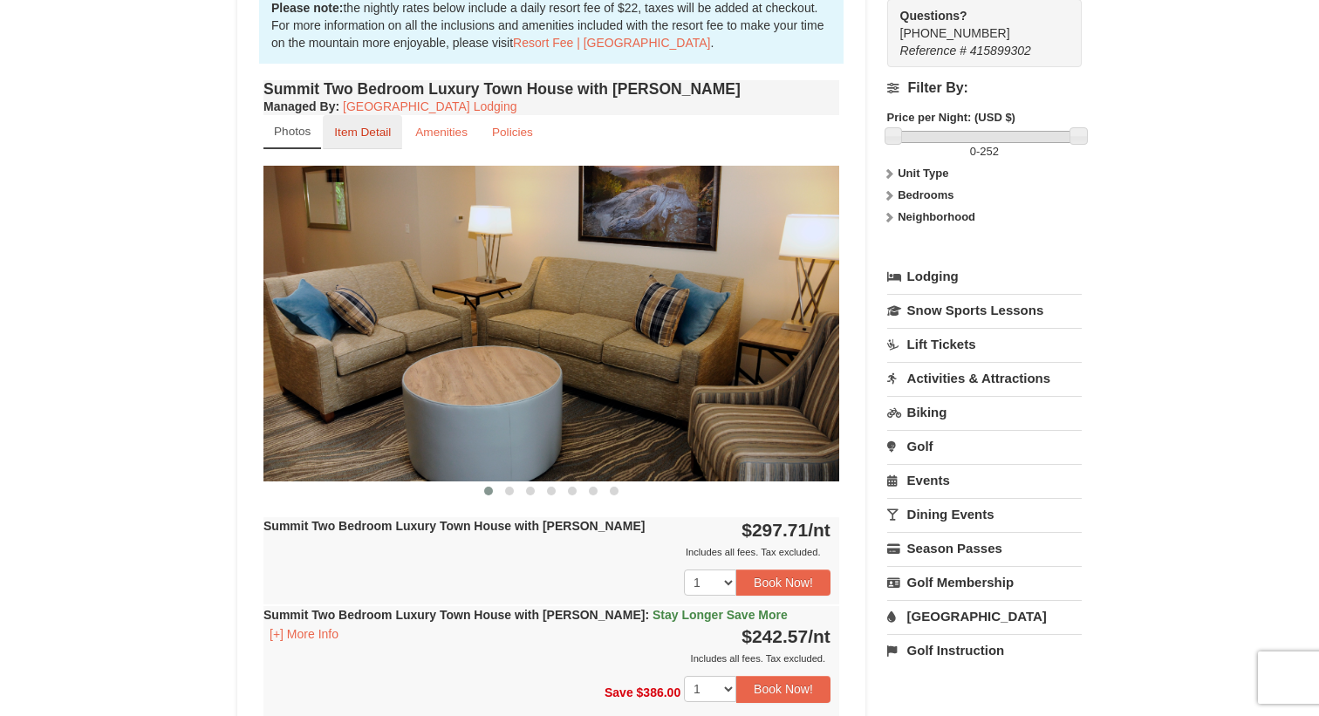
click at [382, 126] on small "Item Detail" at bounding box center [362, 132] width 57 height 13
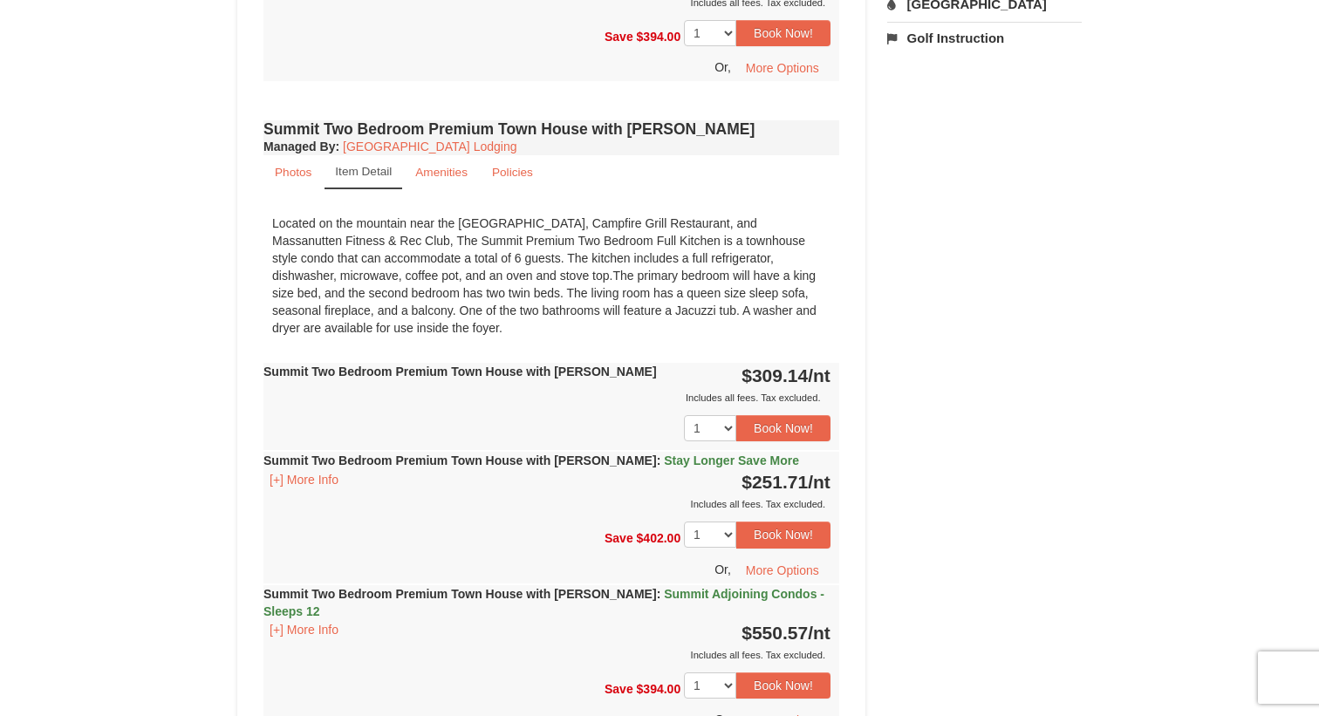
scroll to position [1155, 0]
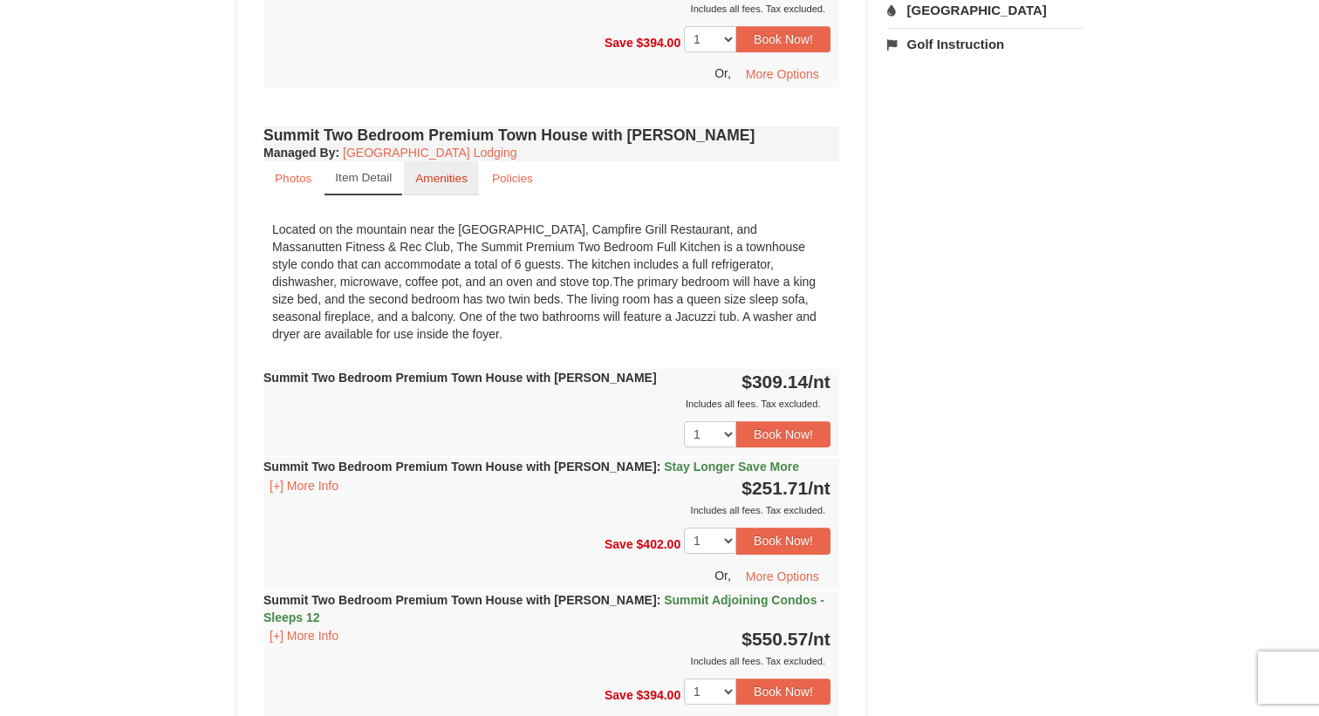
click at [447, 167] on link "Amenities" at bounding box center [441, 178] width 75 height 34
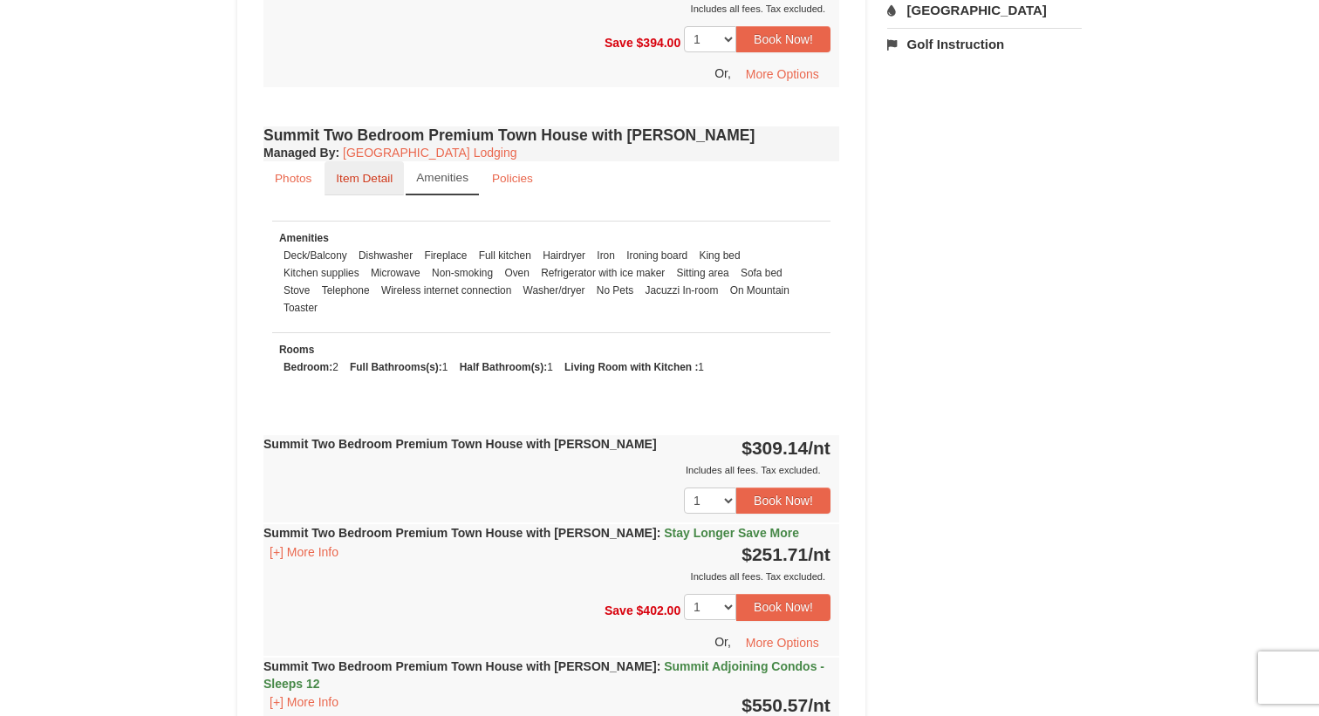
click at [395, 163] on link "Item Detail" at bounding box center [363, 178] width 79 height 34
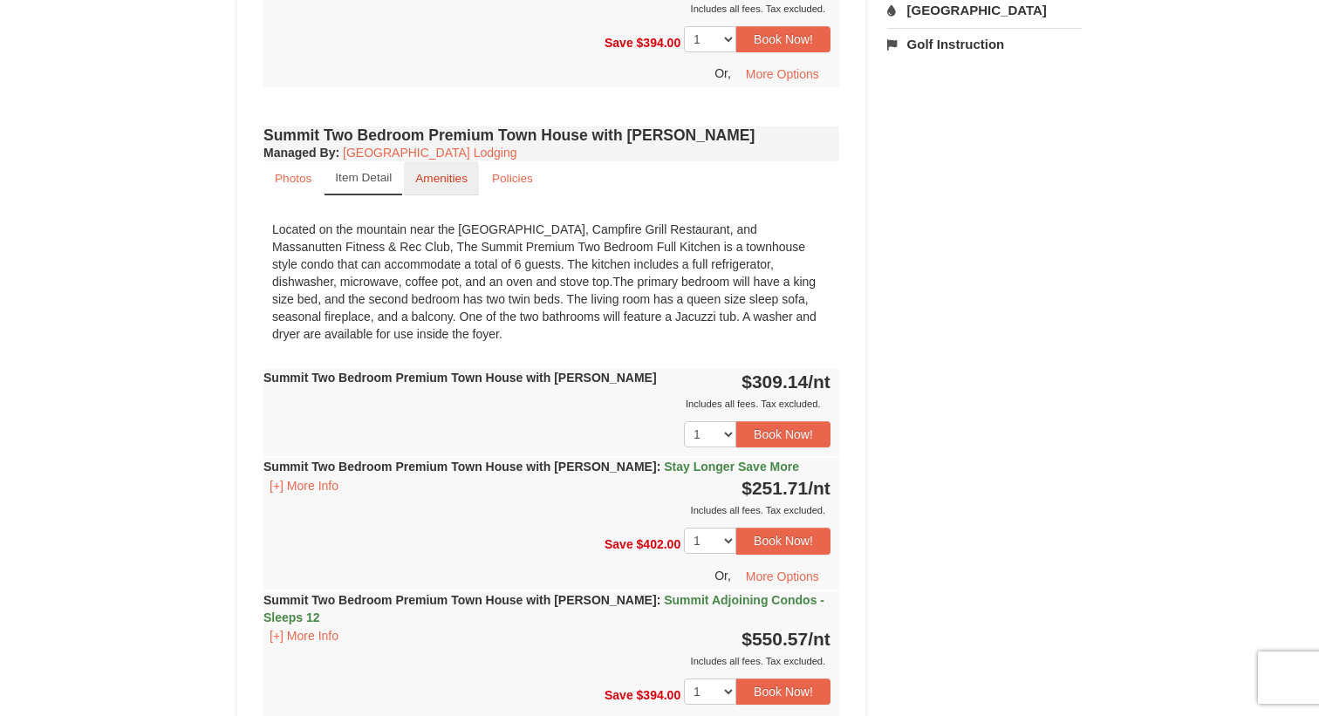
click at [434, 172] on link "Amenities" at bounding box center [441, 178] width 75 height 34
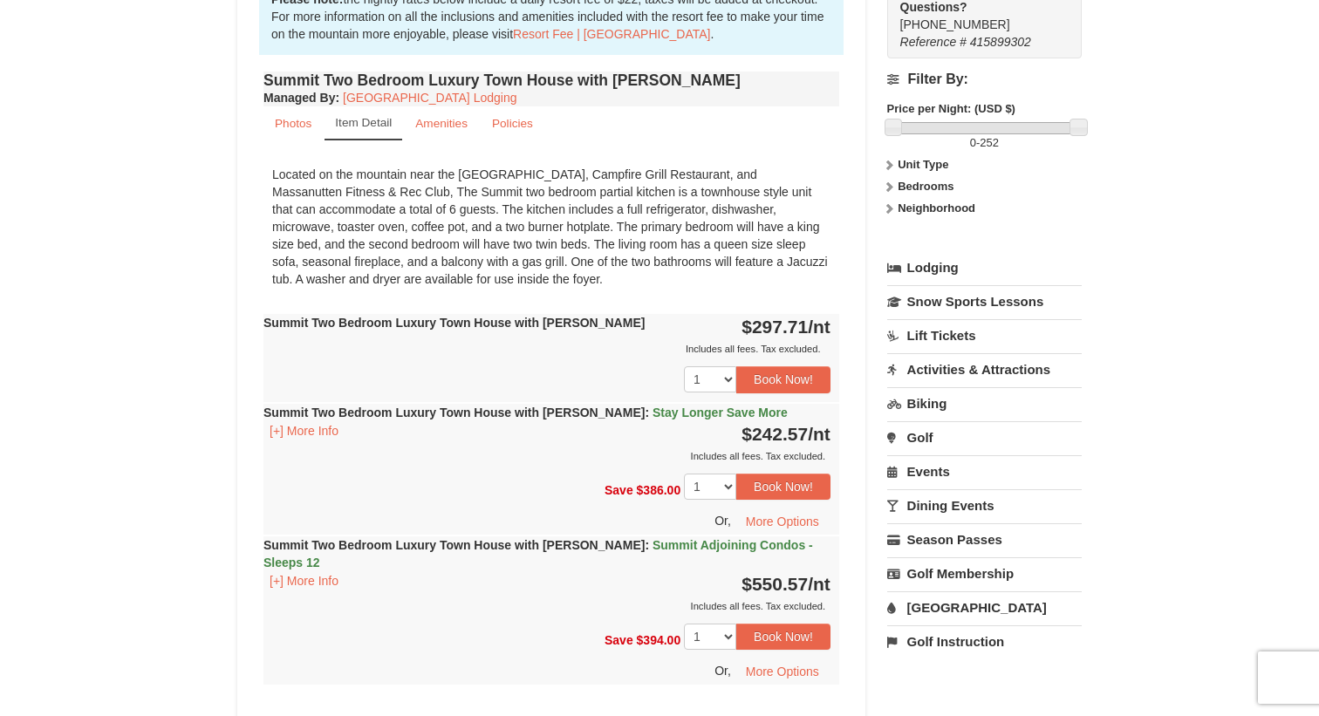
scroll to position [552, 0]
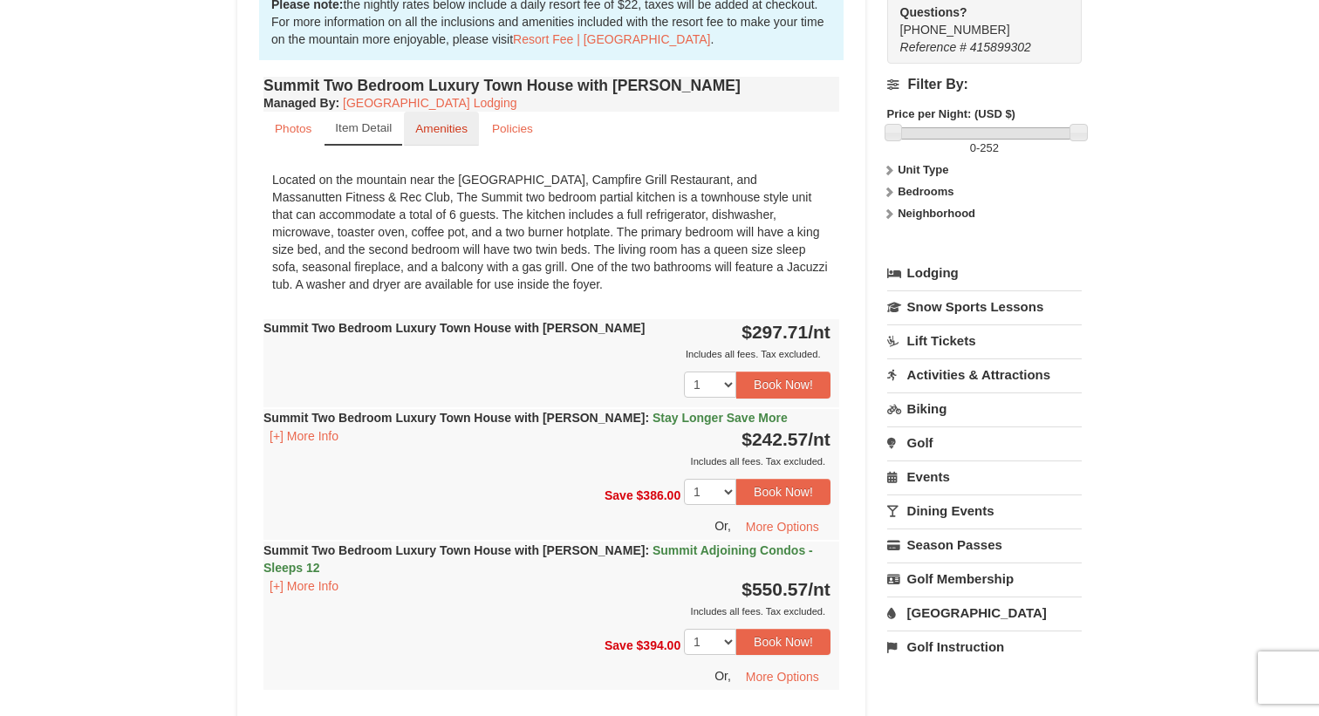
click at [443, 140] on link "Amenities" at bounding box center [441, 129] width 75 height 34
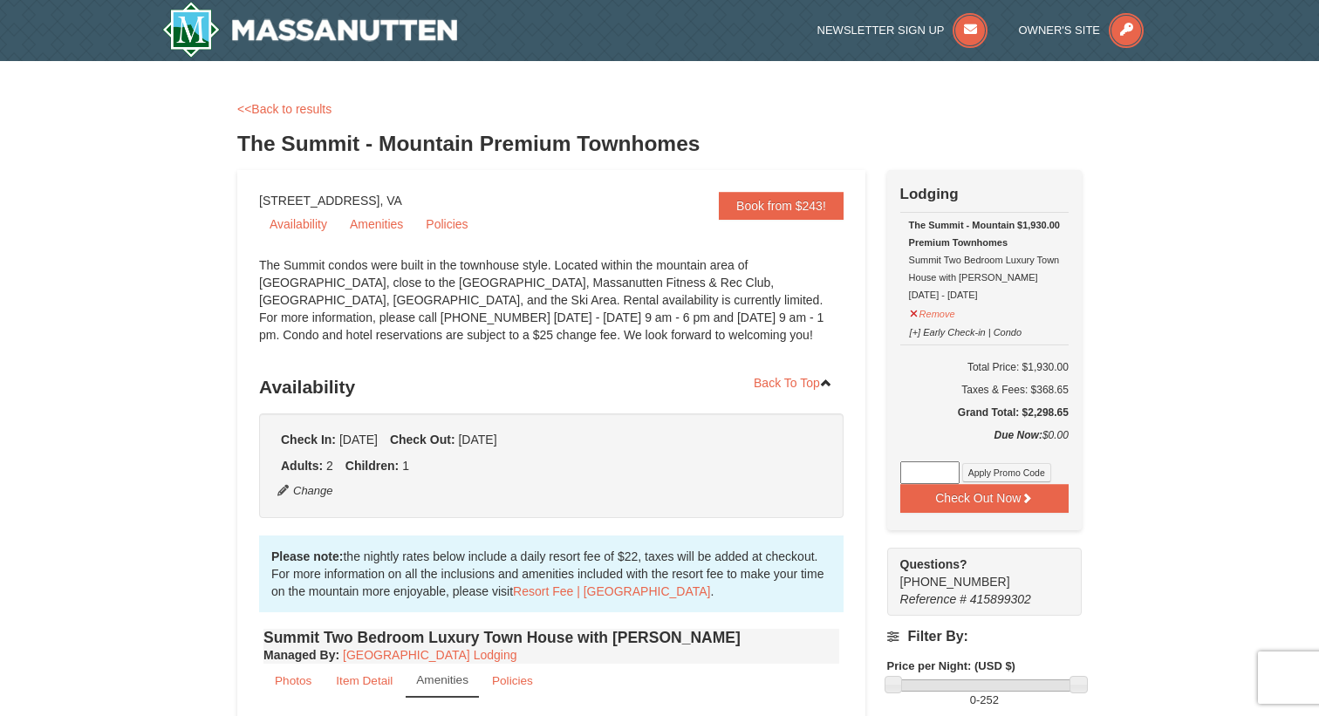
scroll to position [0, 0]
click at [369, 136] on h3 "The Summit - Mountain Premium Townhomes" at bounding box center [659, 143] width 844 height 35
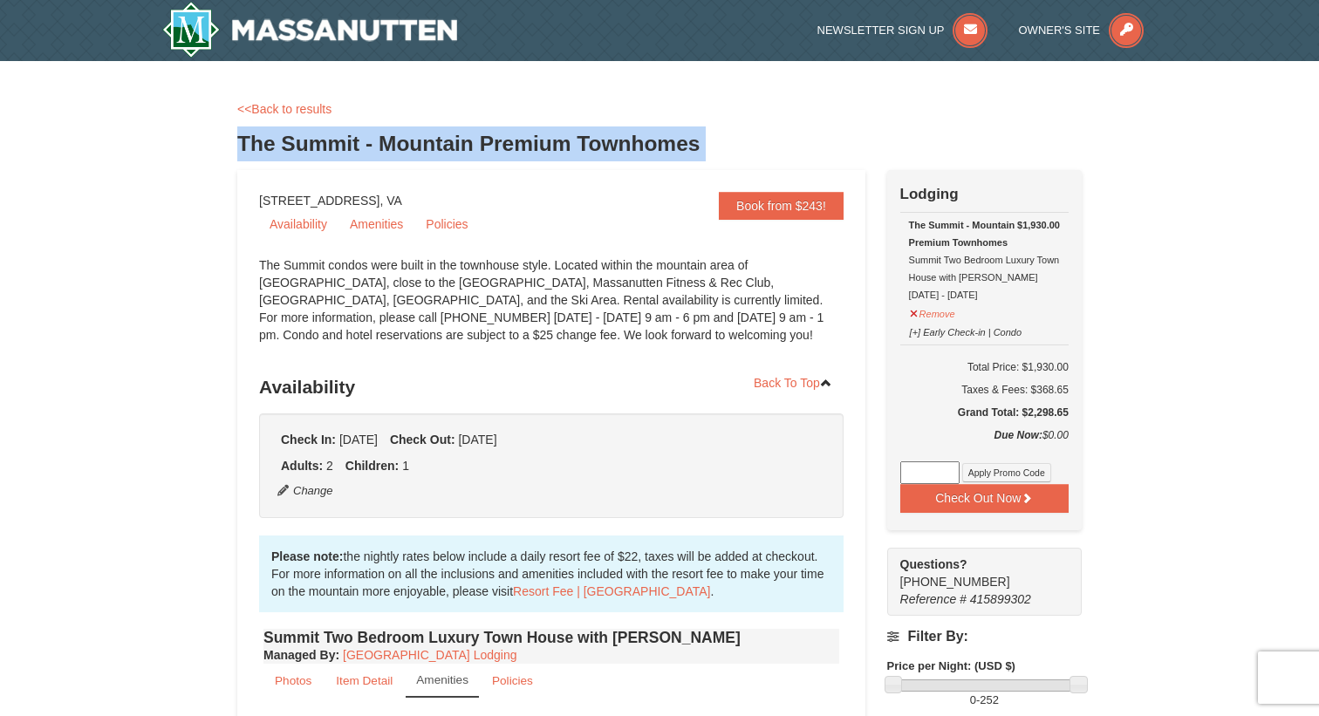
click at [369, 136] on h3 "The Summit - Mountain Premium Townhomes" at bounding box center [659, 143] width 844 height 35
copy div "The Summit - Mountain Premium Townhomes"
